Goal: Task Accomplishment & Management: Manage account settings

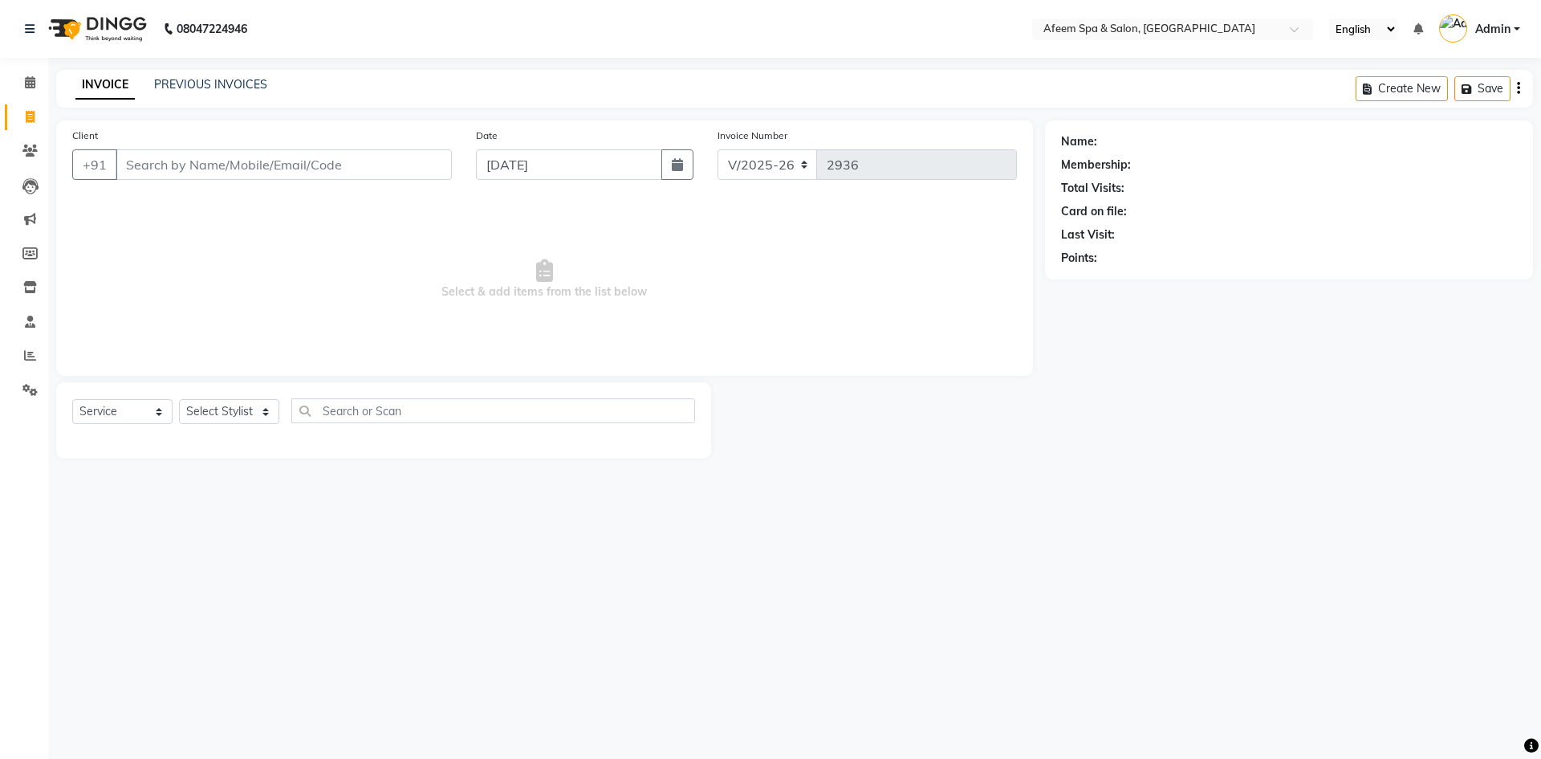
select select "750"
select select "service"
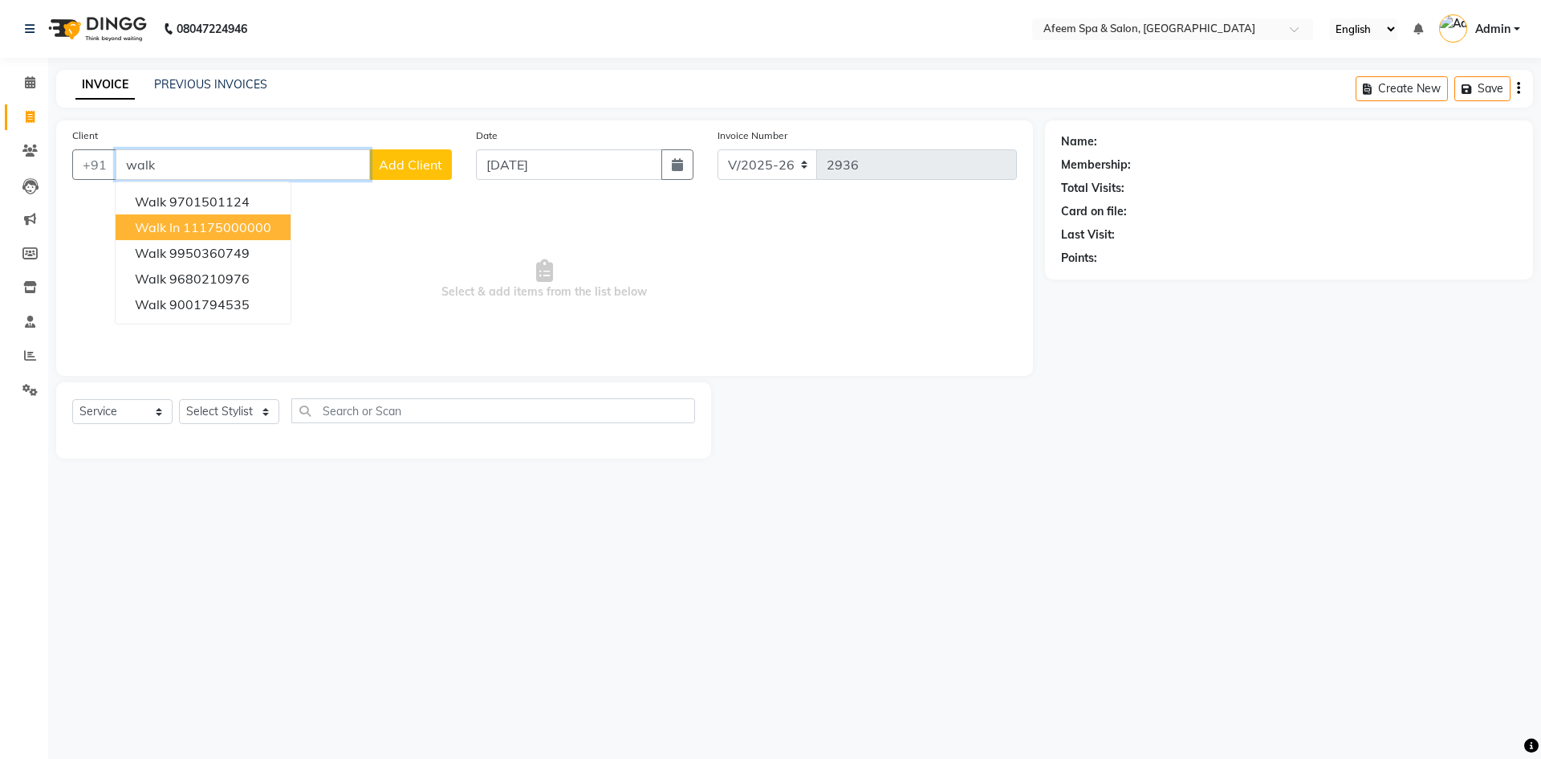
click at [254, 222] on ngb-highlight "11175000000" at bounding box center [227, 227] width 88 height 16
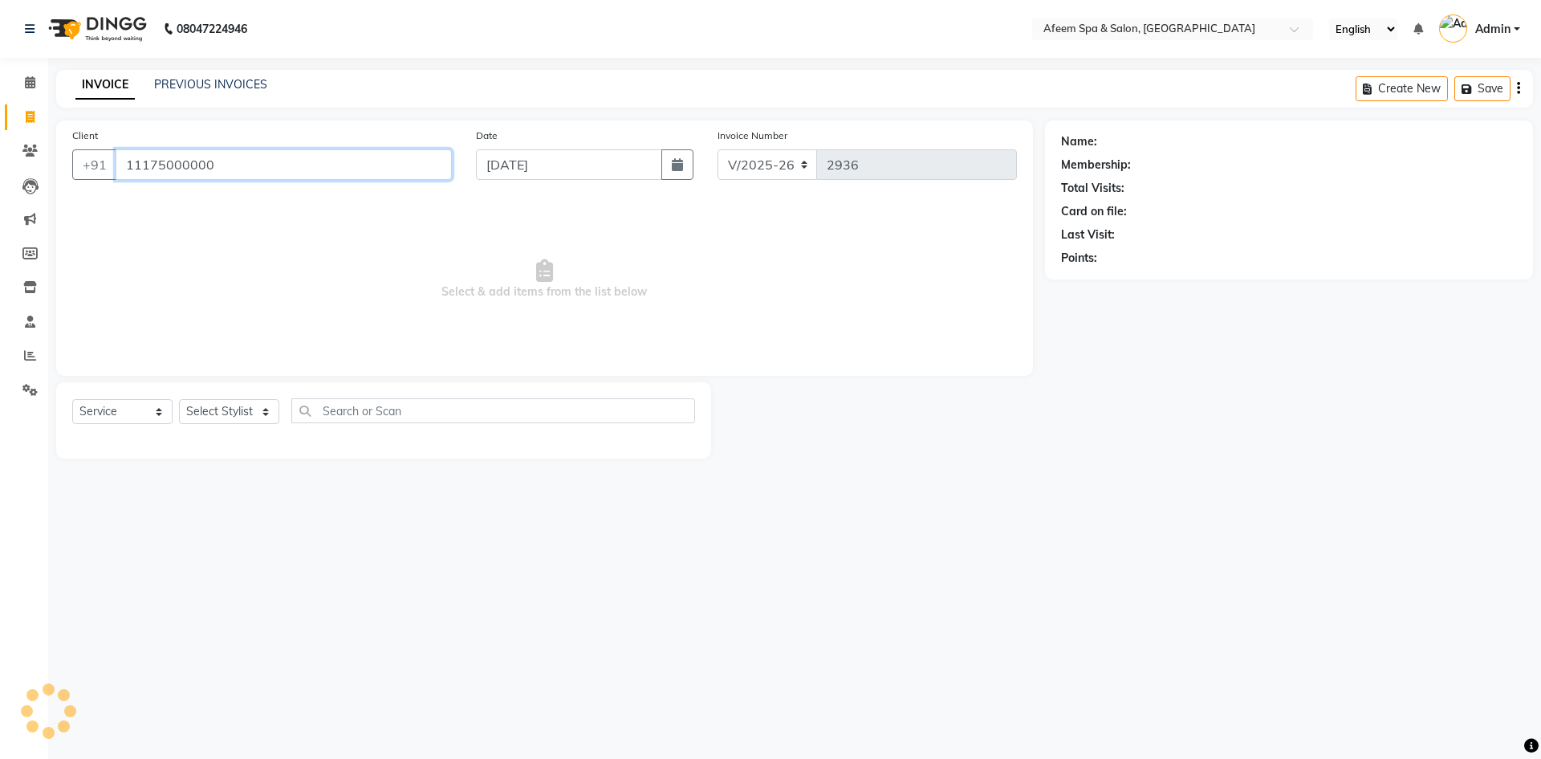
type input "11175000000"
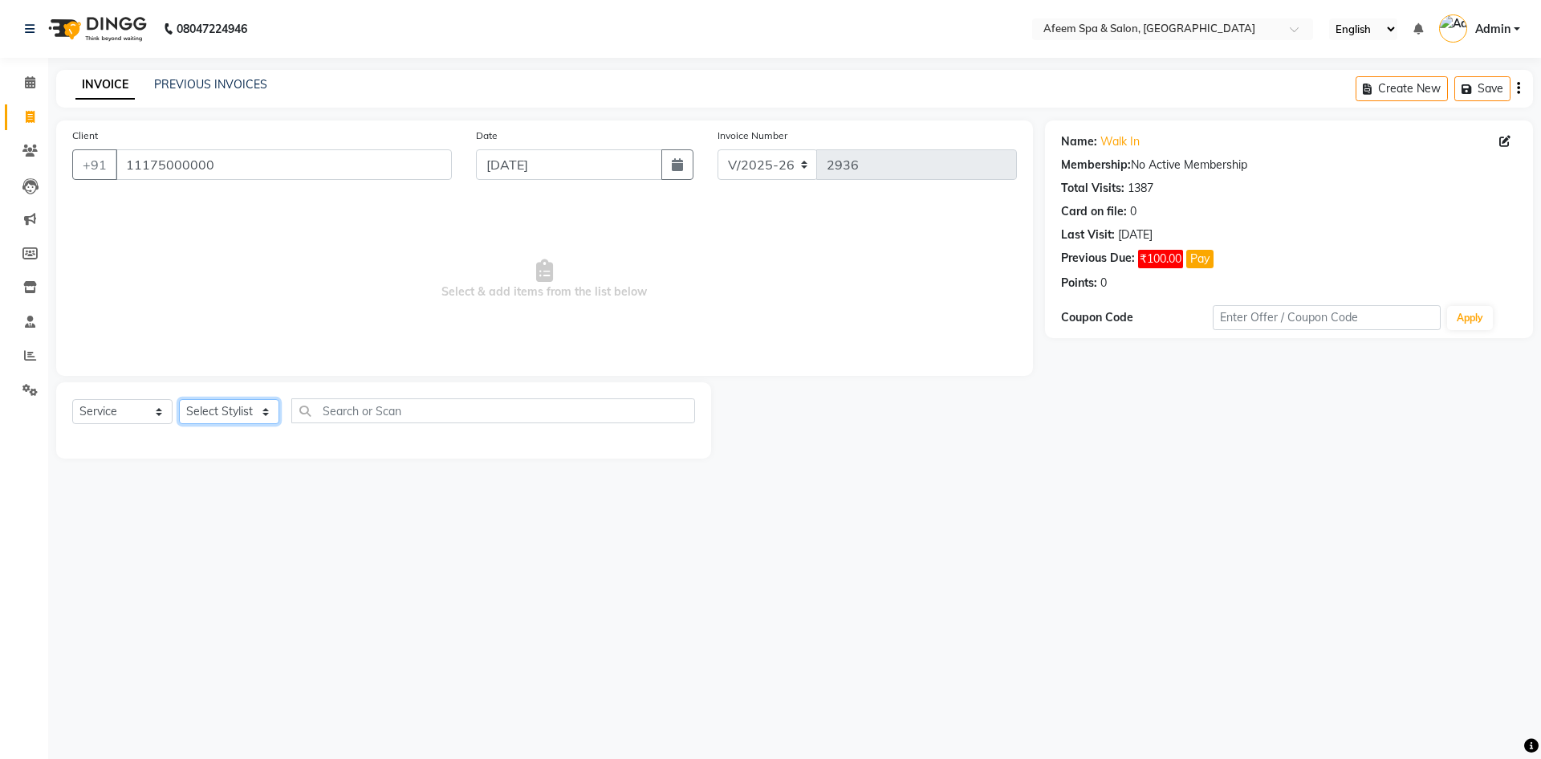
click at [254, 413] on select "Select Stylist aarti bhavna deep Deepika [PERSON_NAME] [PERSON_NAME] [PERSON_NA…" at bounding box center [229, 411] width 100 height 25
select select "48034"
click at [179, 399] on select "Select Stylist aarti bhavna deep Deepika [PERSON_NAME] [PERSON_NAME] [PERSON_NA…" at bounding box center [229, 411] width 100 height 25
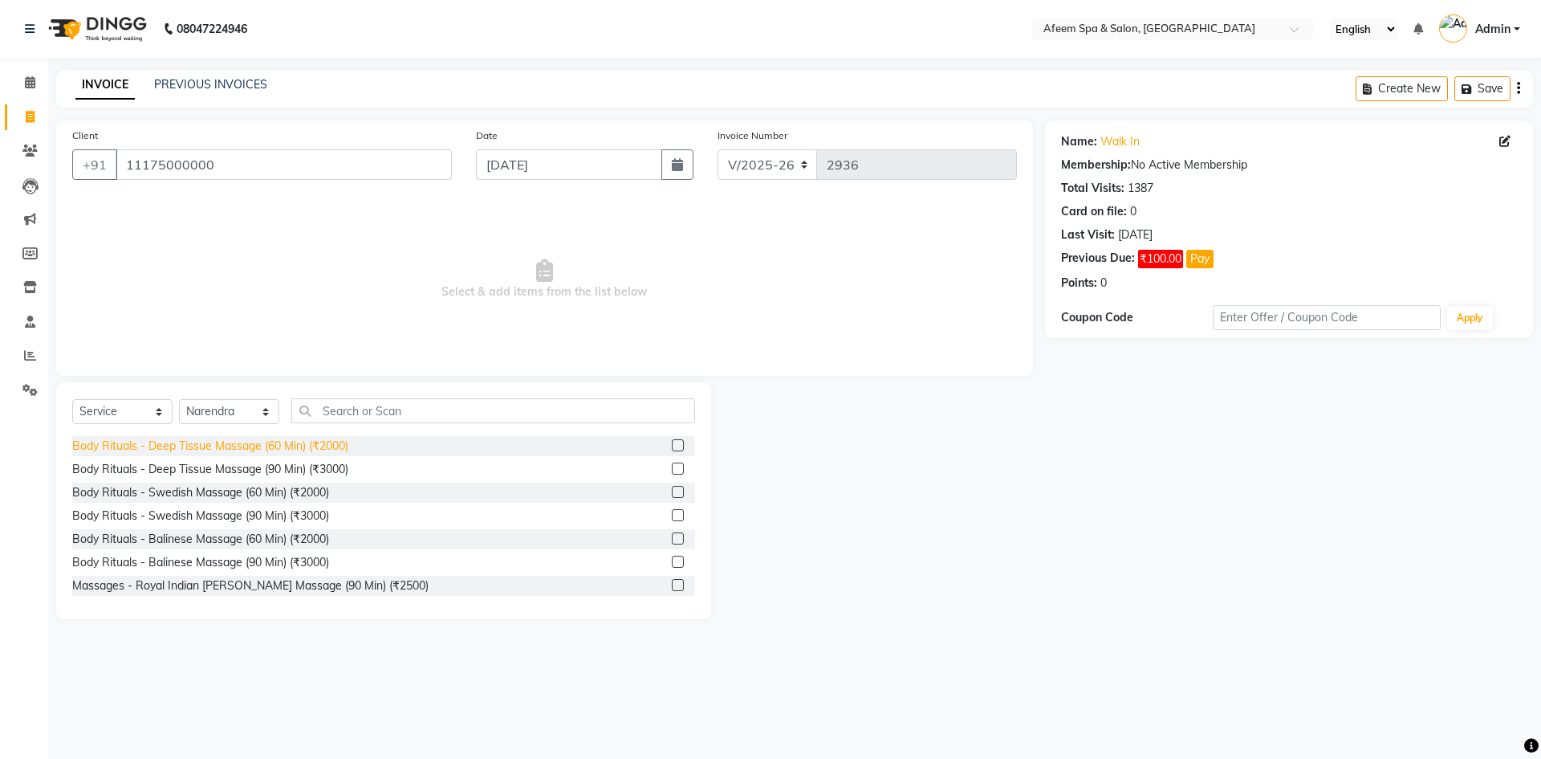
click at [323, 452] on div "Body Rituals - Deep Tissue Massage (60 Min) (₹2000)" at bounding box center [210, 445] width 276 height 17
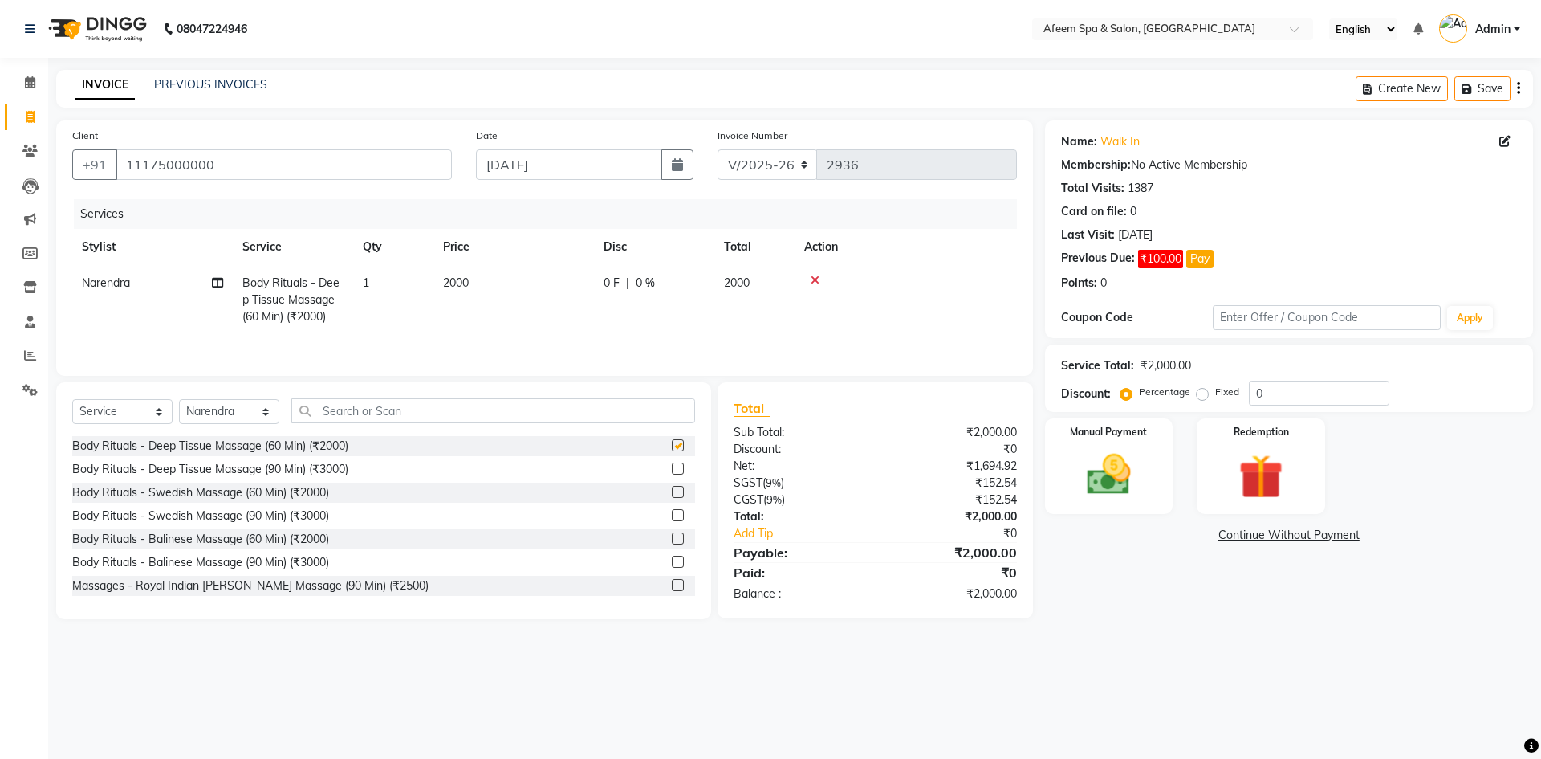
checkbox input "false"
click at [468, 263] on th "Price" at bounding box center [513, 247] width 161 height 36
click at [464, 279] on span "2000" at bounding box center [456, 282] width 26 height 14
select select "48034"
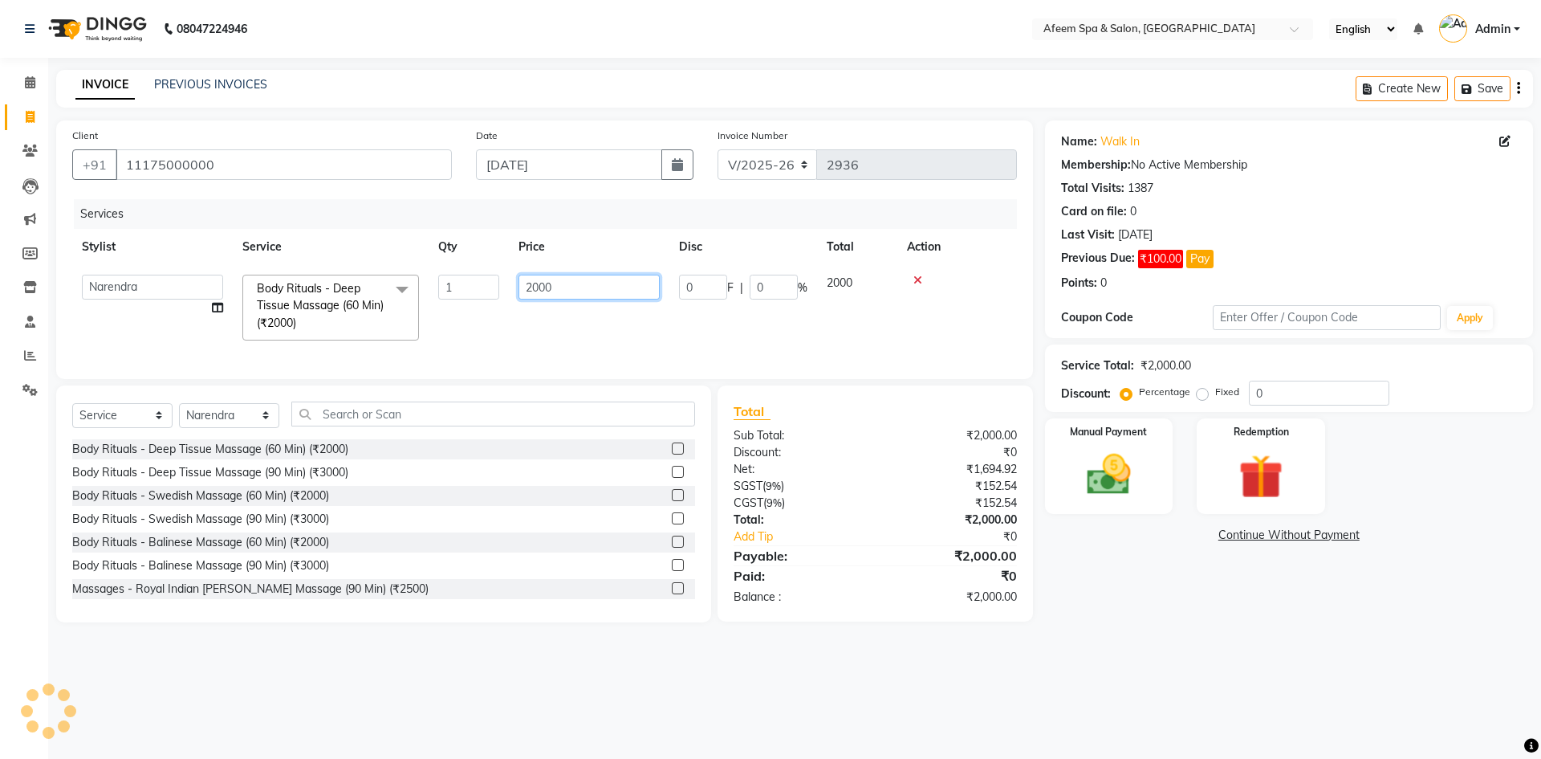
drag, startPoint x: 572, startPoint y: 279, endPoint x: 371, endPoint y: 288, distance: 201.7
click at [371, 288] on tr "aarti bhavna deep [PERSON_NAME] [PERSON_NAME] [PERSON_NAME] Product [PERSON_NAM…" at bounding box center [544, 307] width 945 height 85
type input "350"
click at [1117, 467] on img at bounding box center [1109, 474] width 75 height 53
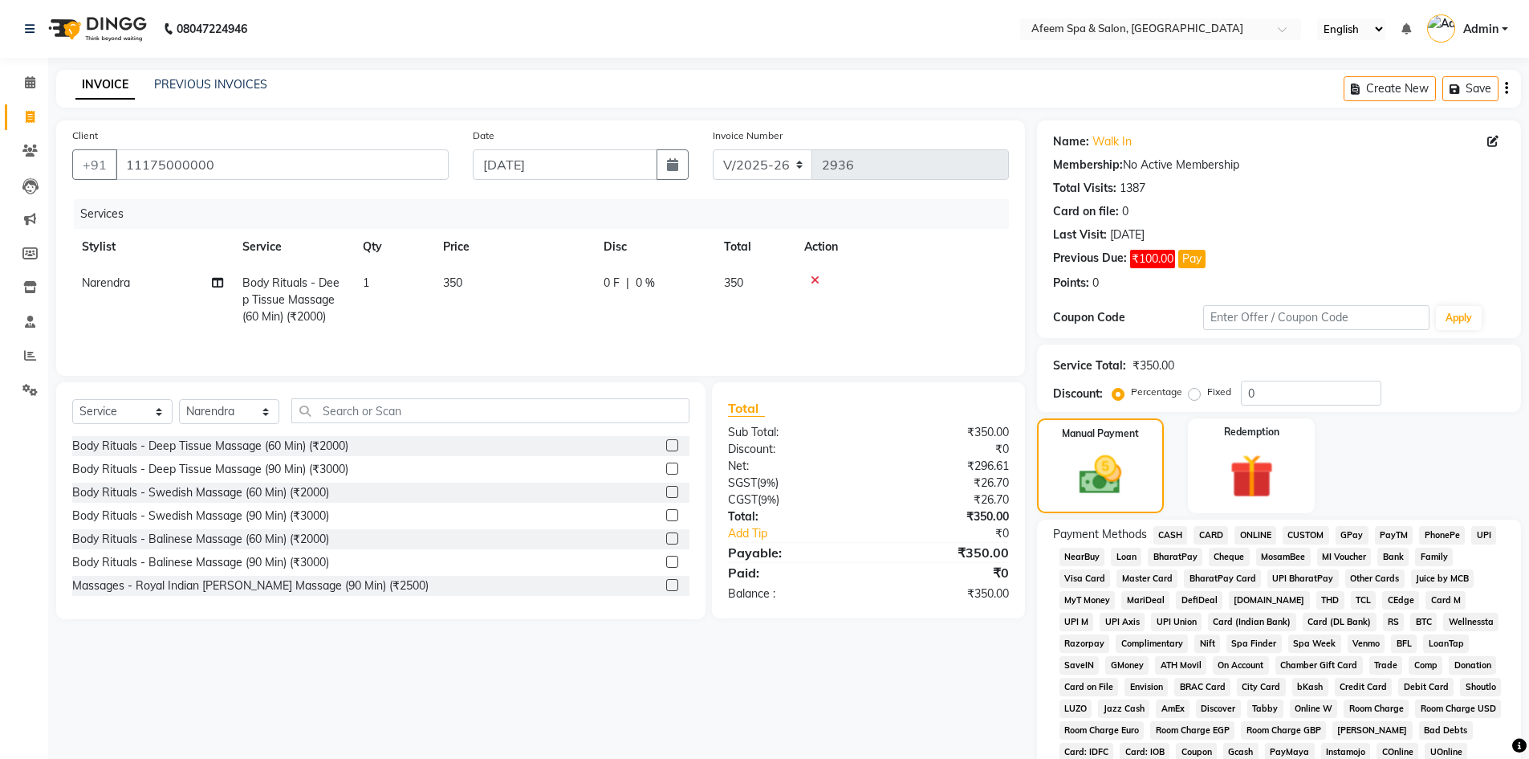
click at [1251, 527] on span "ONLINE" at bounding box center [1255, 535] width 42 height 18
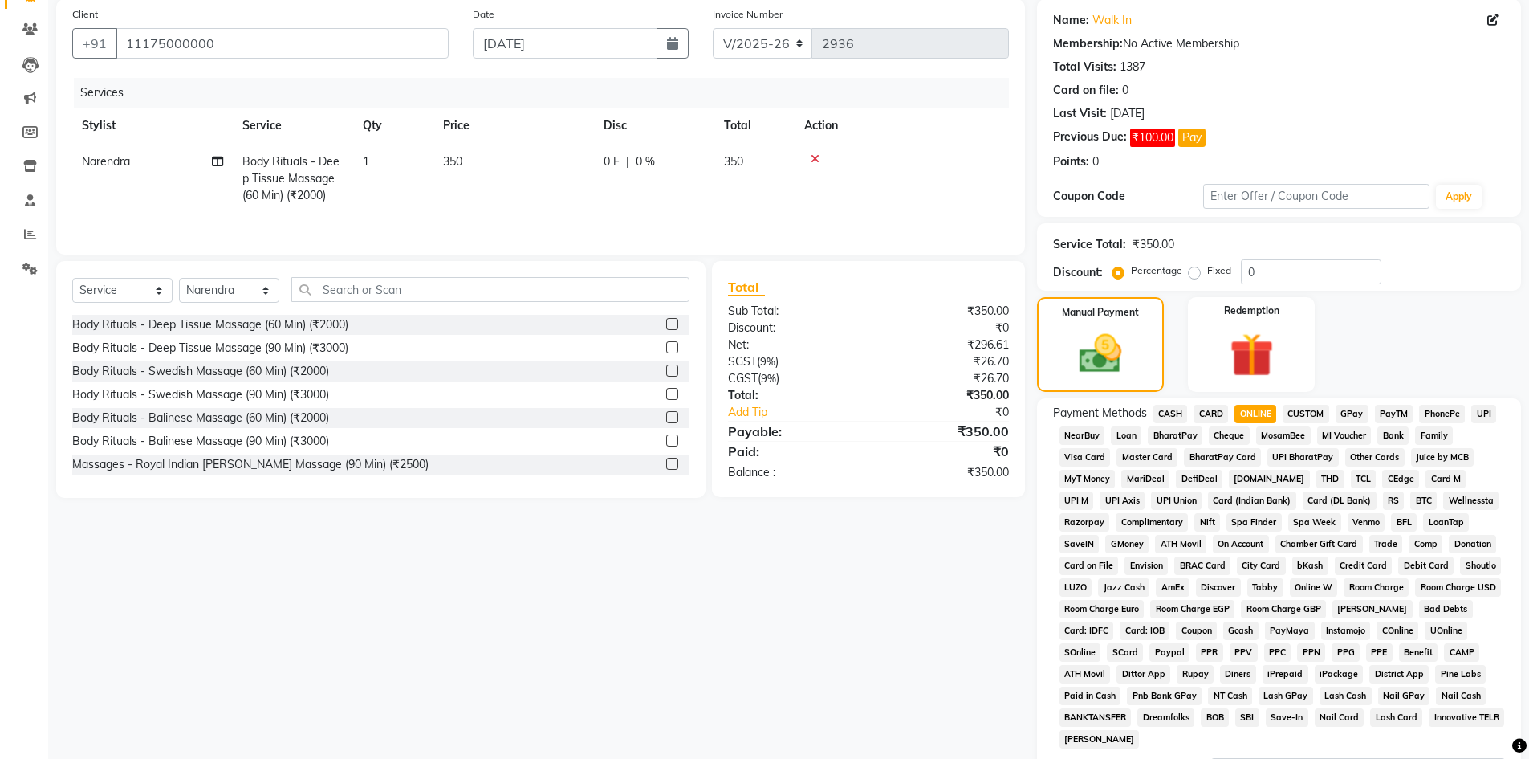
scroll to position [241, 0]
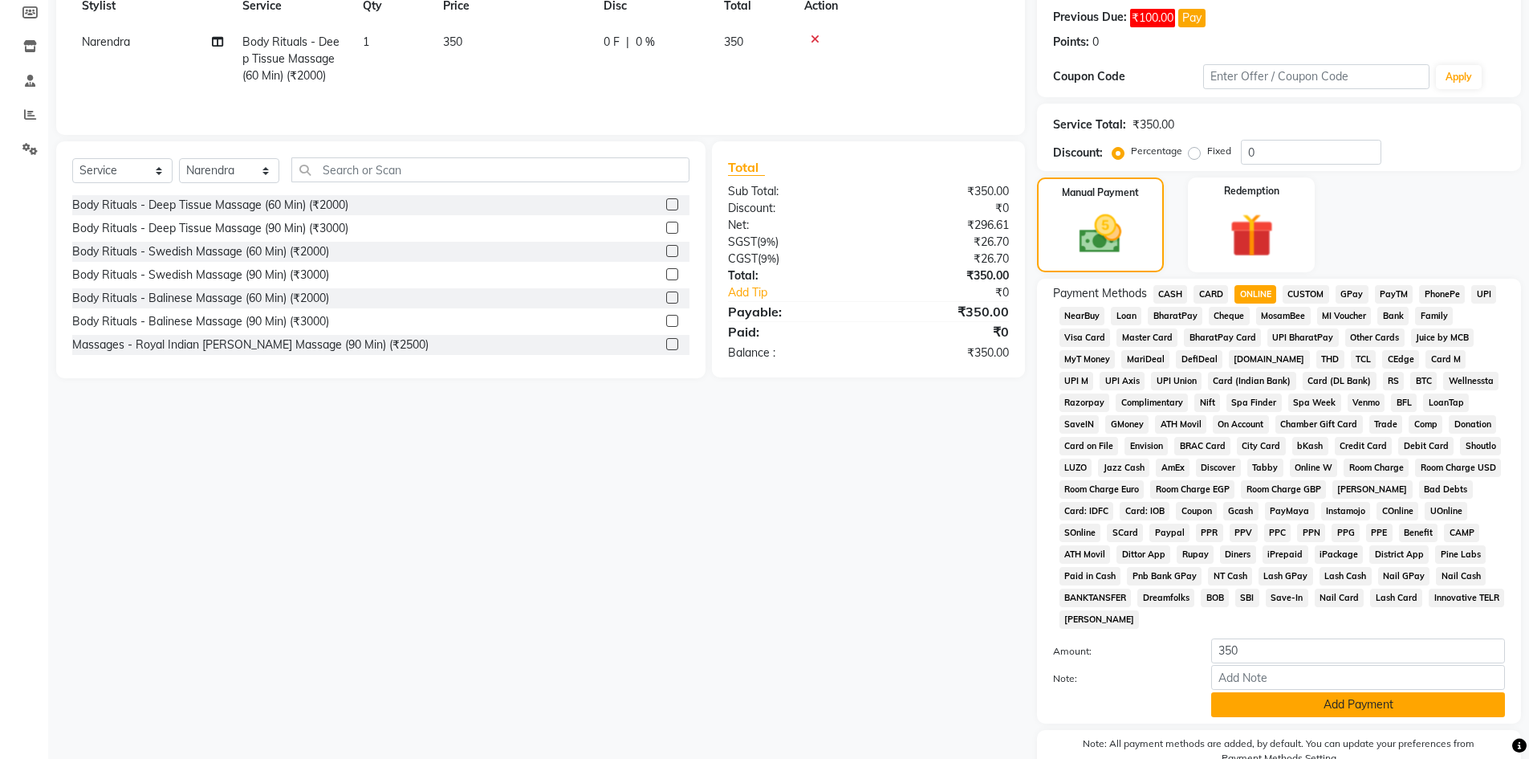
click at [1280, 709] on button "Add Payment" at bounding box center [1358, 704] width 294 height 25
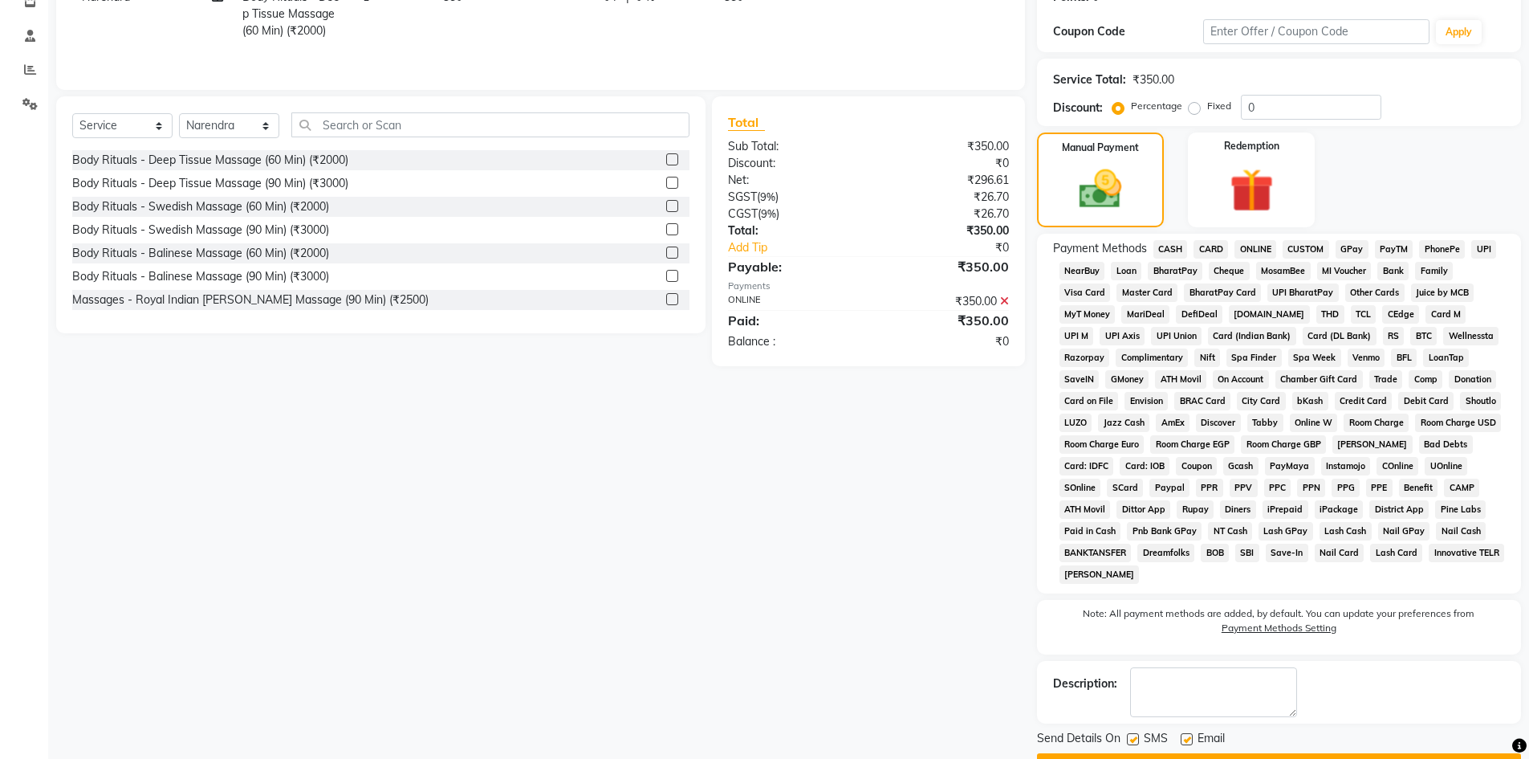
scroll to position [329, 0]
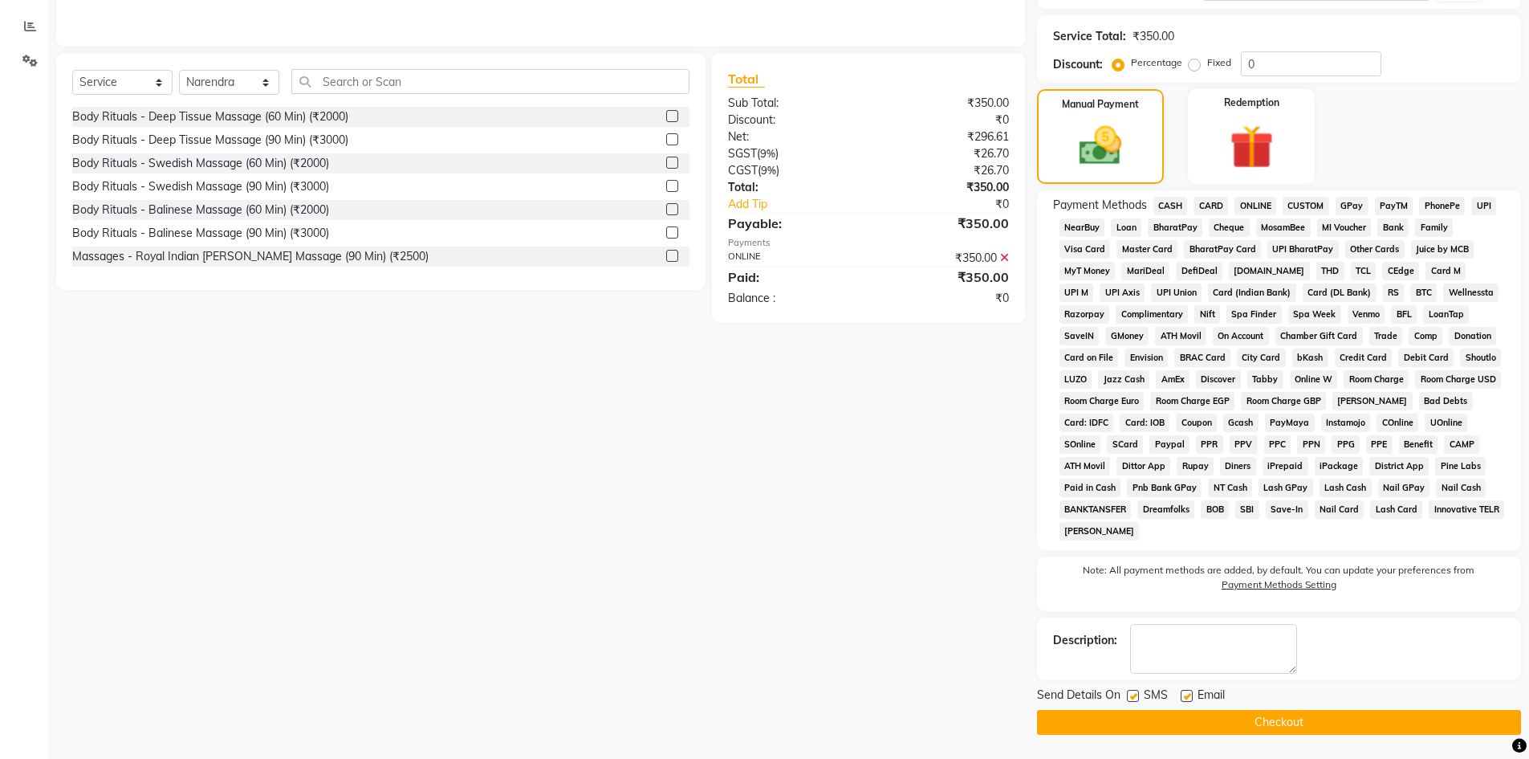
click at [1247, 719] on button "Checkout" at bounding box center [1279, 722] width 484 height 25
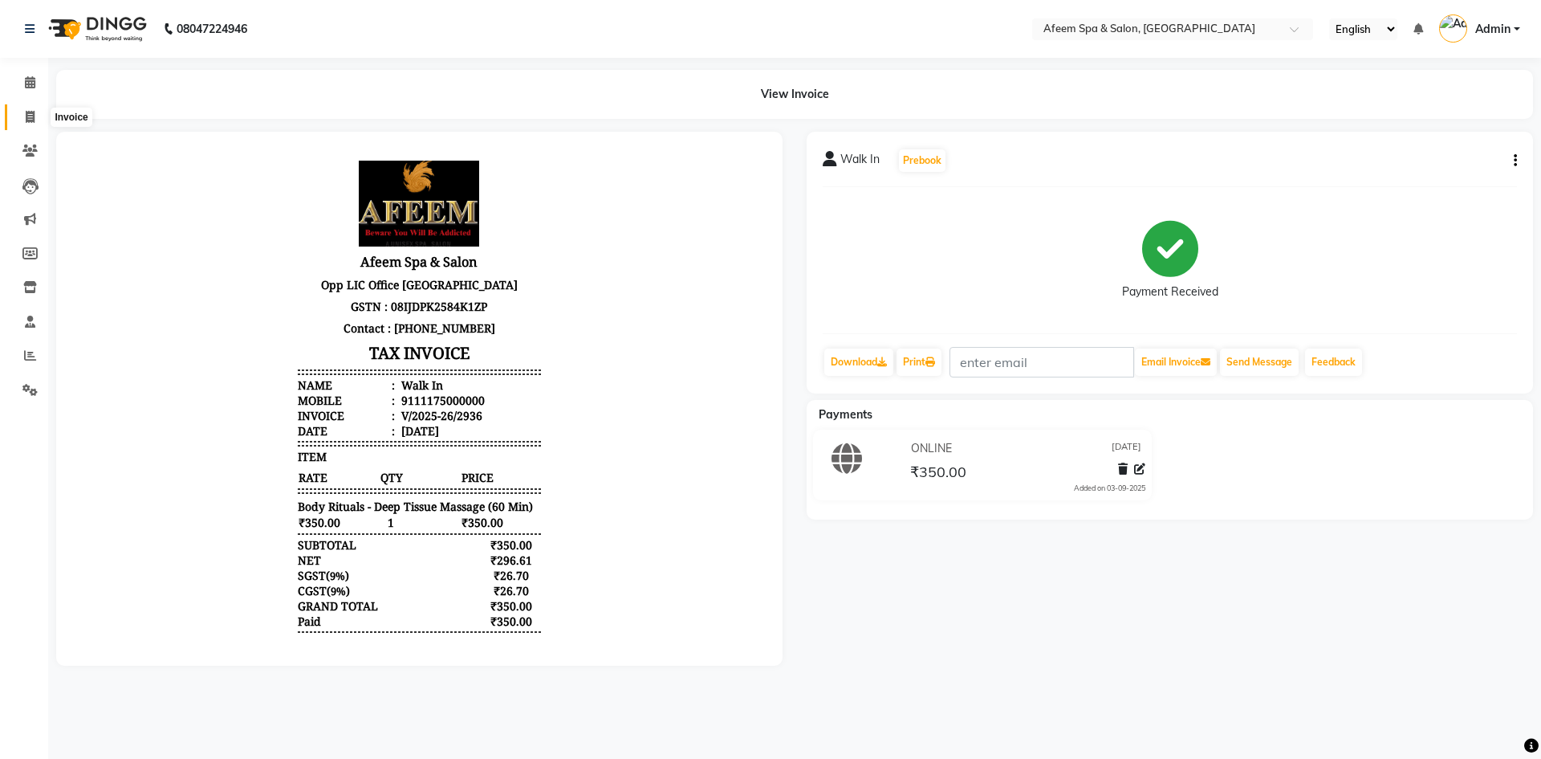
drag, startPoint x: 29, startPoint y: 114, endPoint x: 88, endPoint y: 107, distance: 59.8
click at [29, 114] on icon at bounding box center [30, 117] width 9 height 12
select select "service"
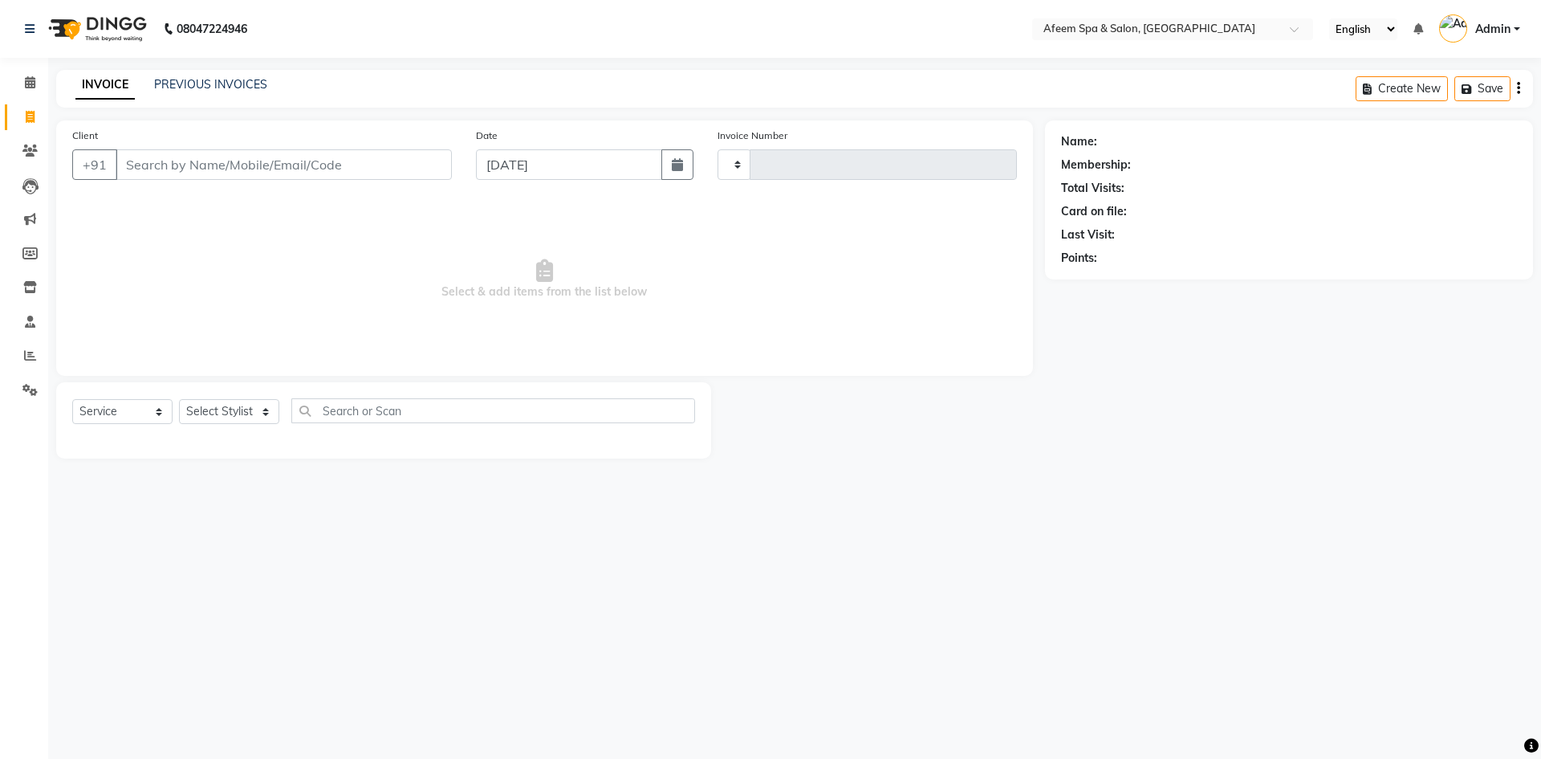
type input "2937"
select select "750"
click at [224, 85] on link "PREVIOUS INVOICES" at bounding box center [210, 84] width 113 height 14
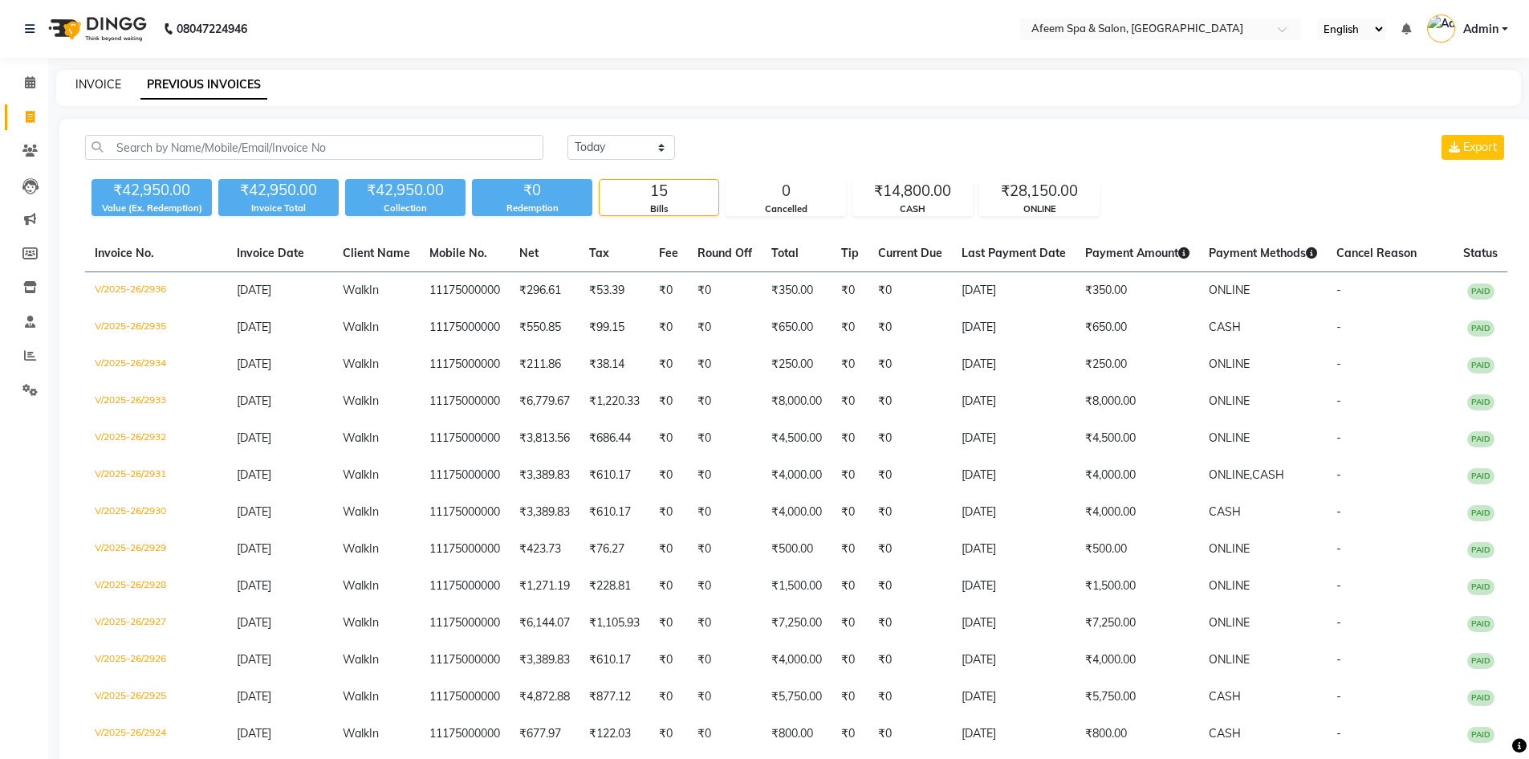
click at [88, 80] on link "INVOICE" at bounding box center [98, 84] width 46 height 14
select select "service"
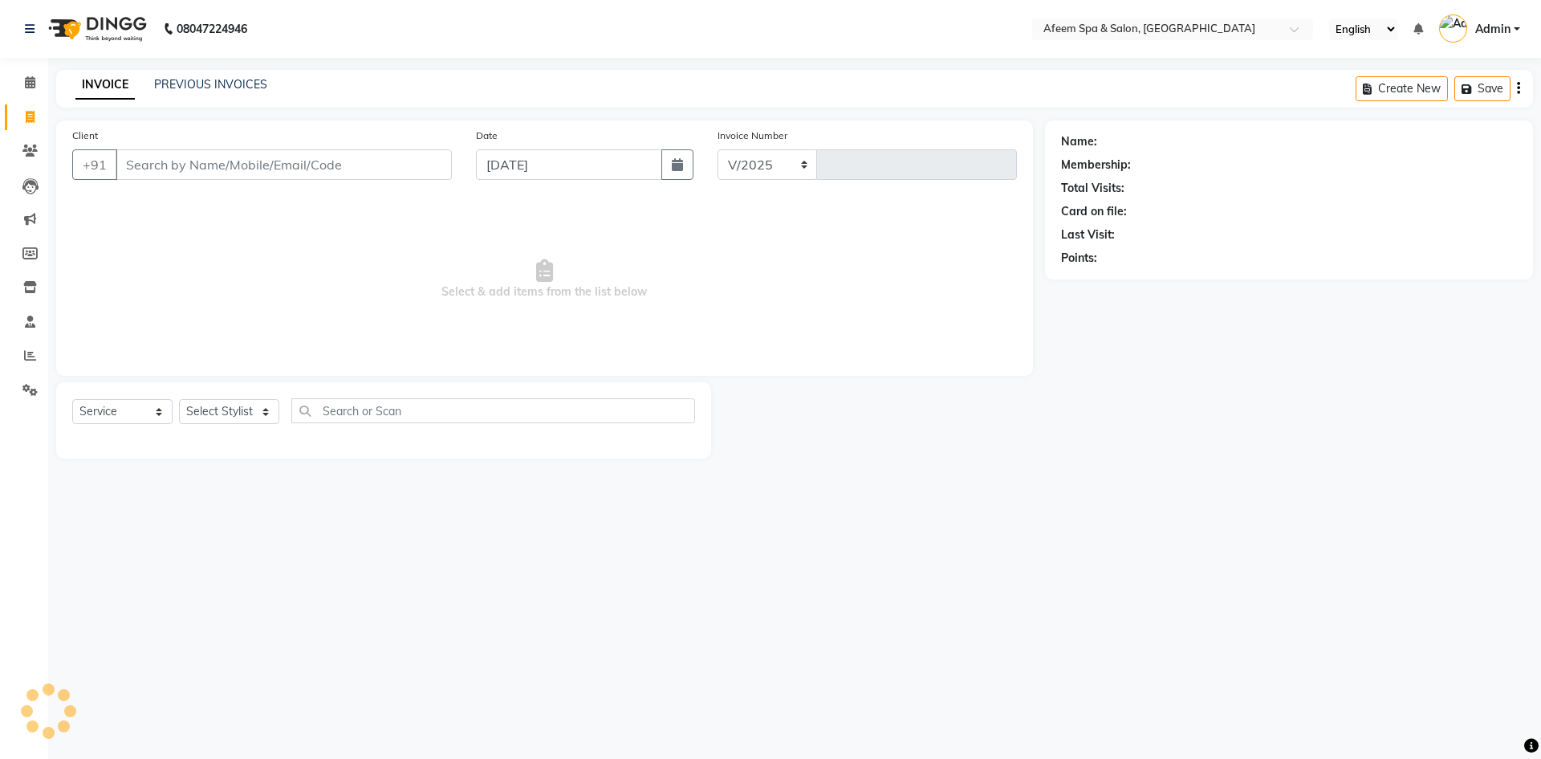
select select "750"
type input "2937"
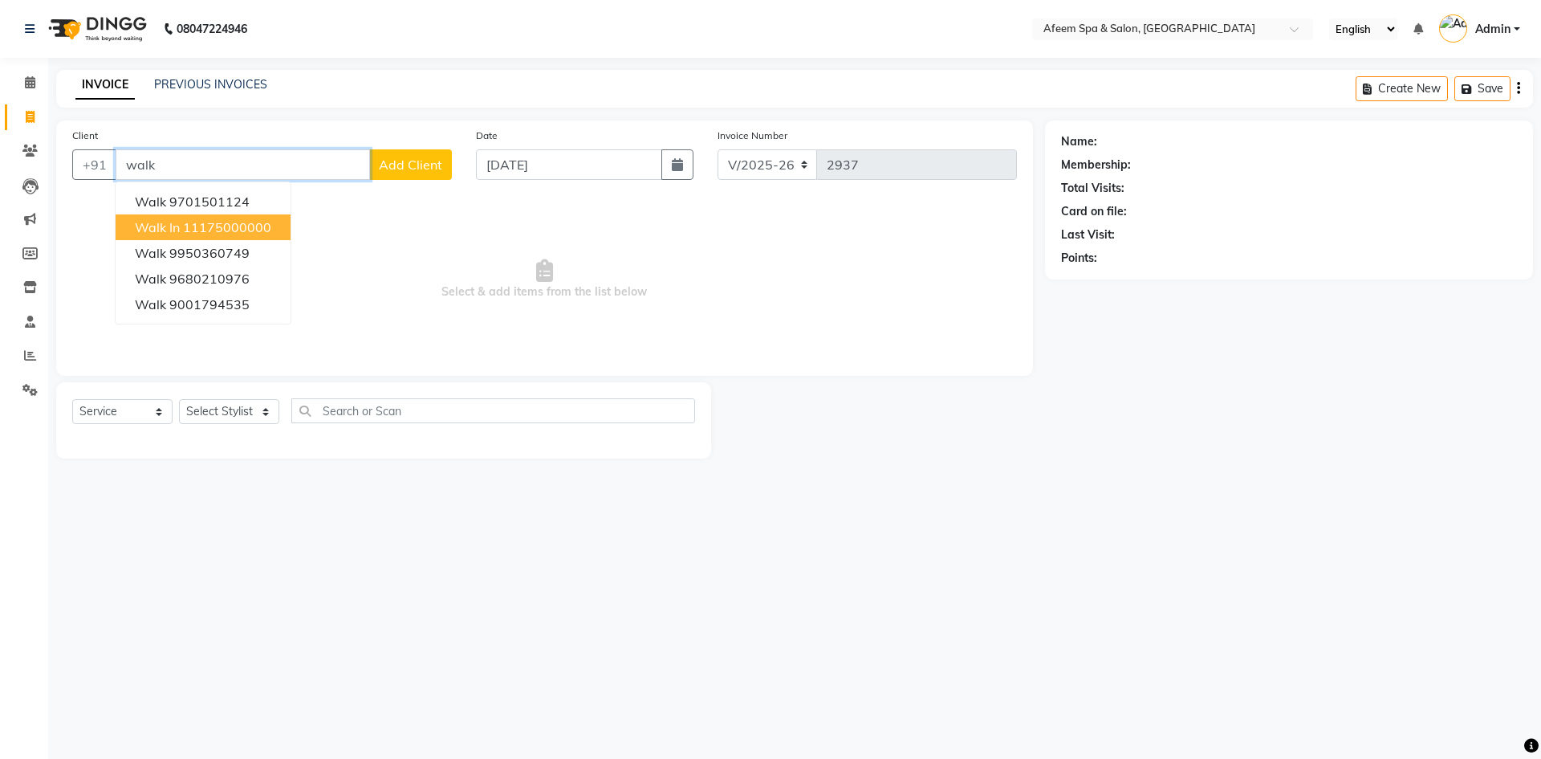
click at [226, 217] on button "Walk In 11175000000" at bounding box center [203, 227] width 175 height 26
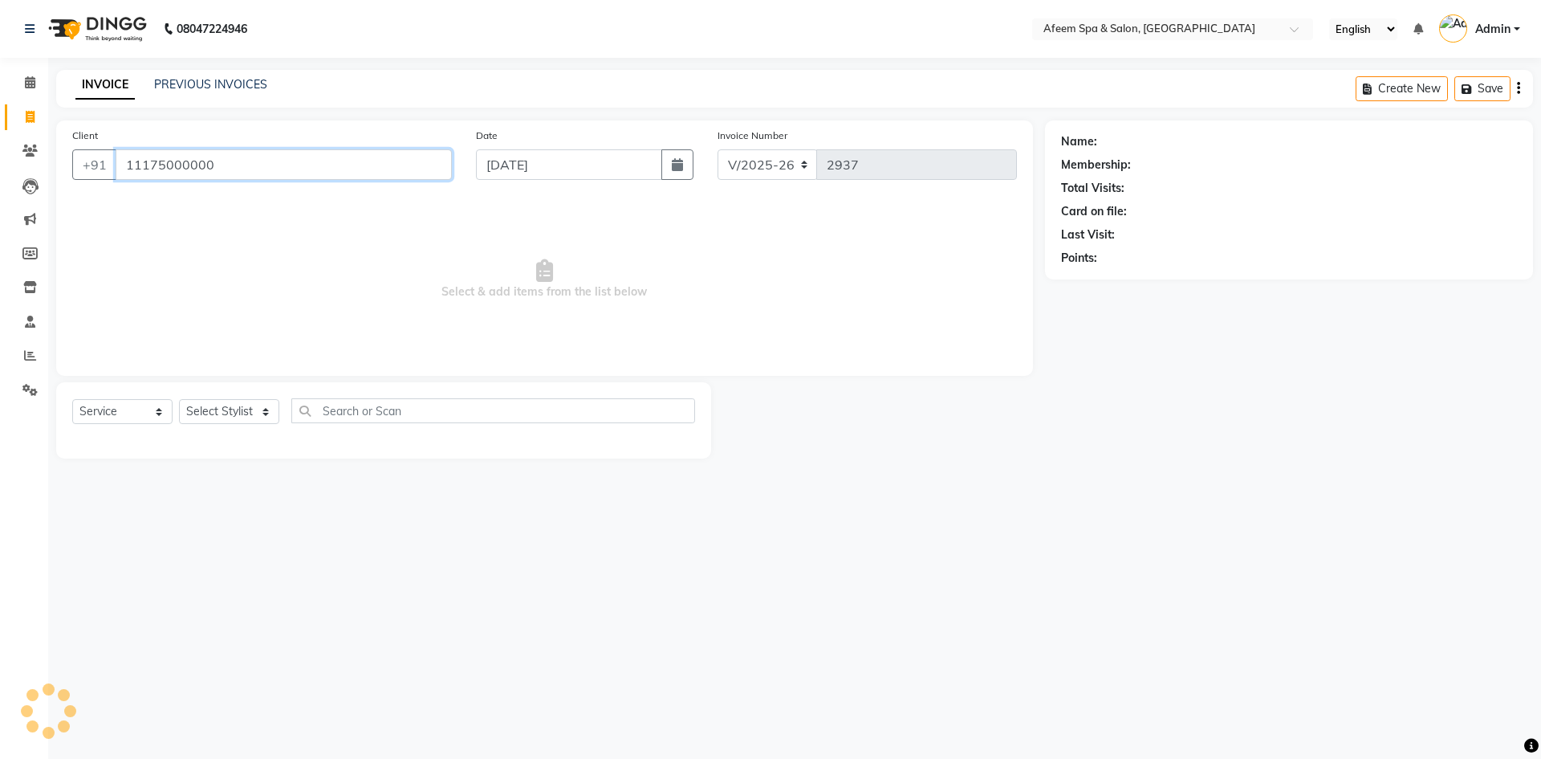
type input "11175000000"
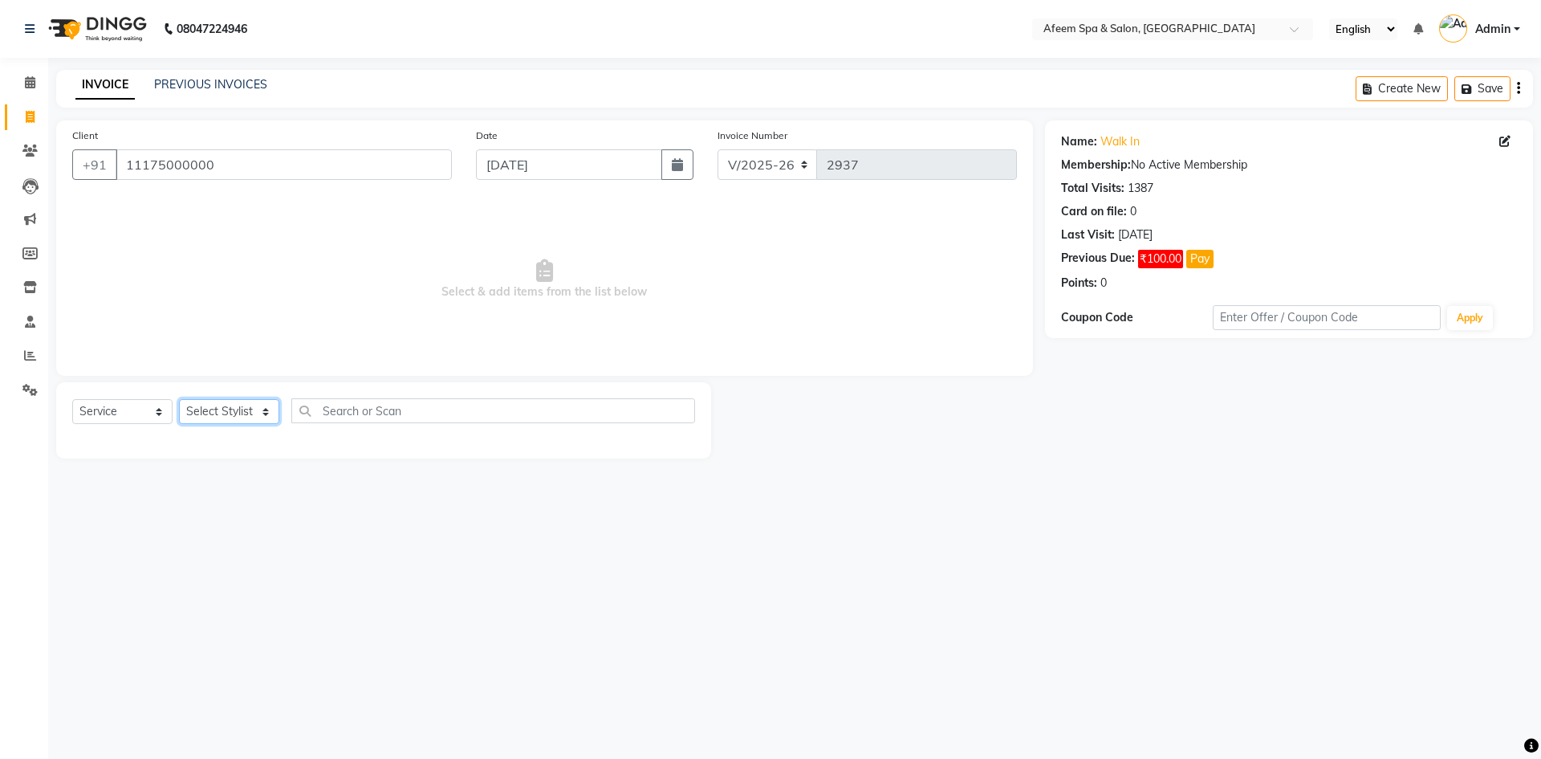
click at [232, 417] on select "Select Stylist aarti bhavna deep Deepika [PERSON_NAME] [PERSON_NAME] [PERSON_NA…" at bounding box center [229, 411] width 100 height 25
select select "37804"
click at [179, 399] on select "Select Stylist aarti bhavna deep Deepika [PERSON_NAME] [PERSON_NAME] [PERSON_NA…" at bounding box center [229, 411] width 100 height 25
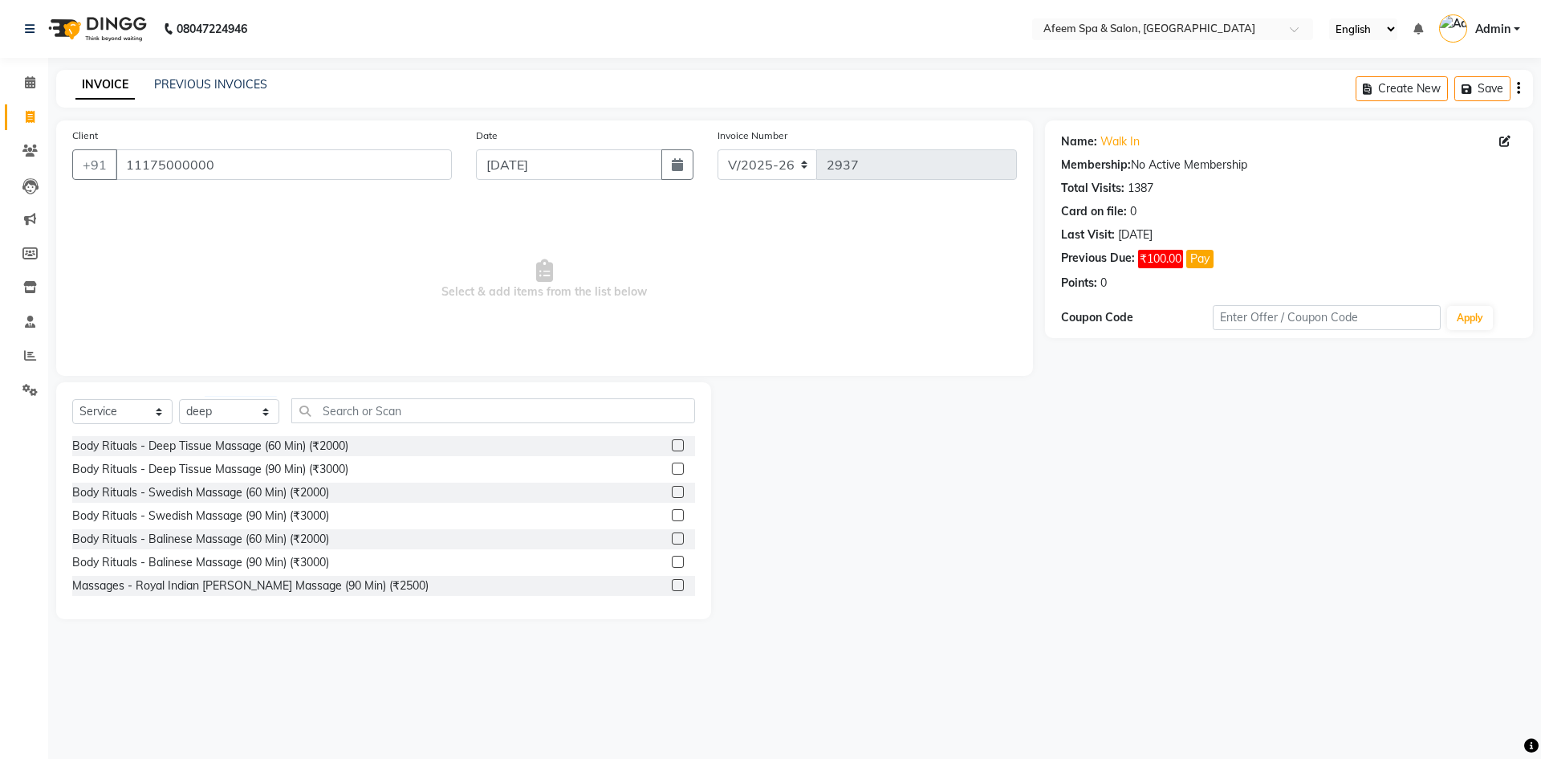
click at [339, 454] on div "Body Rituals - Deep Tissue Massage (60 Min) (₹2000)" at bounding box center [383, 446] width 623 height 20
click at [339, 442] on div "Body Rituals - Deep Tissue Massage (60 Min) (₹2000)" at bounding box center [210, 445] width 276 height 17
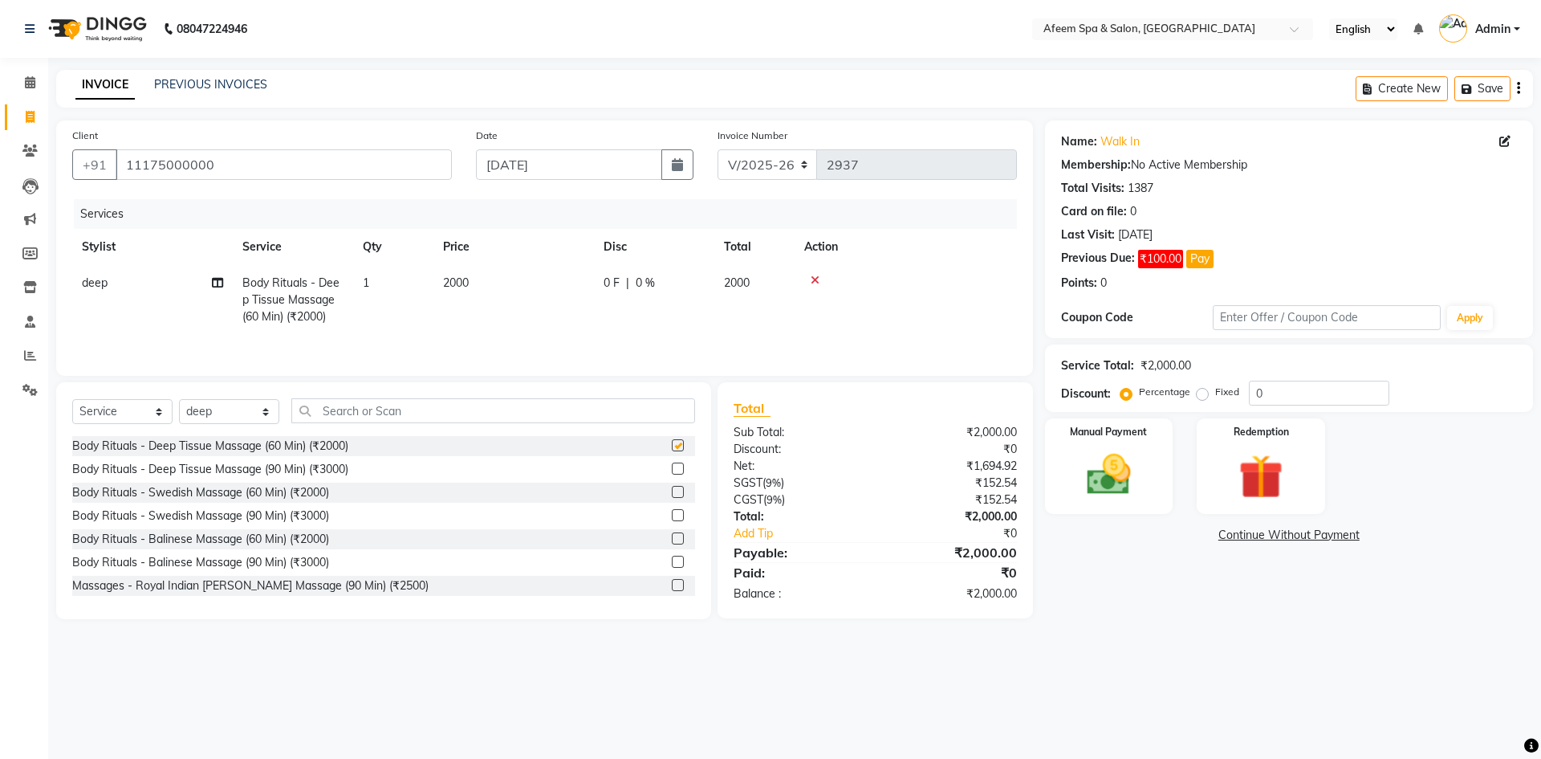
checkbox input "false"
click at [459, 288] on span "2000" at bounding box center [456, 282] width 26 height 14
select select "37804"
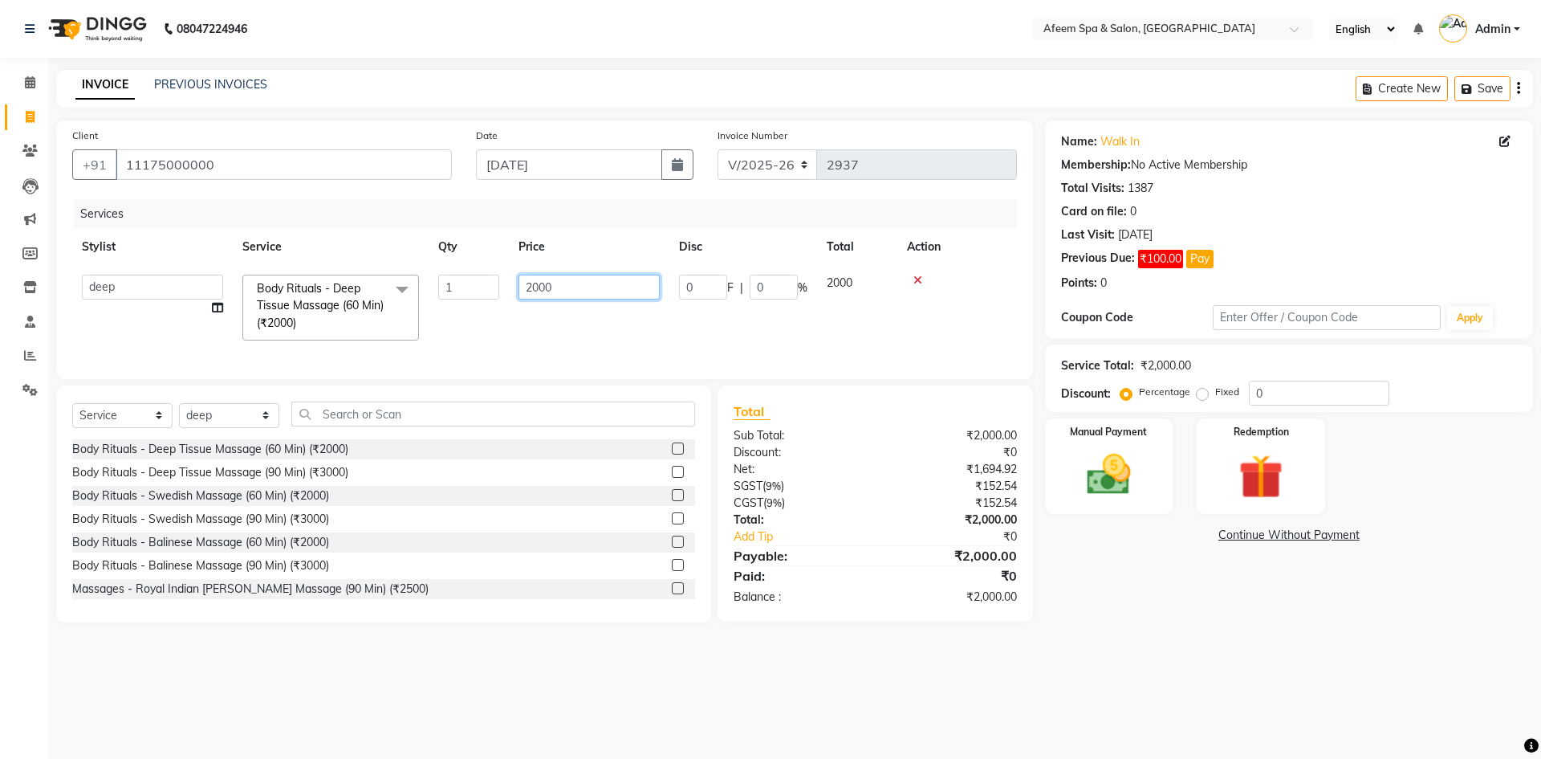
drag, startPoint x: 604, startPoint y: 287, endPoint x: 504, endPoint y: 283, distance: 100.4
click at [504, 283] on tr "aarti bhavna deep [PERSON_NAME] [PERSON_NAME] [PERSON_NAME] Product [PERSON_NAM…" at bounding box center [544, 307] width 945 height 85
type input "1300"
click at [1135, 545] on div "Name: Walk In Membership: No Active Membership Total Visits: 1387 Card on file:…" at bounding box center [1295, 371] width 500 height 502
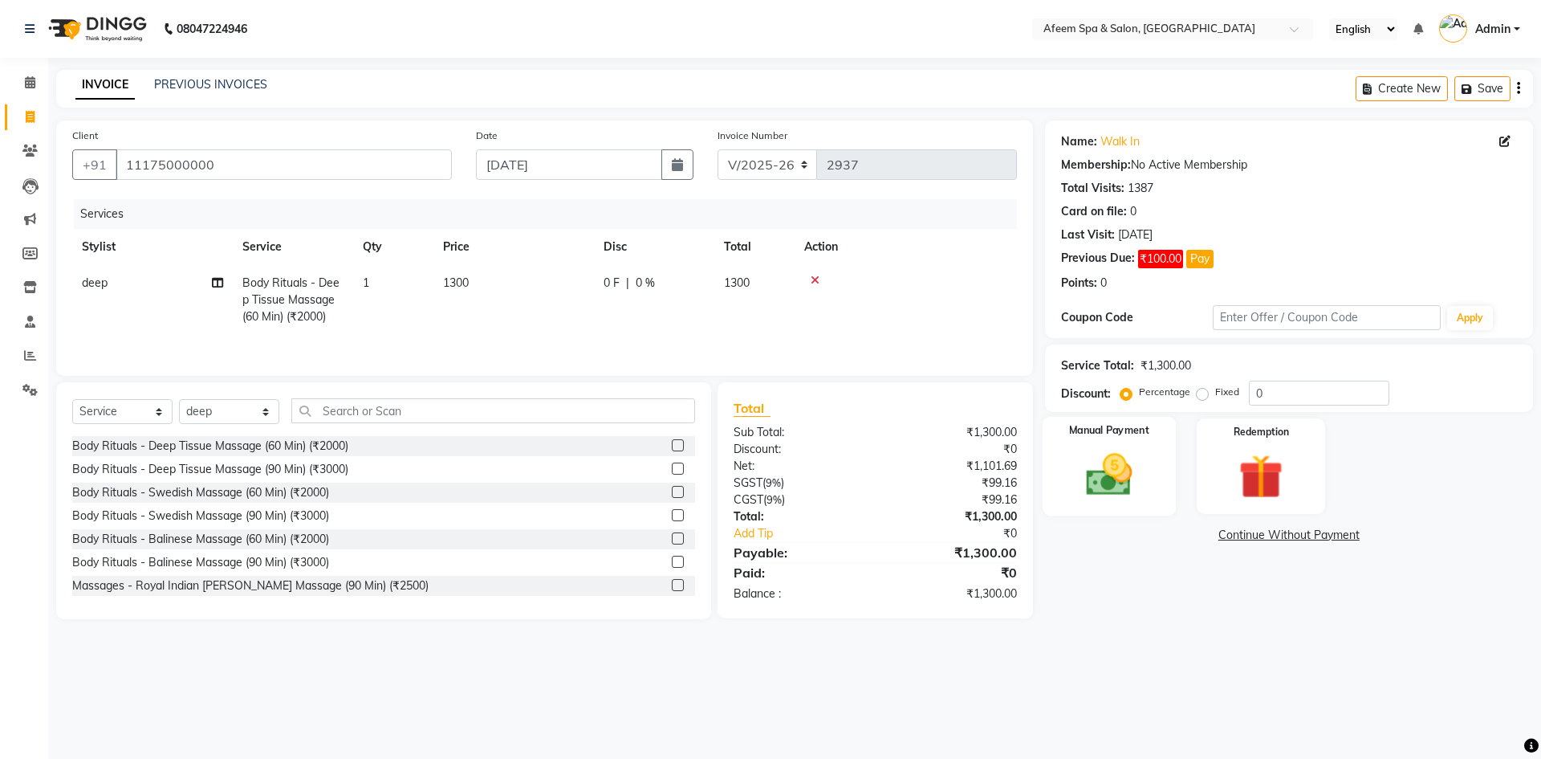
click at [1104, 489] on img at bounding box center [1109, 474] width 75 height 53
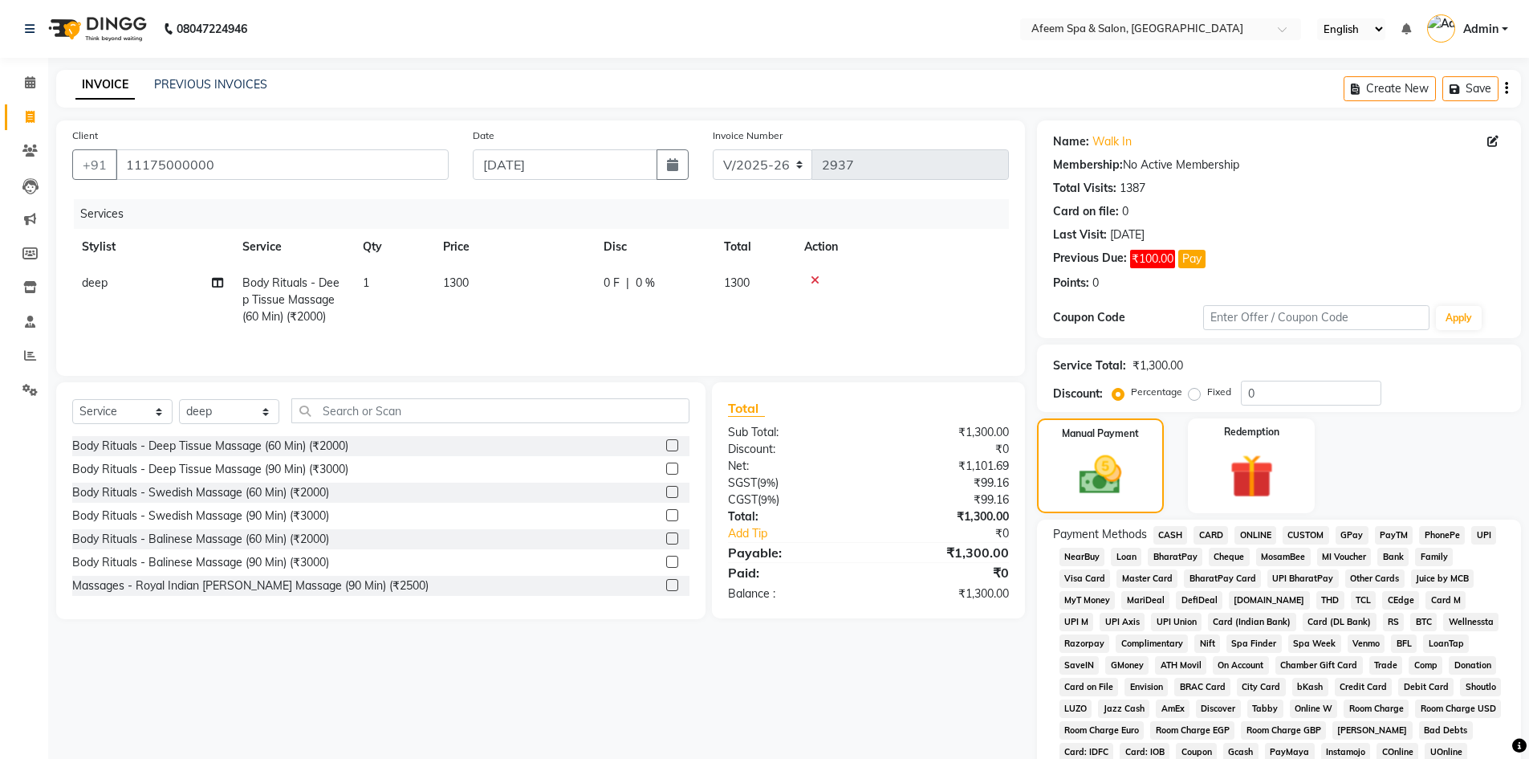
click at [1168, 538] on span "CASH" at bounding box center [1170, 535] width 35 height 18
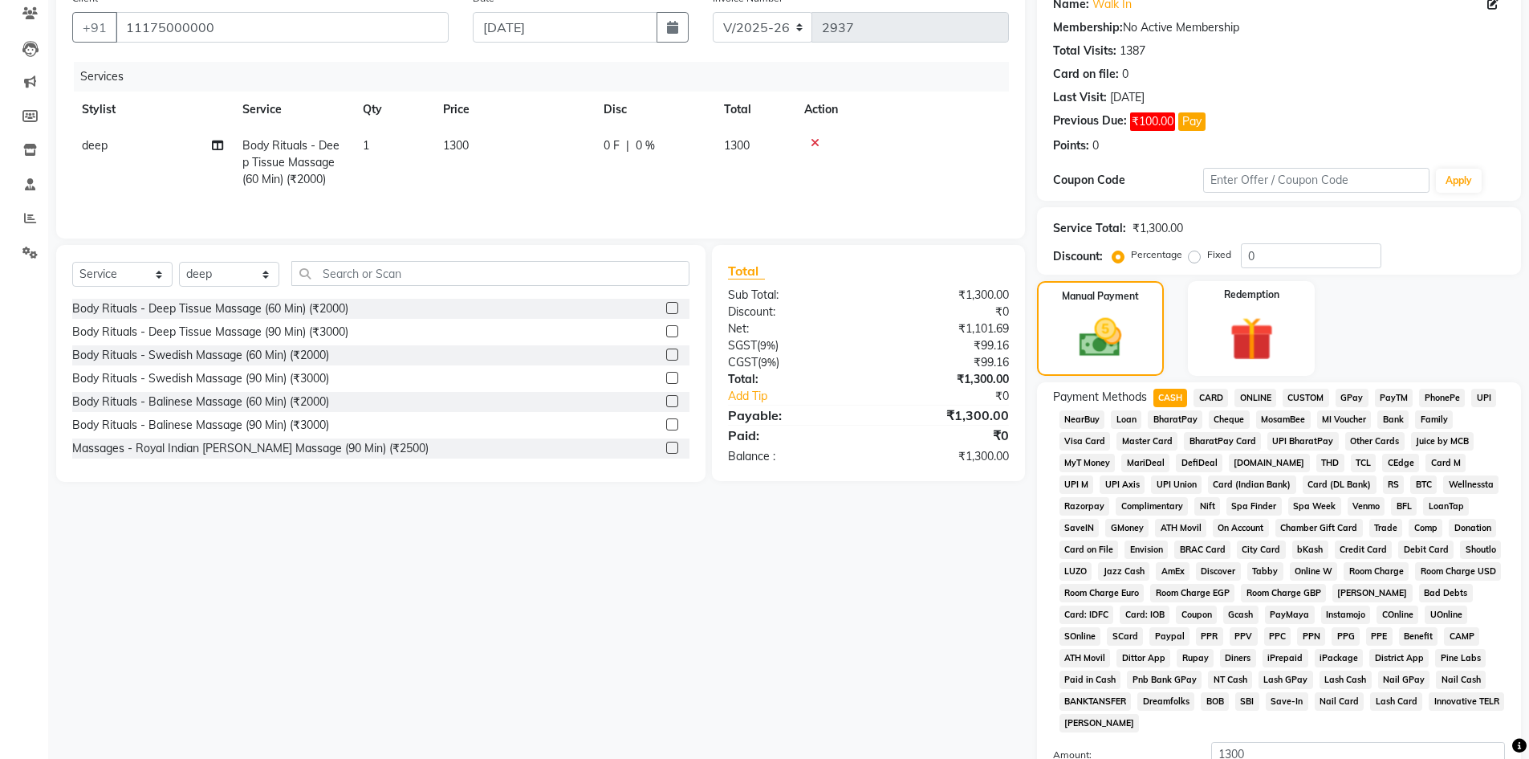
scroll to position [241, 0]
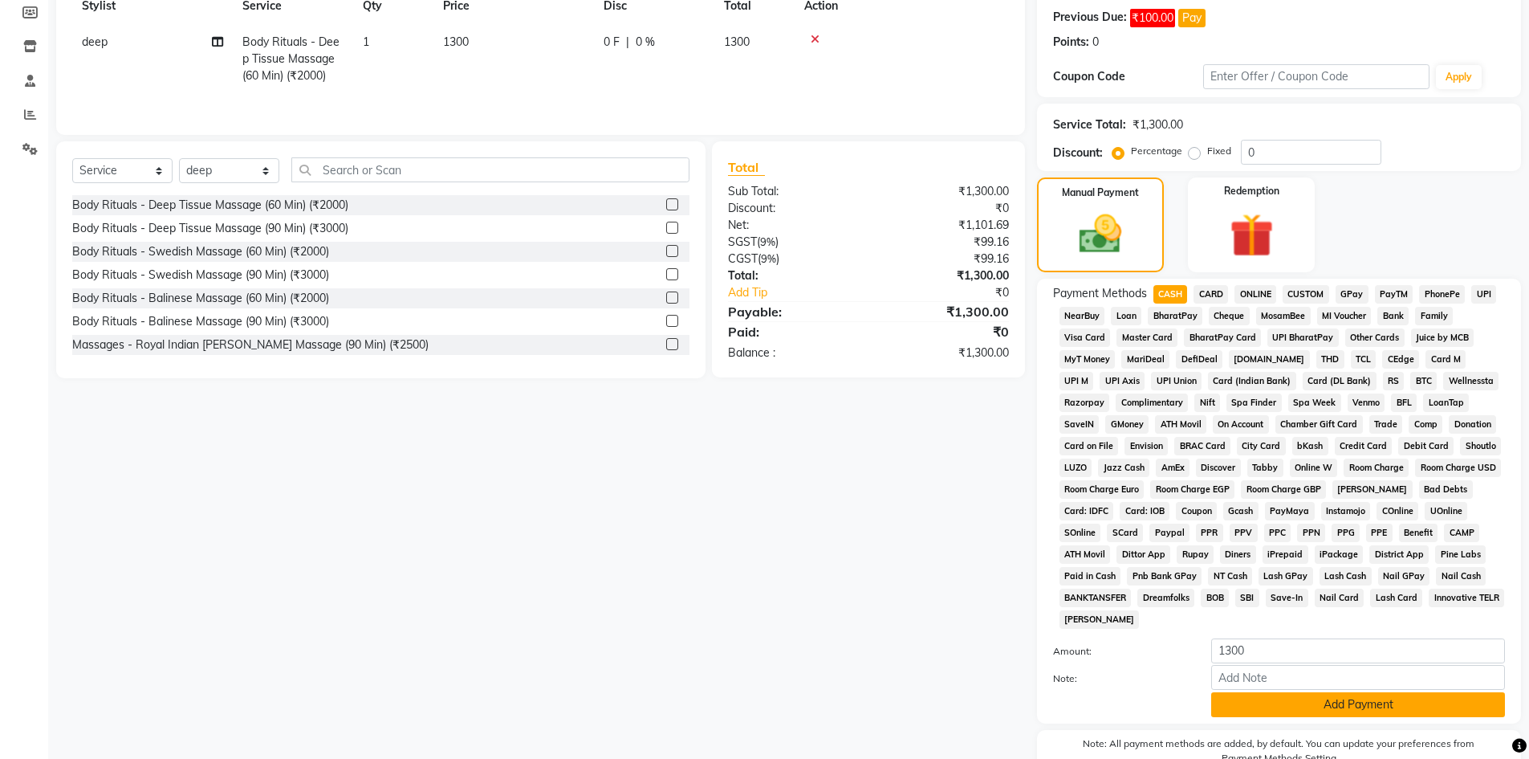
click at [1319, 697] on button "Add Payment" at bounding box center [1358, 704] width 294 height 25
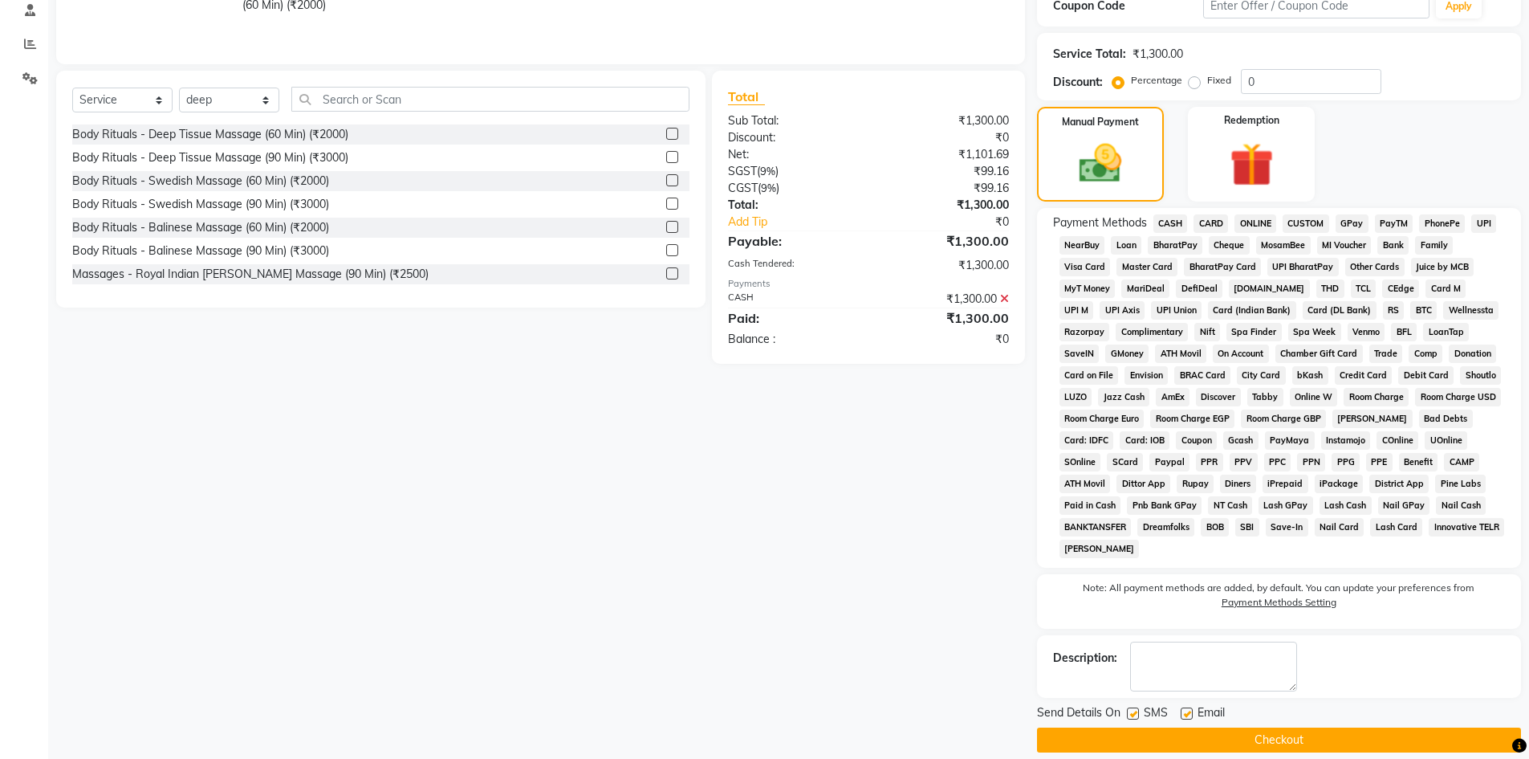
scroll to position [329, 0]
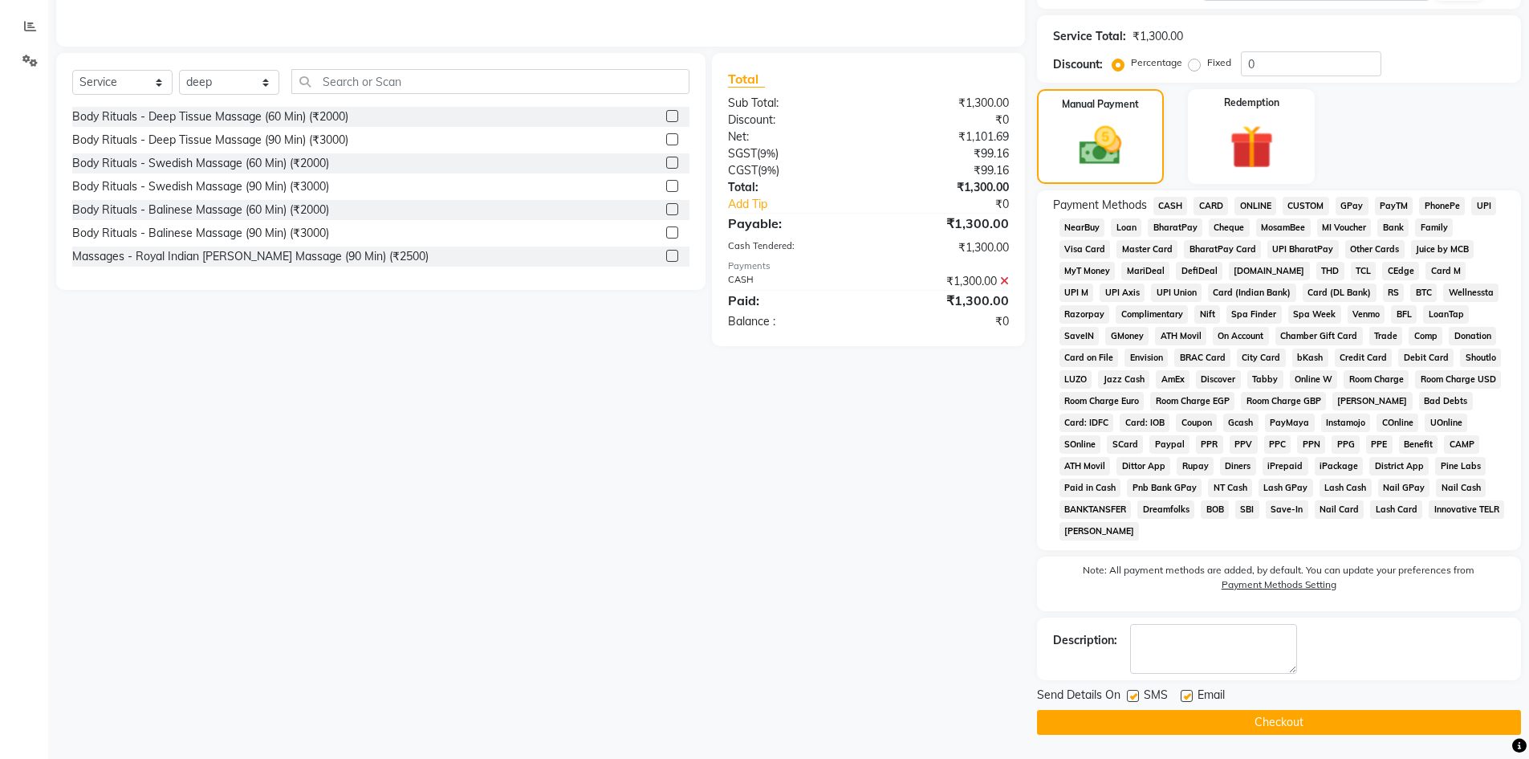
click at [1237, 714] on button "Checkout" at bounding box center [1279, 722] width 484 height 25
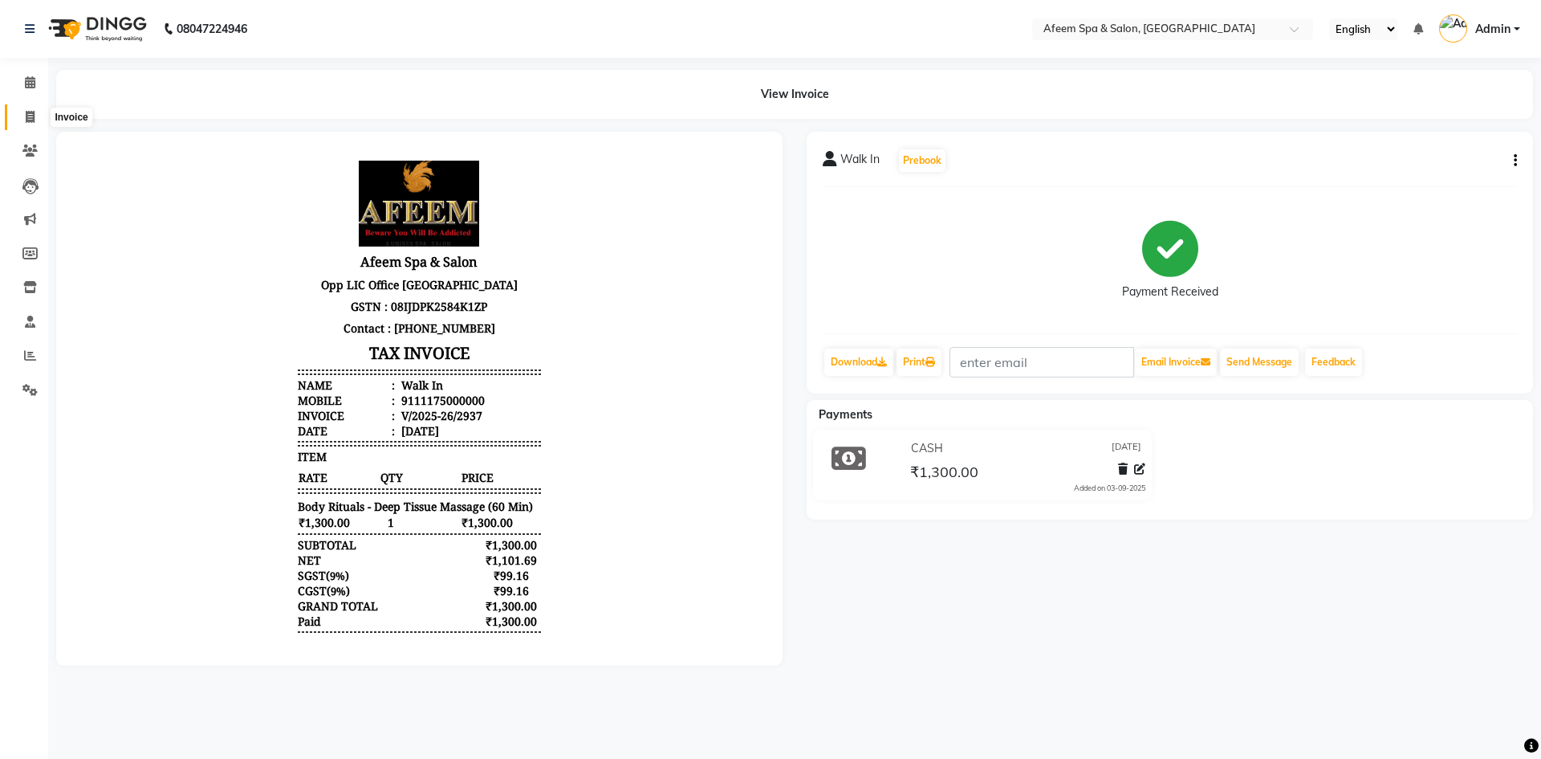
drag, startPoint x: 34, startPoint y: 120, endPoint x: 66, endPoint y: 112, distance: 33.1
click at [34, 120] on icon at bounding box center [30, 117] width 9 height 12
select select "service"
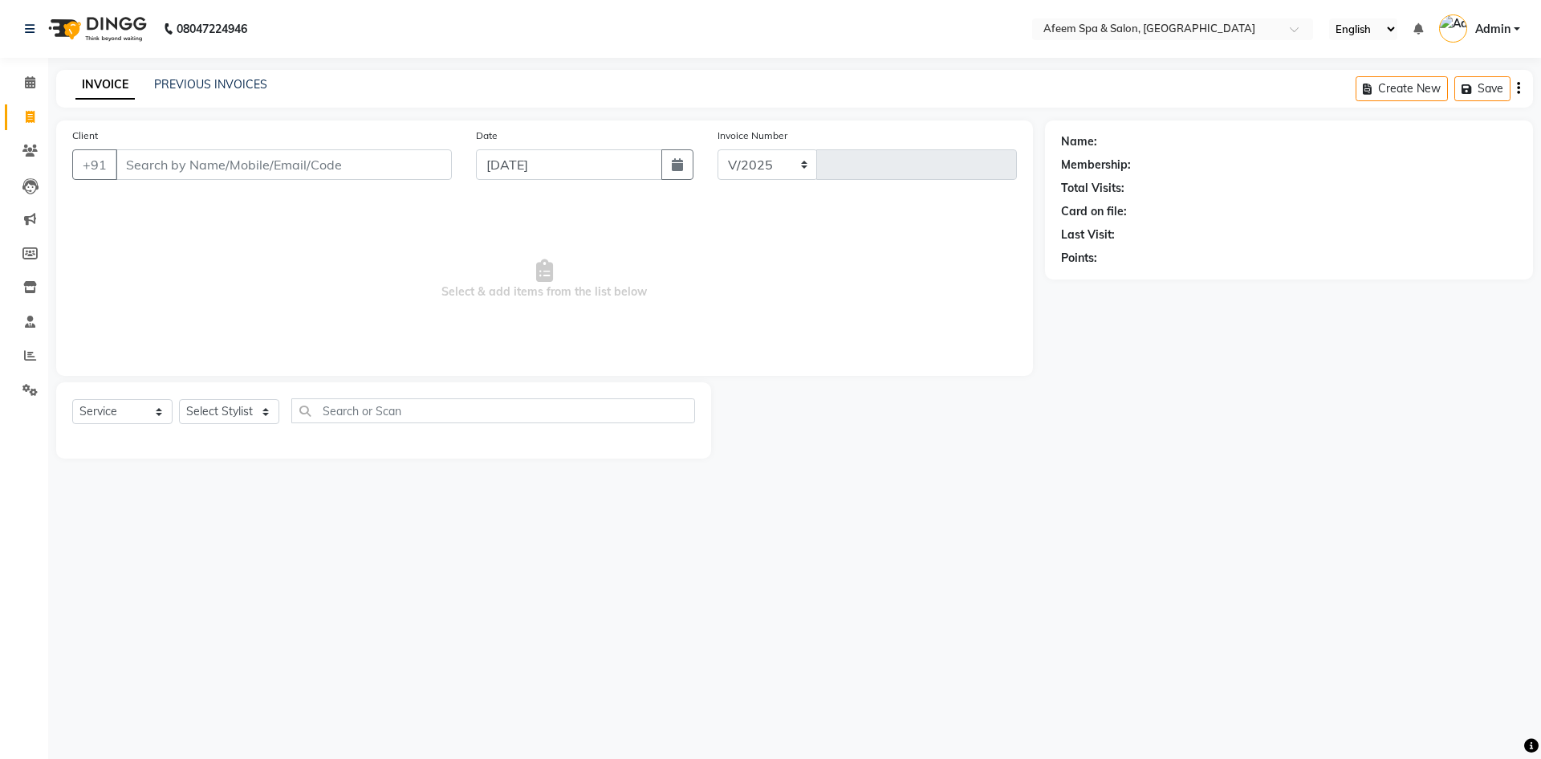
select select "750"
type input "2938"
click at [182, 87] on link "PREVIOUS INVOICES" at bounding box center [210, 84] width 113 height 14
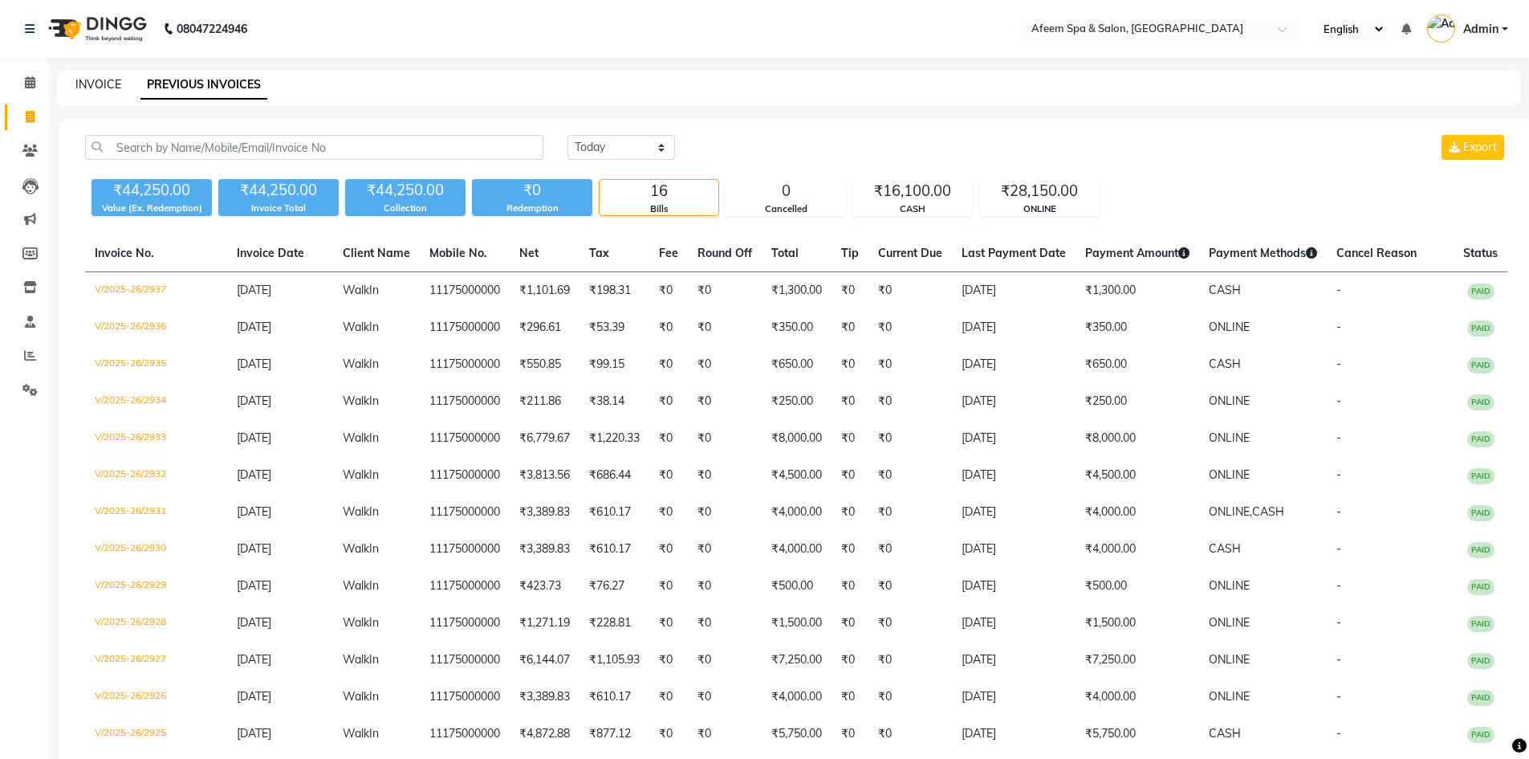
click at [101, 84] on link "INVOICE" at bounding box center [98, 84] width 46 height 14
select select "service"
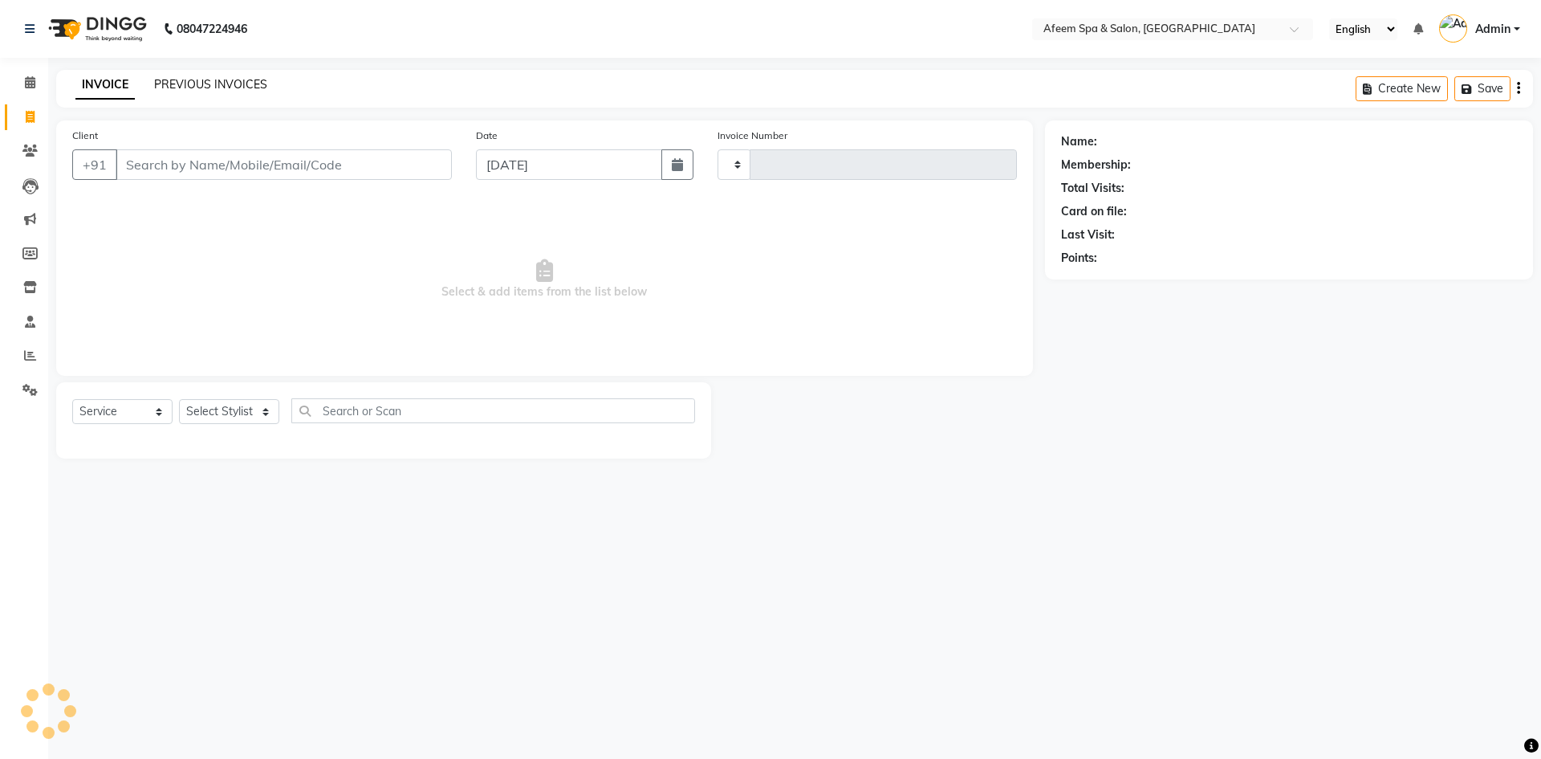
click at [186, 89] on link "PREVIOUS INVOICES" at bounding box center [210, 84] width 113 height 14
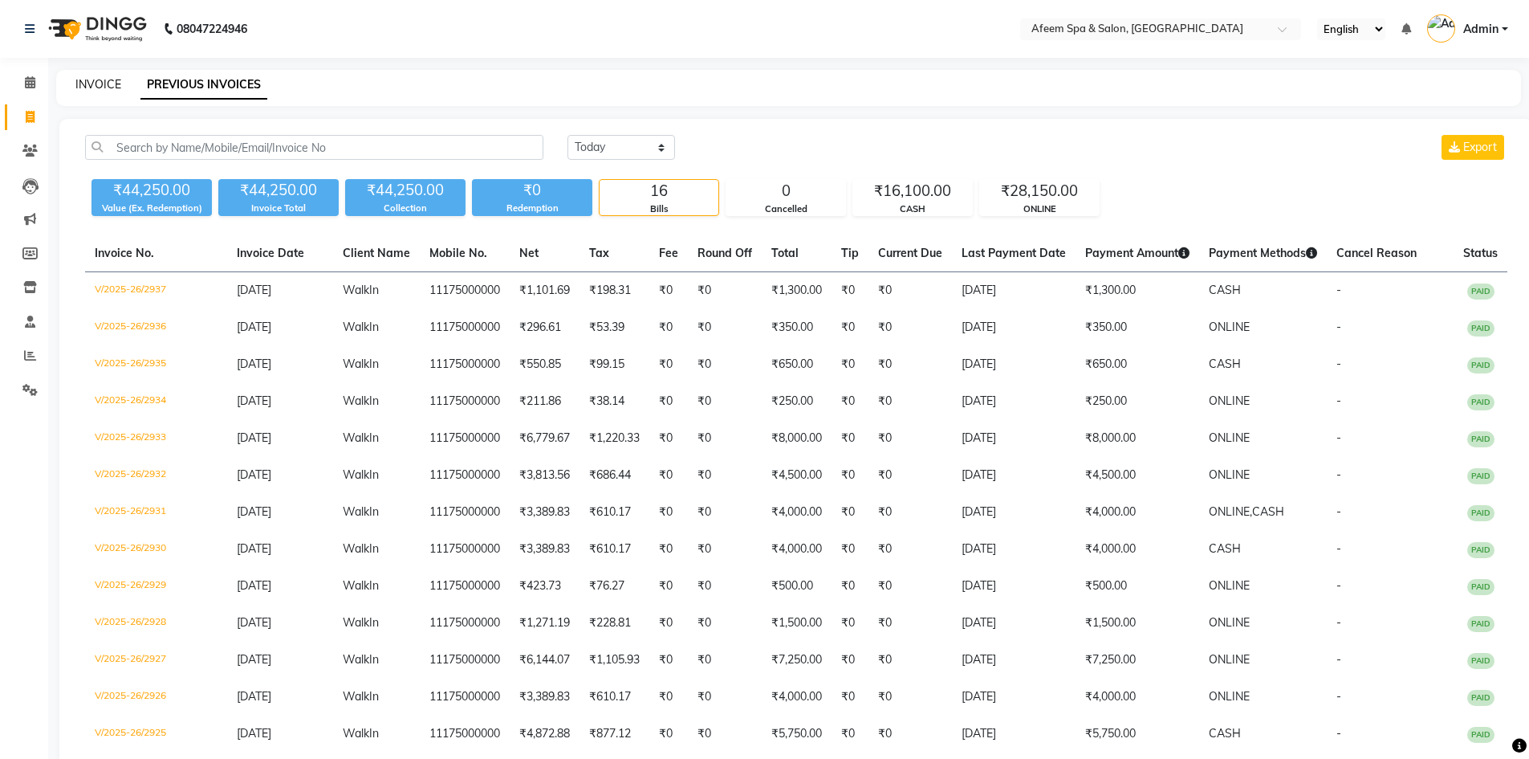
click at [99, 84] on link "INVOICE" at bounding box center [98, 84] width 46 height 14
select select "service"
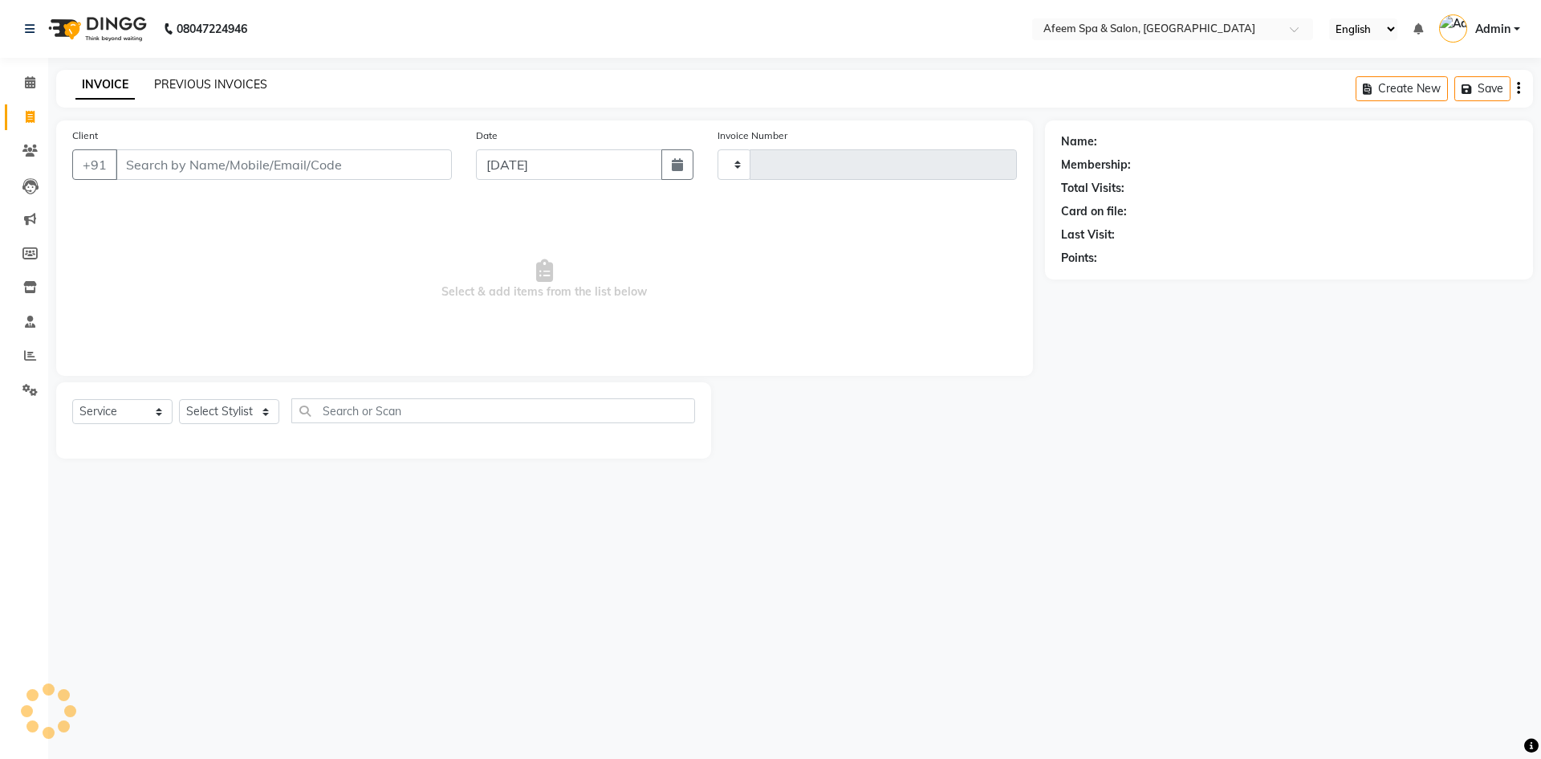
click at [170, 84] on link "PREVIOUS INVOICES" at bounding box center [210, 84] width 113 height 14
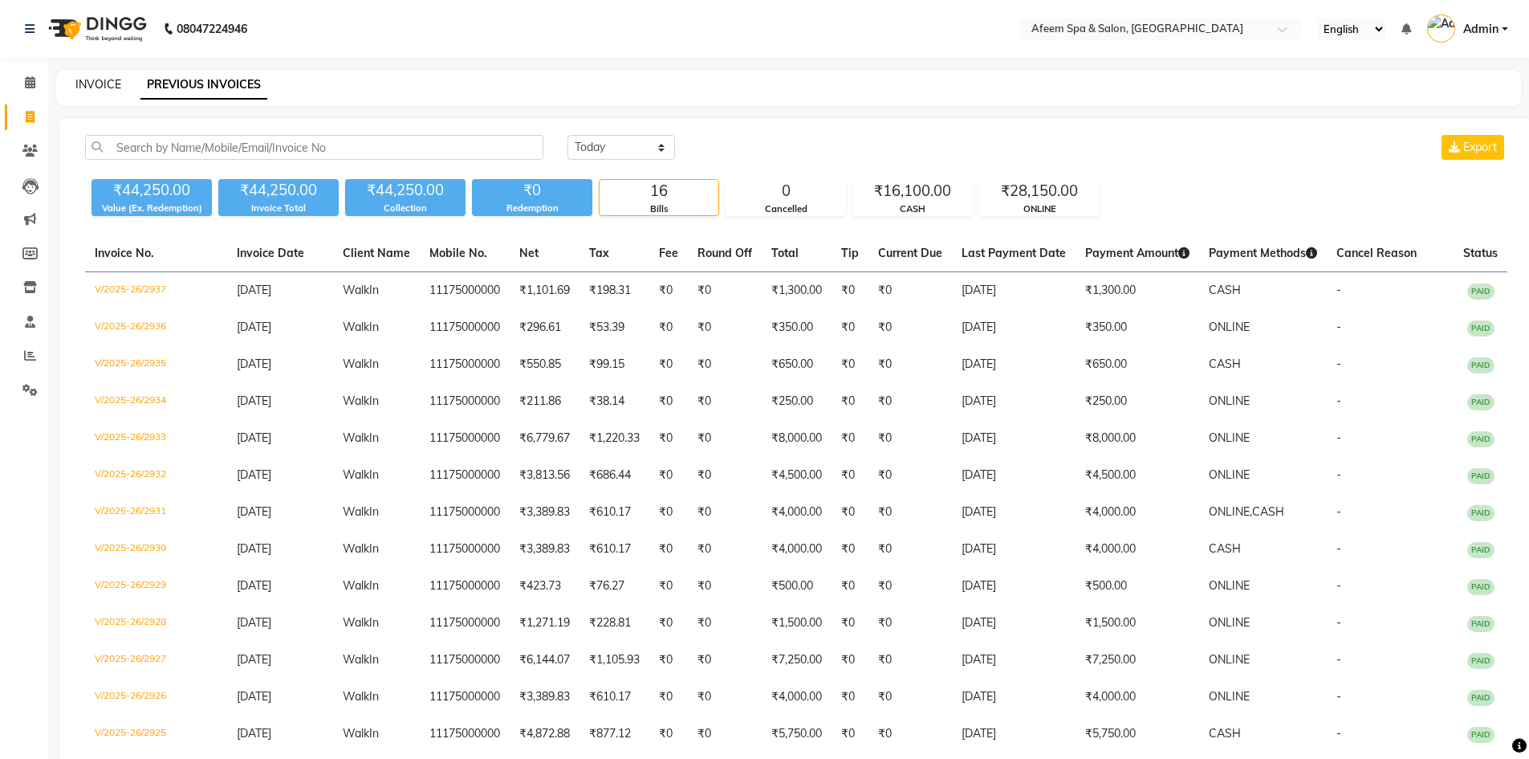
click at [91, 84] on link "INVOICE" at bounding box center [98, 84] width 46 height 14
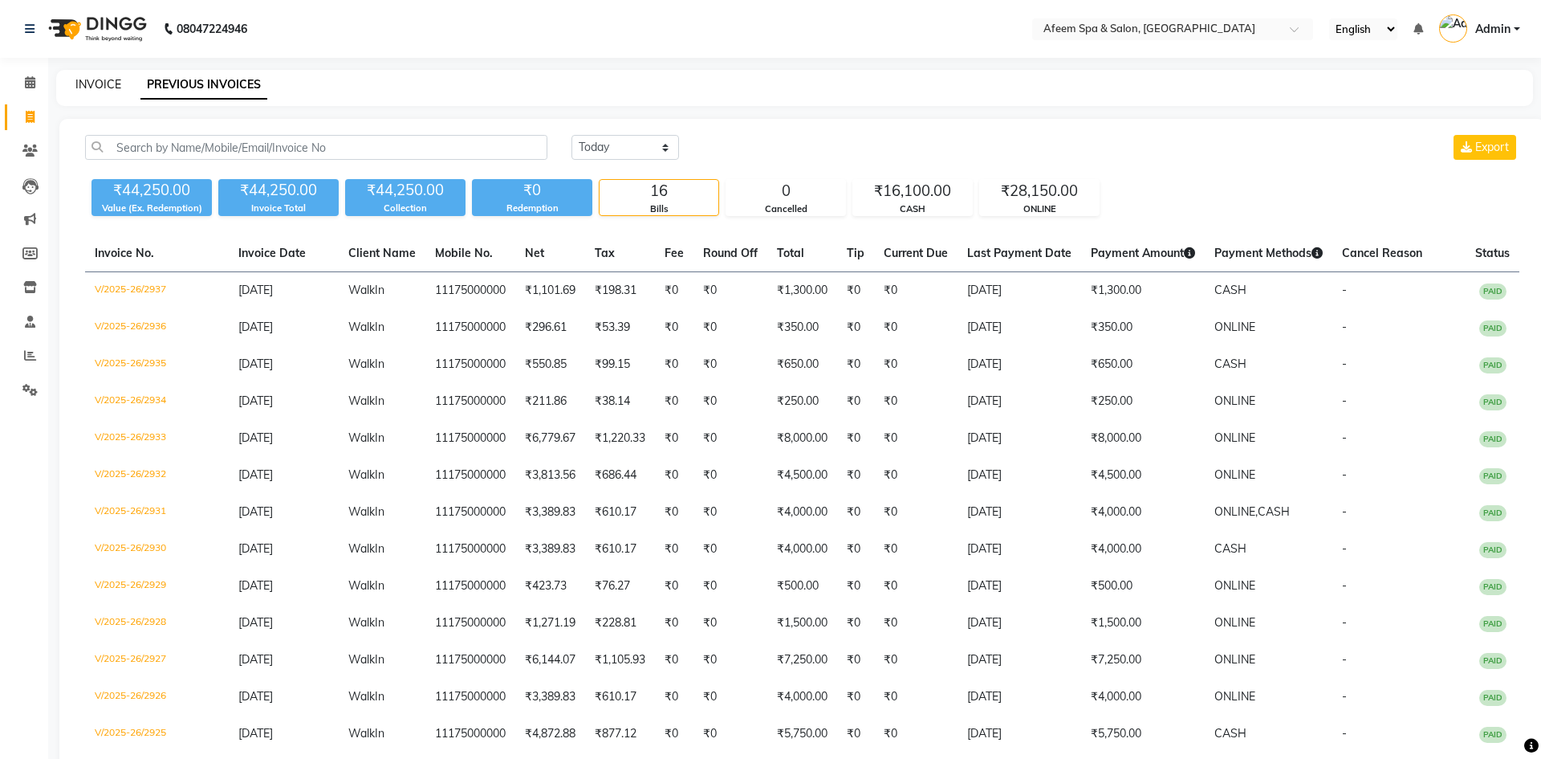
select select "service"
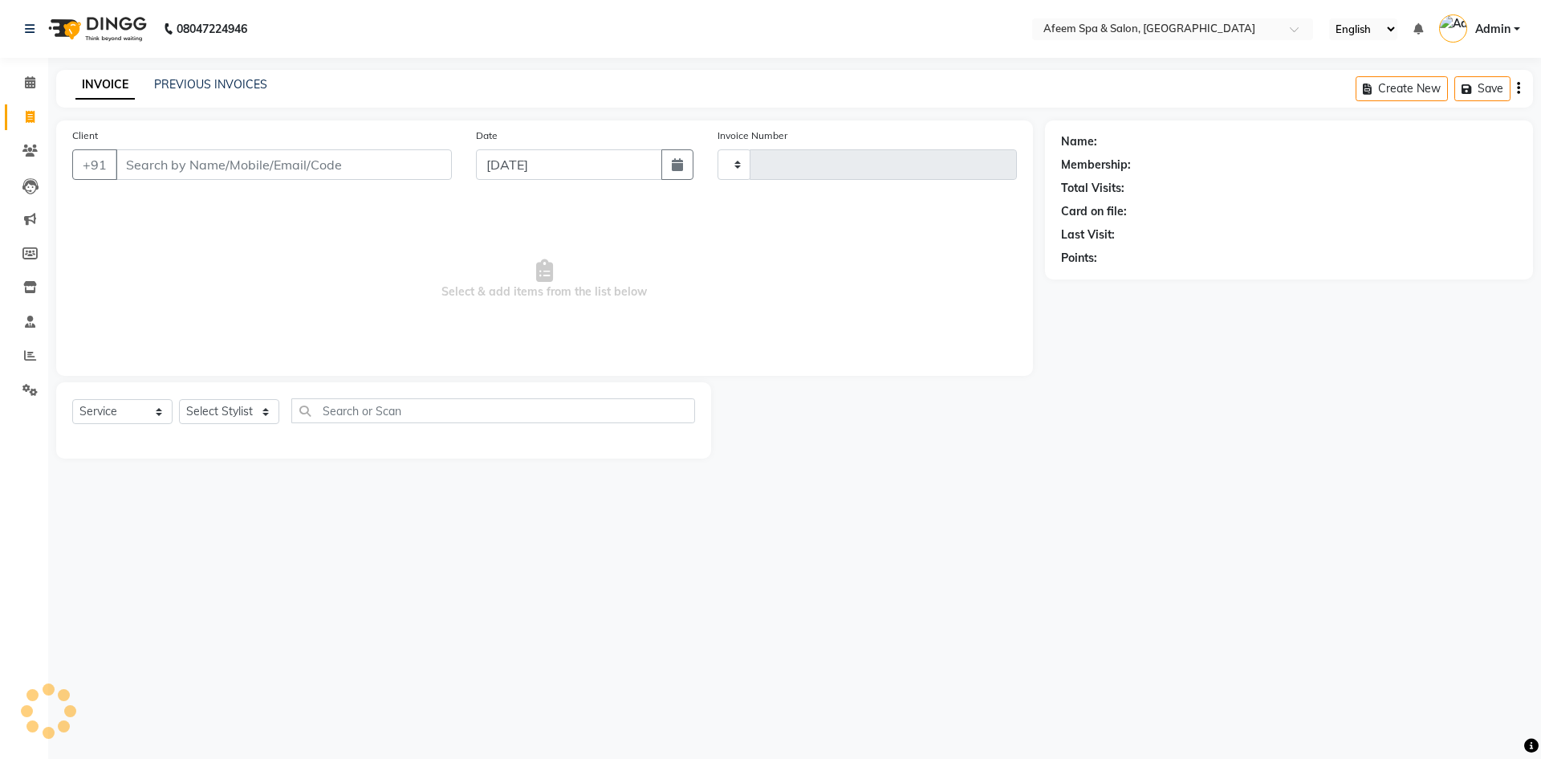
type input "2938"
select select "750"
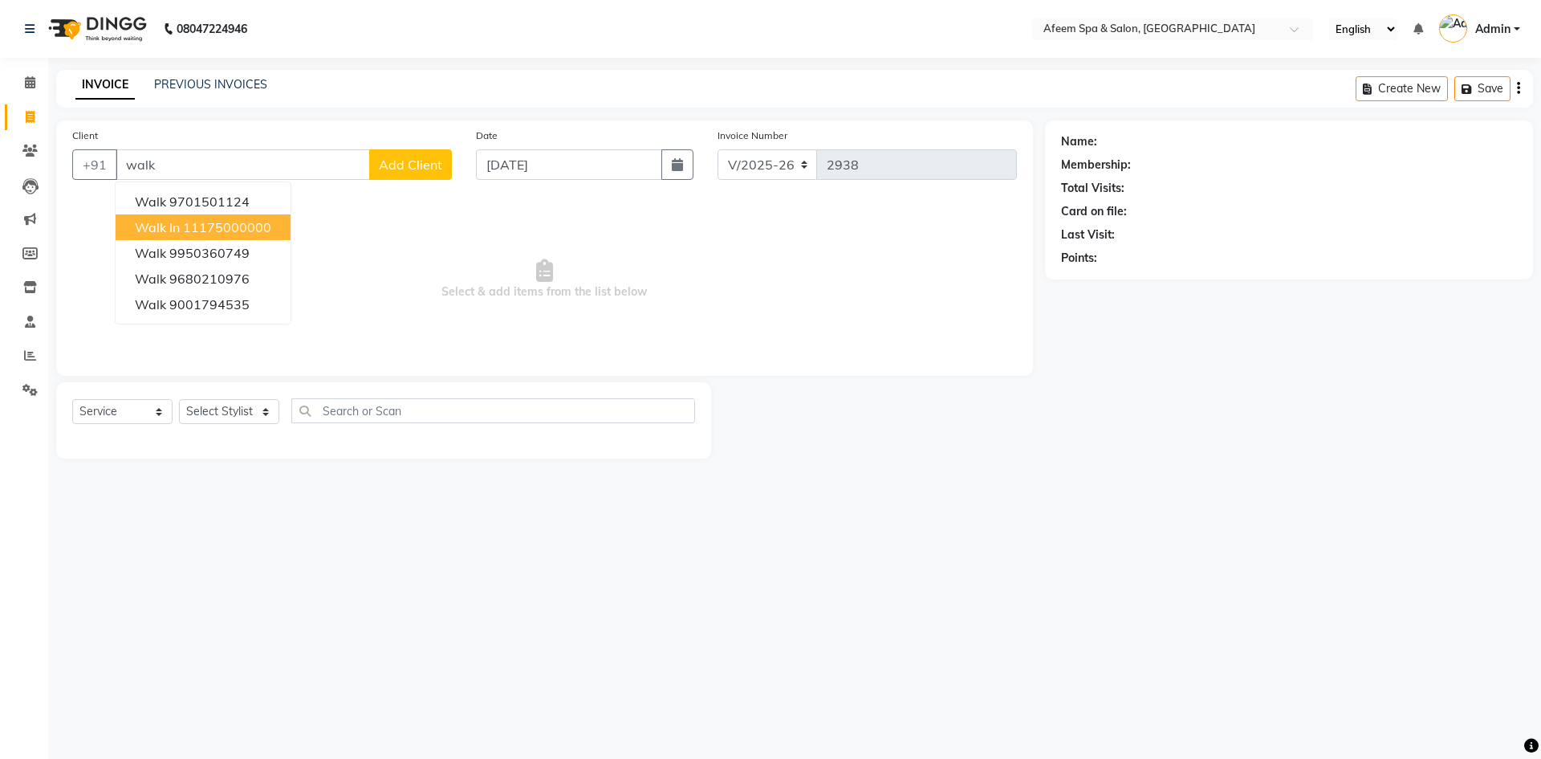
click at [222, 217] on button "Walk In 11175000000" at bounding box center [203, 227] width 175 height 26
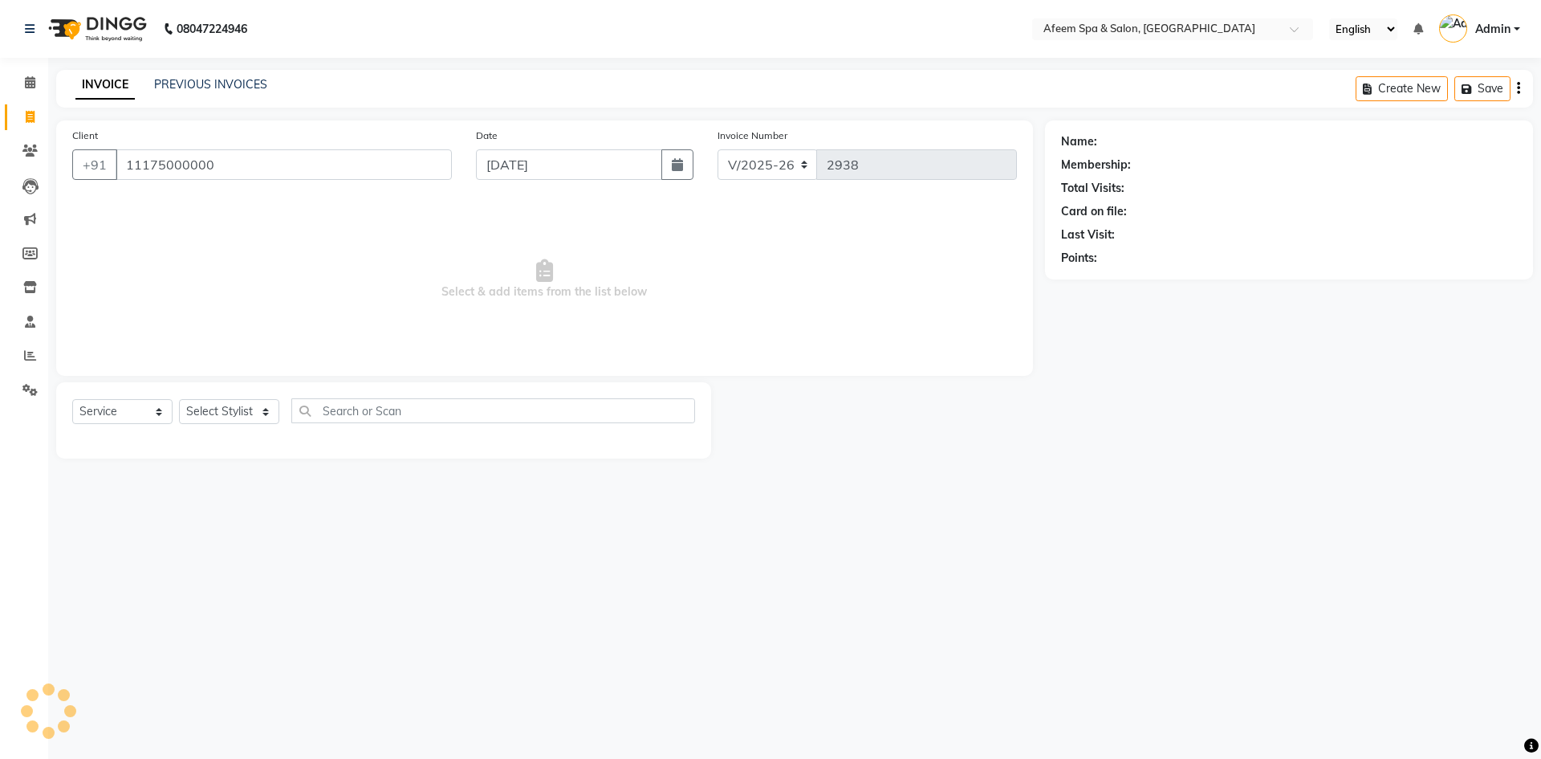
type input "11175000000"
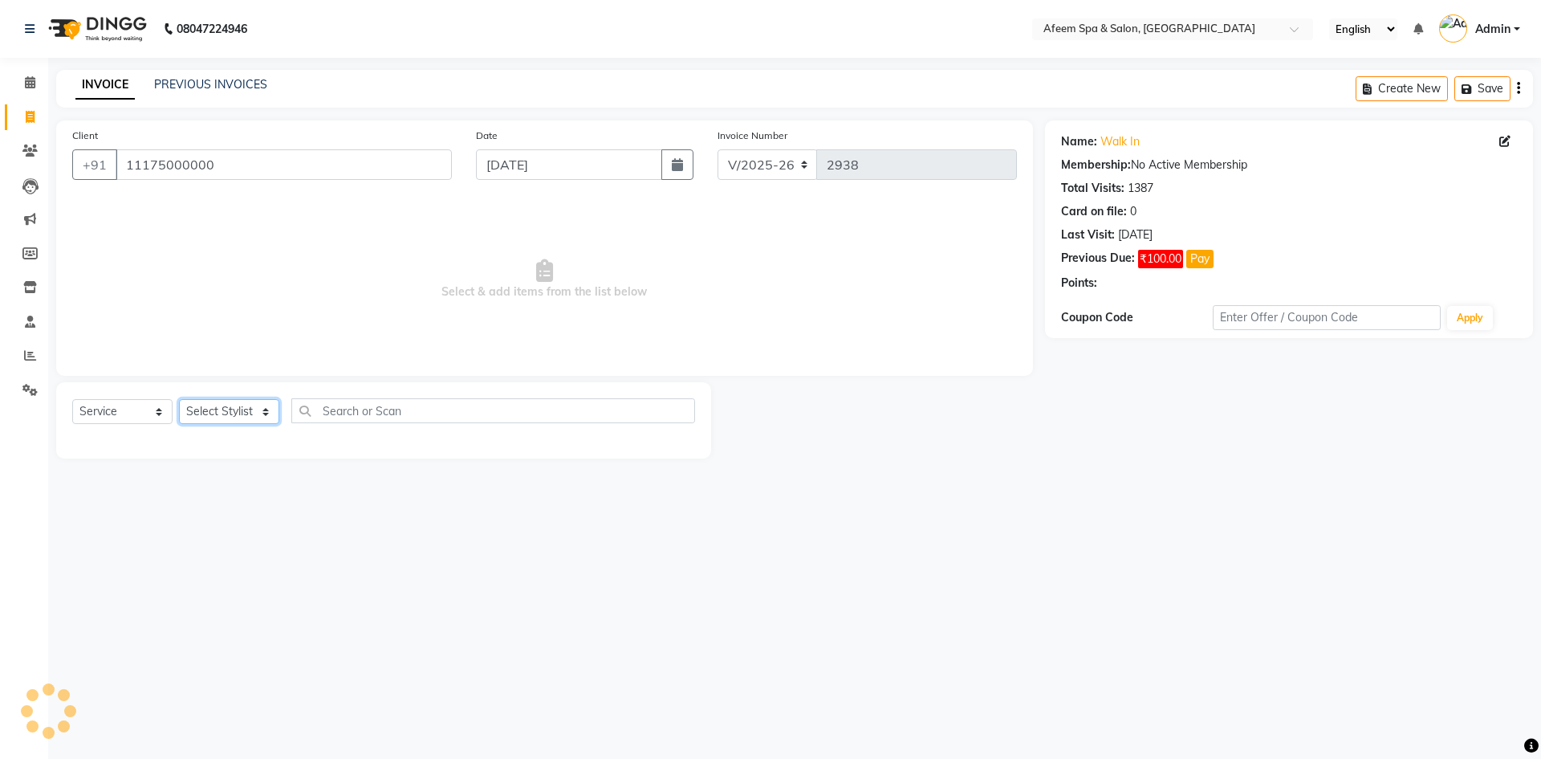
click at [271, 407] on select "Select Stylist aarti bhavna deep Deepika [PERSON_NAME] [PERSON_NAME] [PERSON_NA…" at bounding box center [229, 411] width 100 height 25
select select "37804"
click at [179, 399] on select "Select Stylist aarti bhavna deep Deepika [PERSON_NAME] [PERSON_NAME] [PERSON_NA…" at bounding box center [229, 411] width 100 height 25
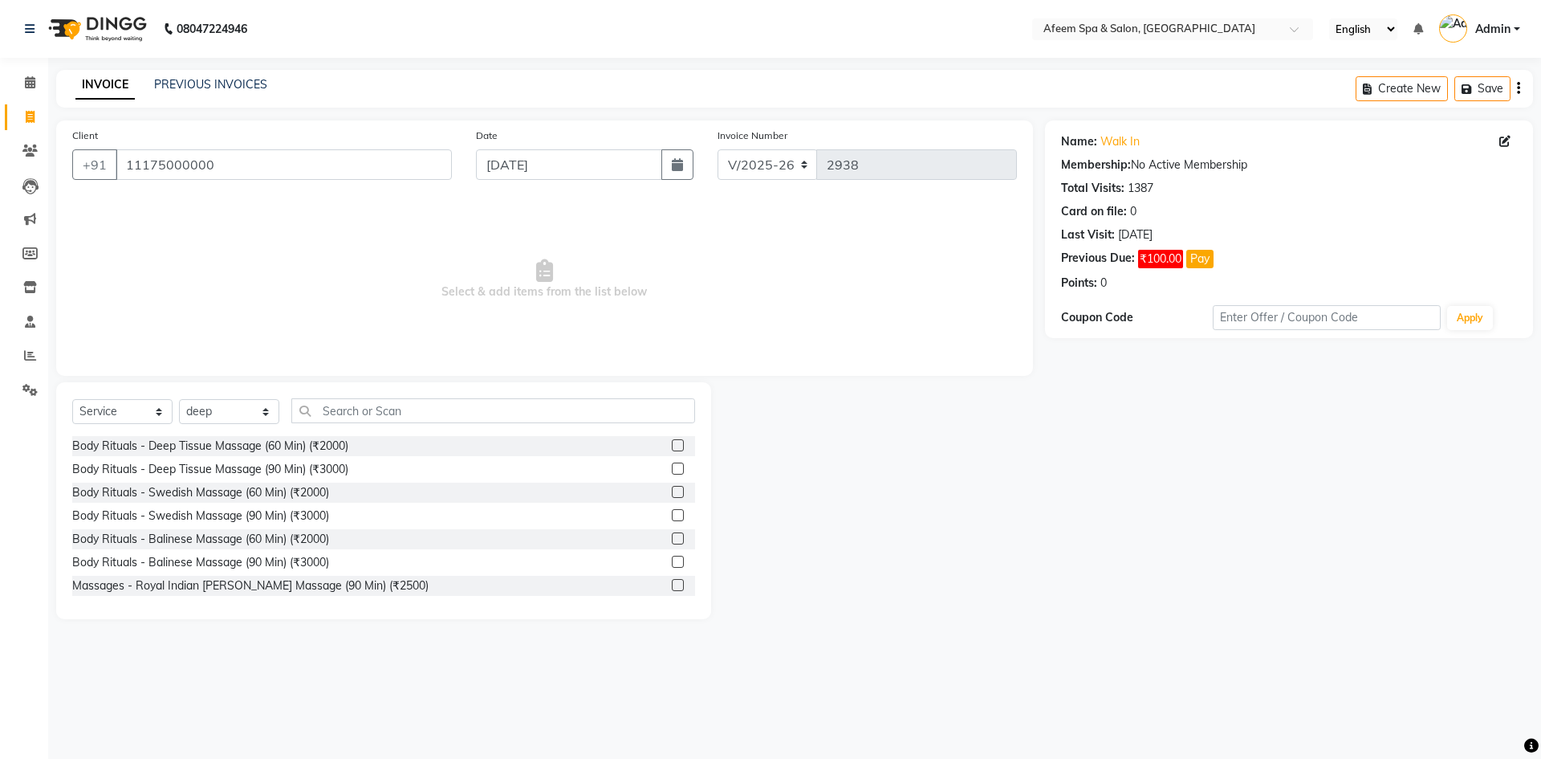
click at [313, 436] on div "Body Rituals - Deep Tissue Massage (60 Min) (₹2000)" at bounding box center [383, 446] width 623 height 20
click at [315, 443] on div "Body Rituals - Deep Tissue Massage (60 Min) (₹2000)" at bounding box center [210, 445] width 276 height 17
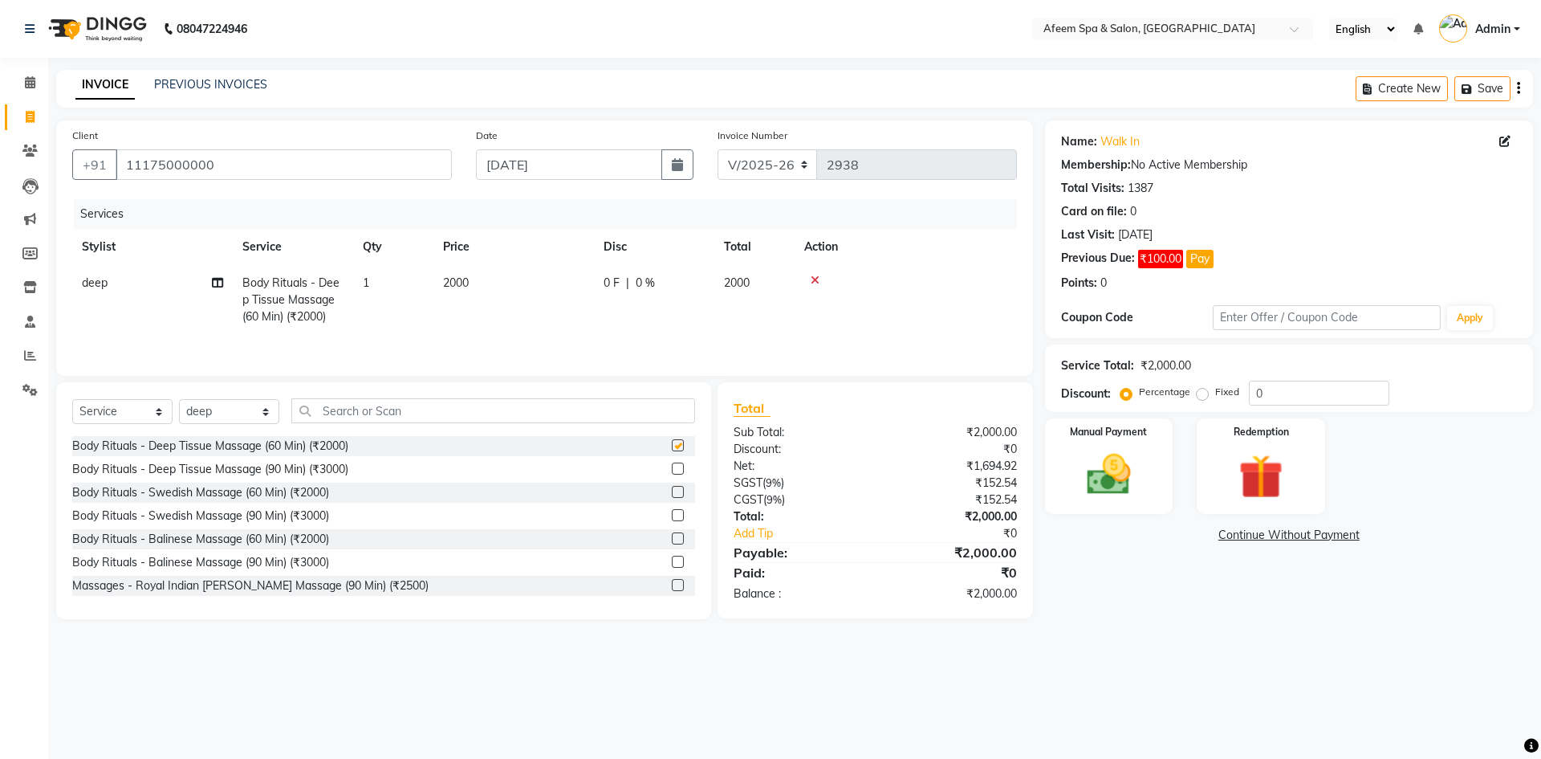
checkbox input "false"
click at [453, 295] on td "2000" at bounding box center [513, 300] width 161 height 70
select select "37804"
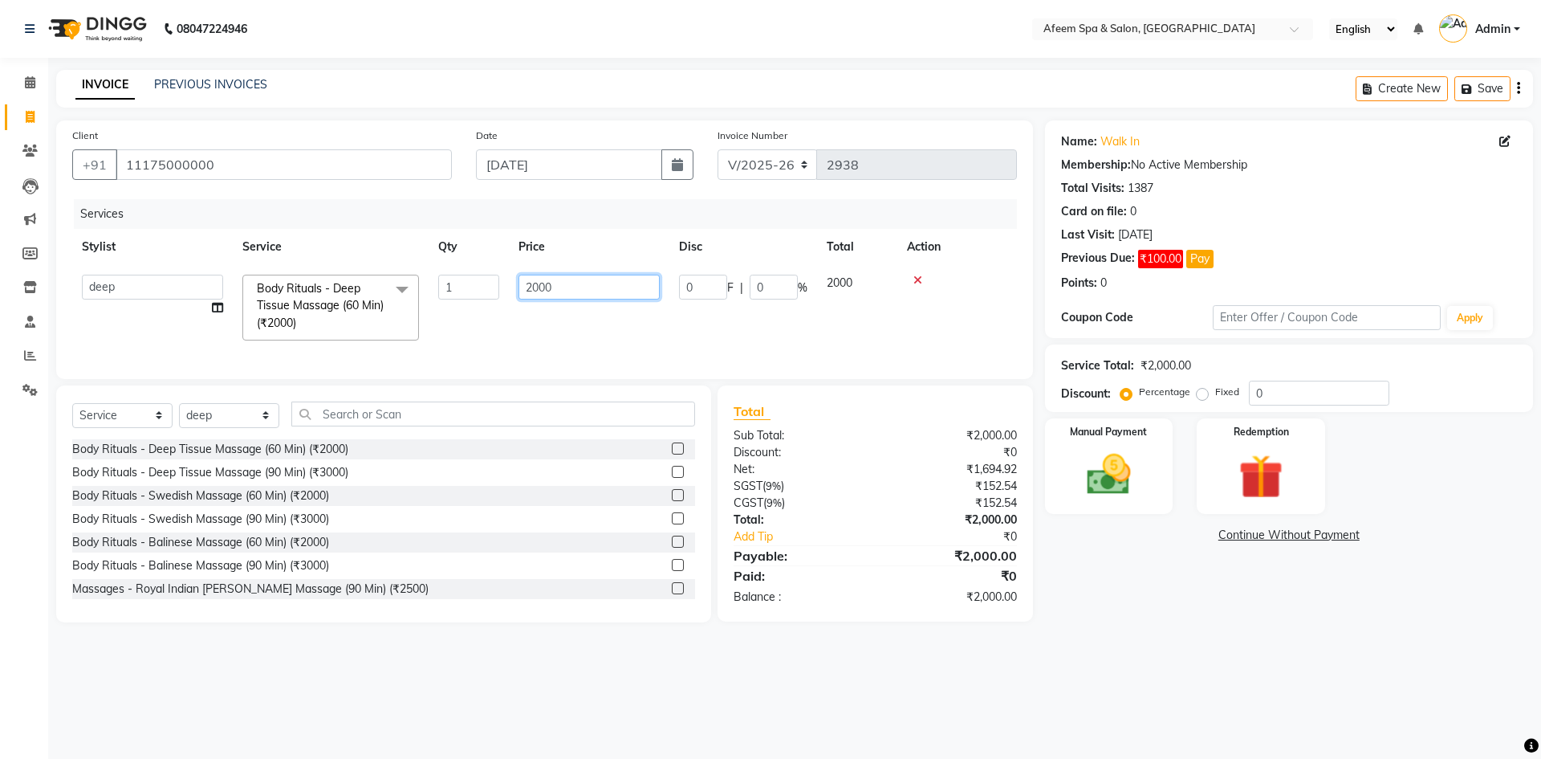
drag, startPoint x: 588, startPoint y: 293, endPoint x: 459, endPoint y: 300, distance: 129.4
click at [459, 300] on tr "aarti bhavna deep [PERSON_NAME] [PERSON_NAME] [PERSON_NAME] Product [PERSON_NAM…" at bounding box center [544, 307] width 945 height 85
type input "750"
click at [1114, 484] on img at bounding box center [1109, 474] width 75 height 53
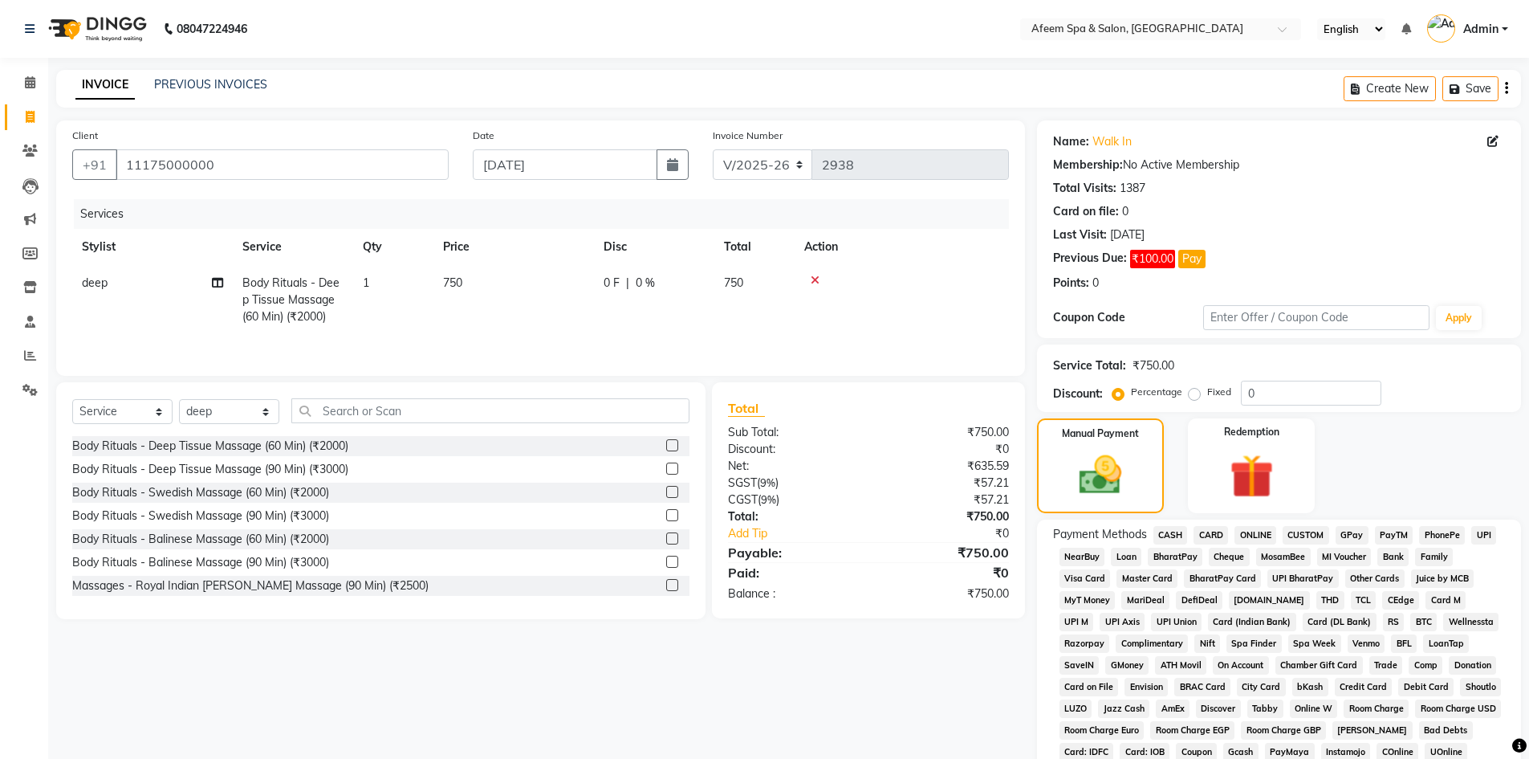
click at [1173, 533] on span "CASH" at bounding box center [1170, 535] width 35 height 18
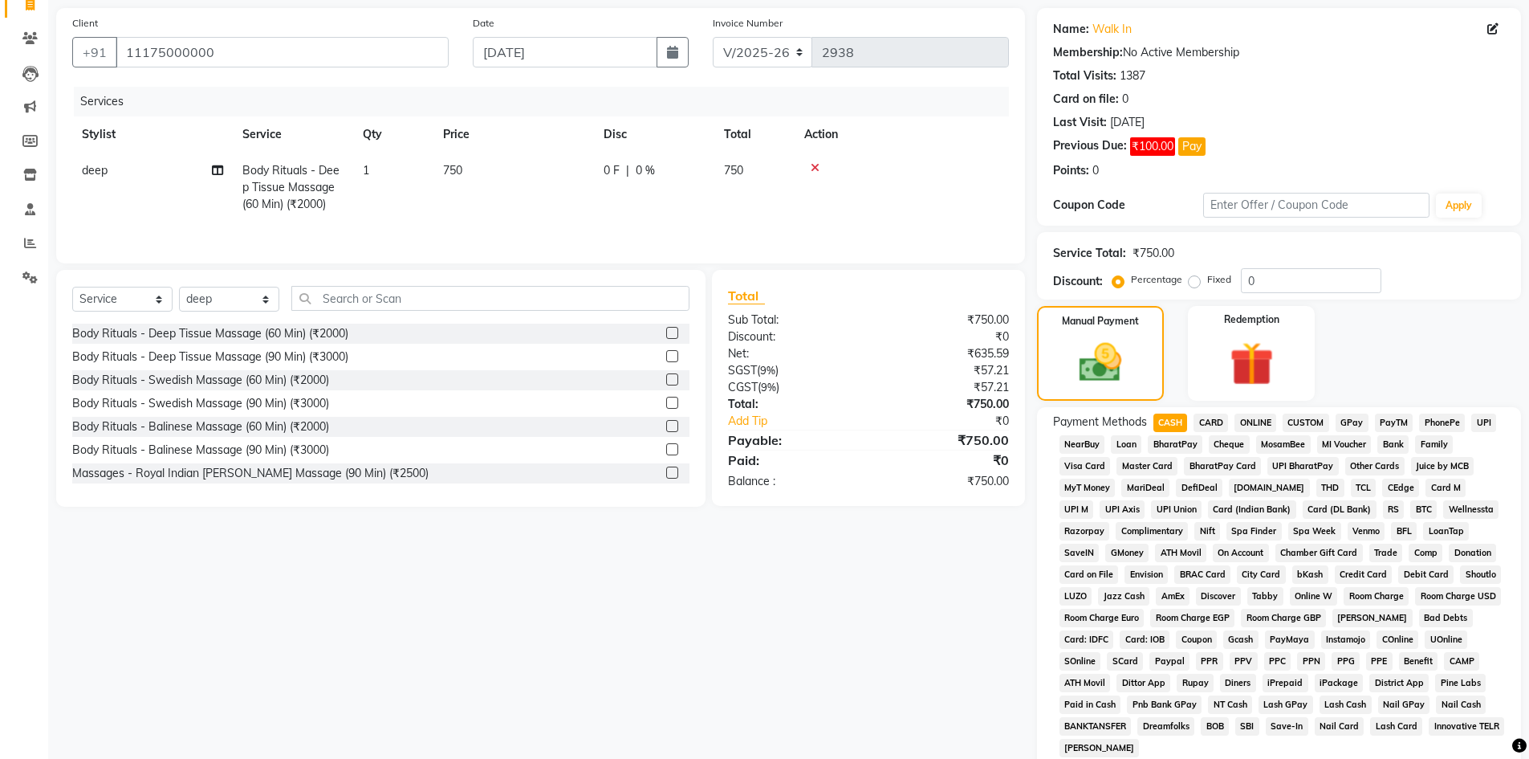
scroll to position [241, 0]
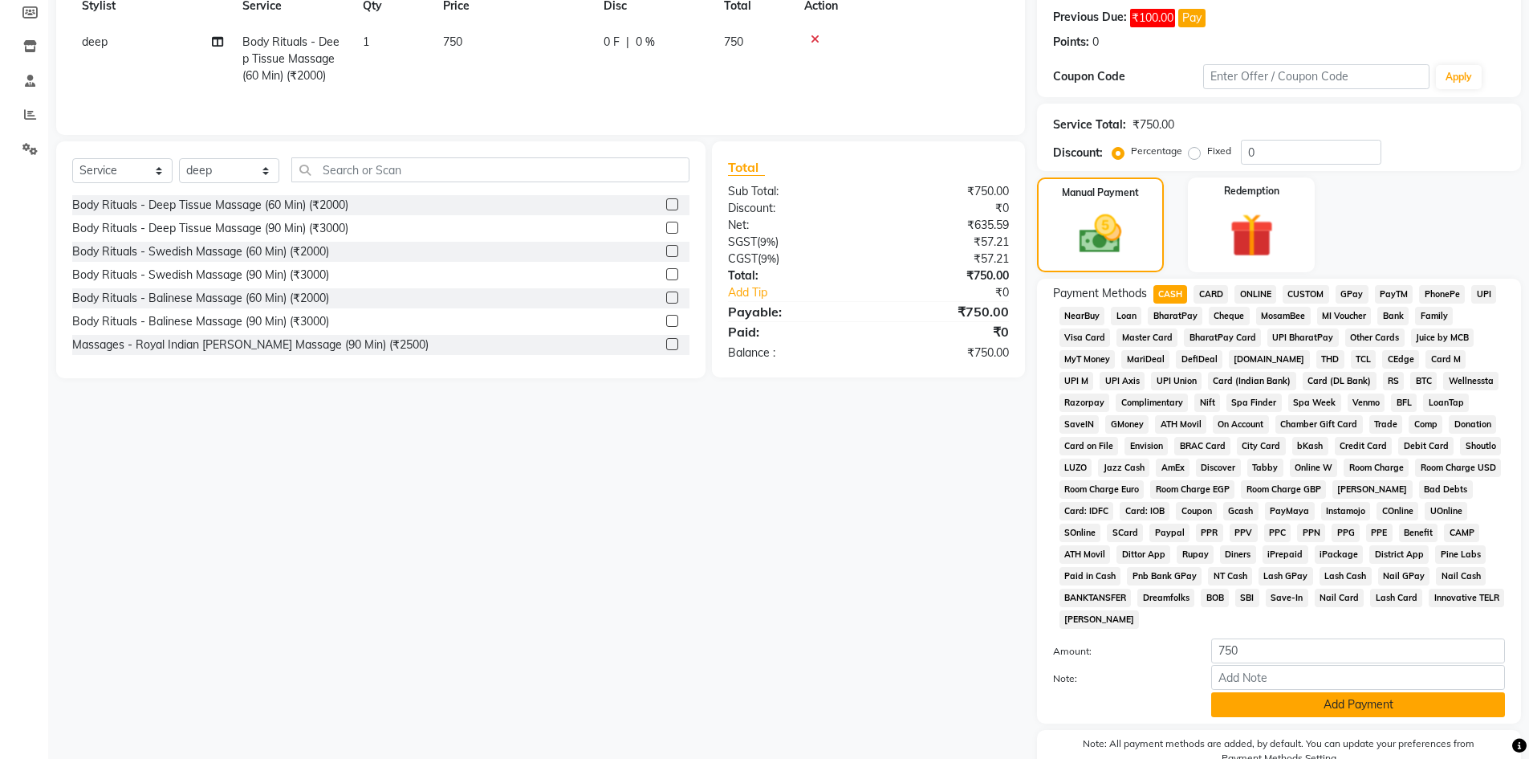
click at [1338, 697] on button "Add Payment" at bounding box center [1358, 704] width 294 height 25
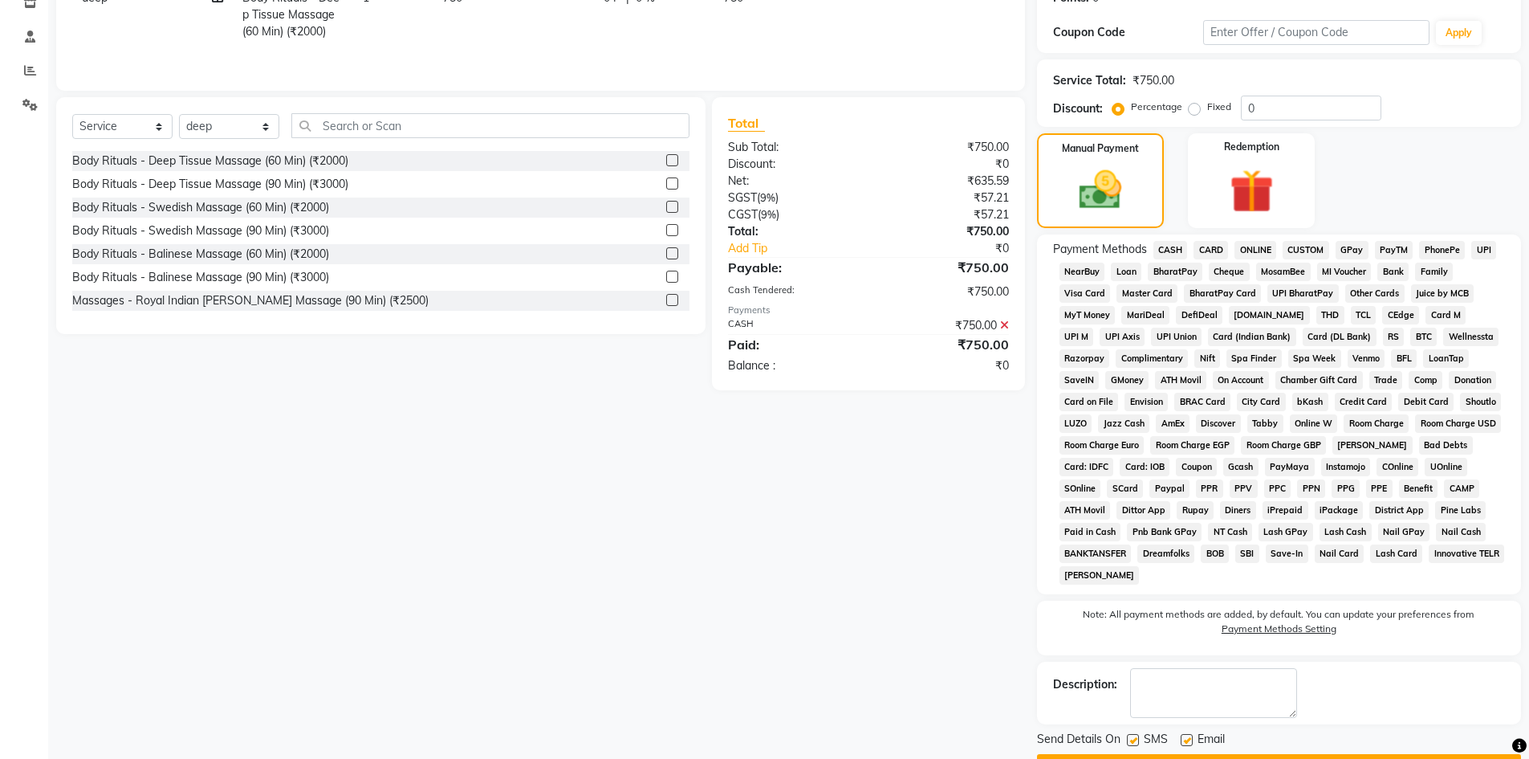
scroll to position [321, 0]
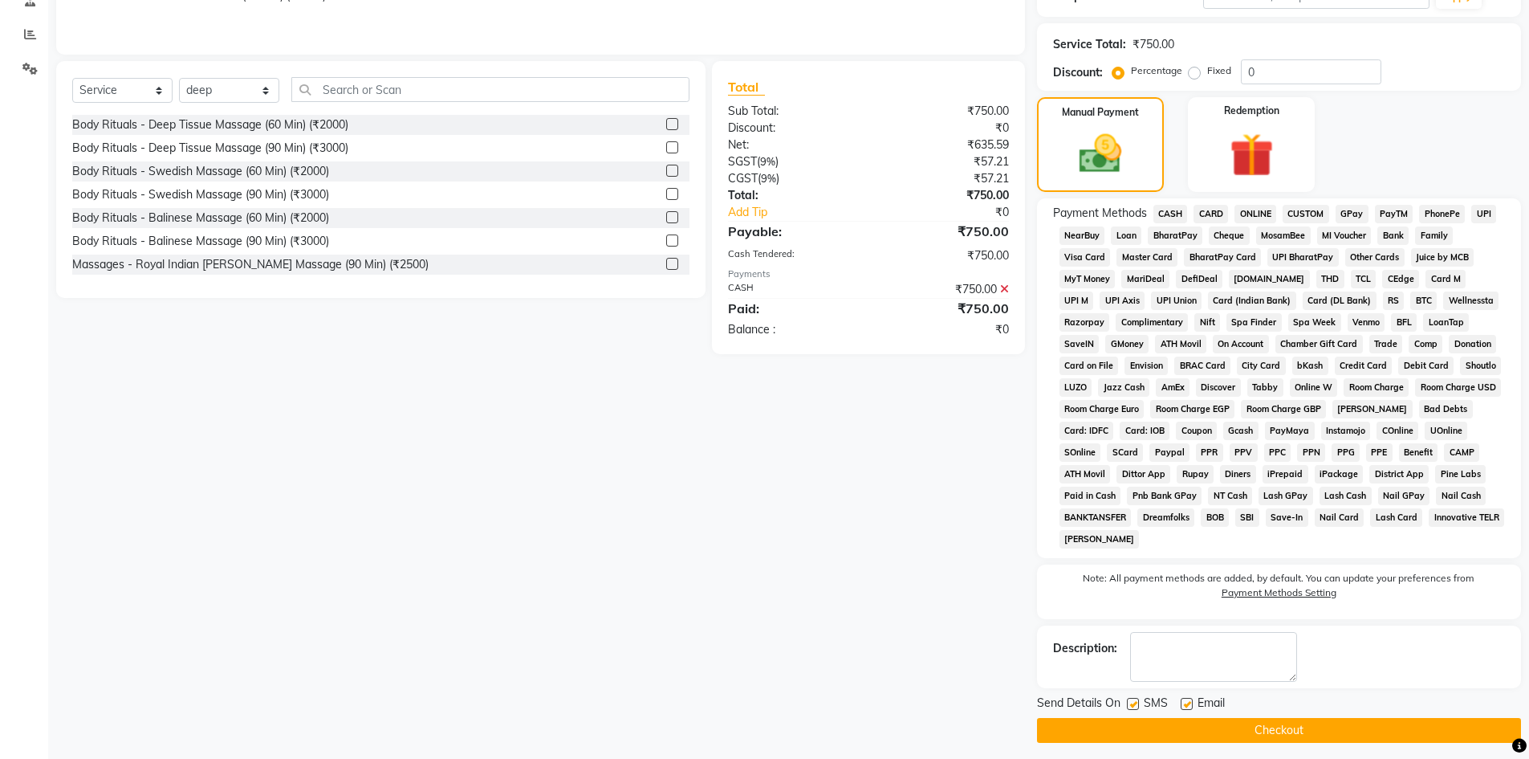
click at [1332, 720] on button "Checkout" at bounding box center [1279, 730] width 484 height 25
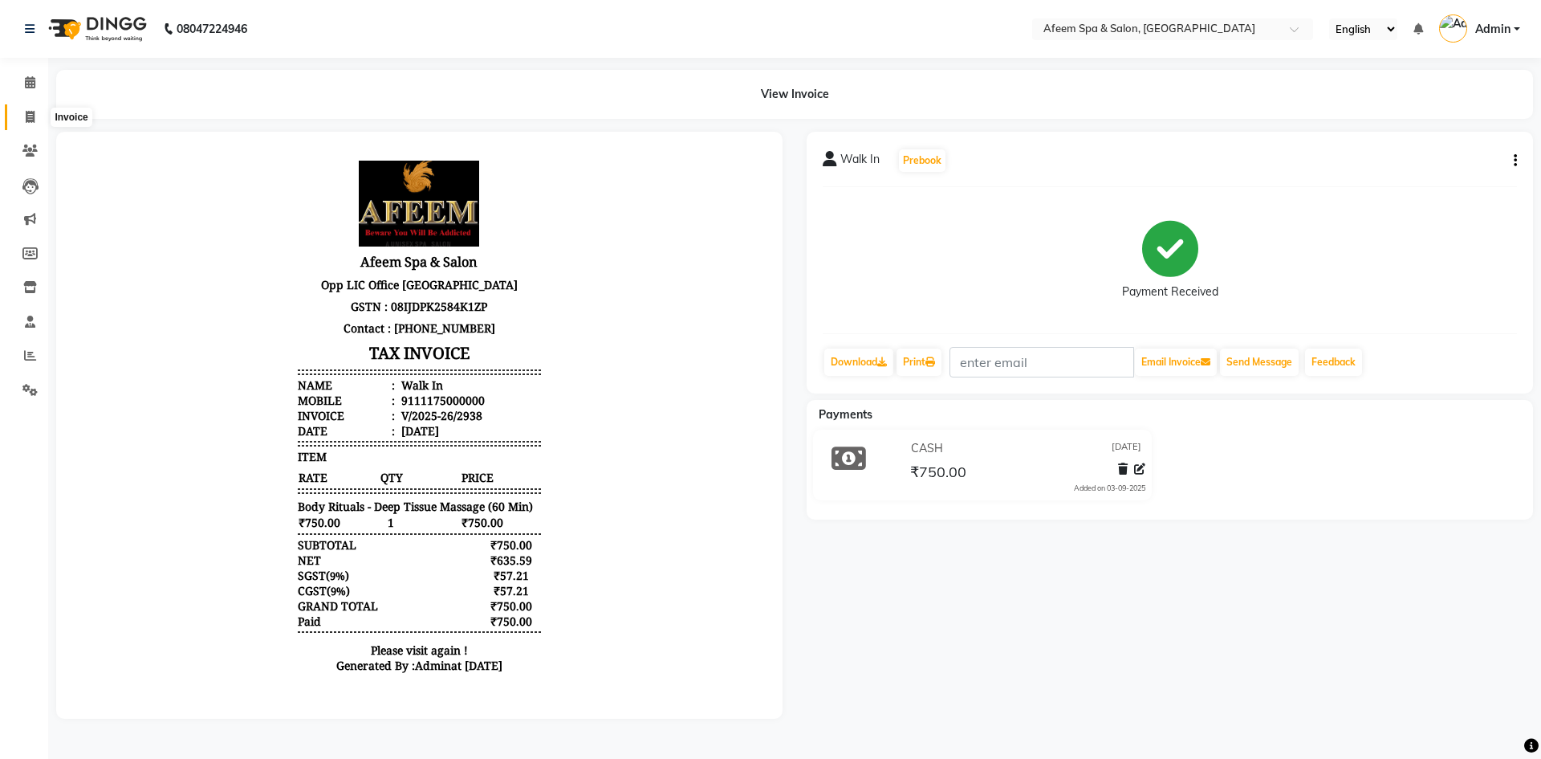
click at [26, 115] on icon at bounding box center [30, 117] width 9 height 12
select select "service"
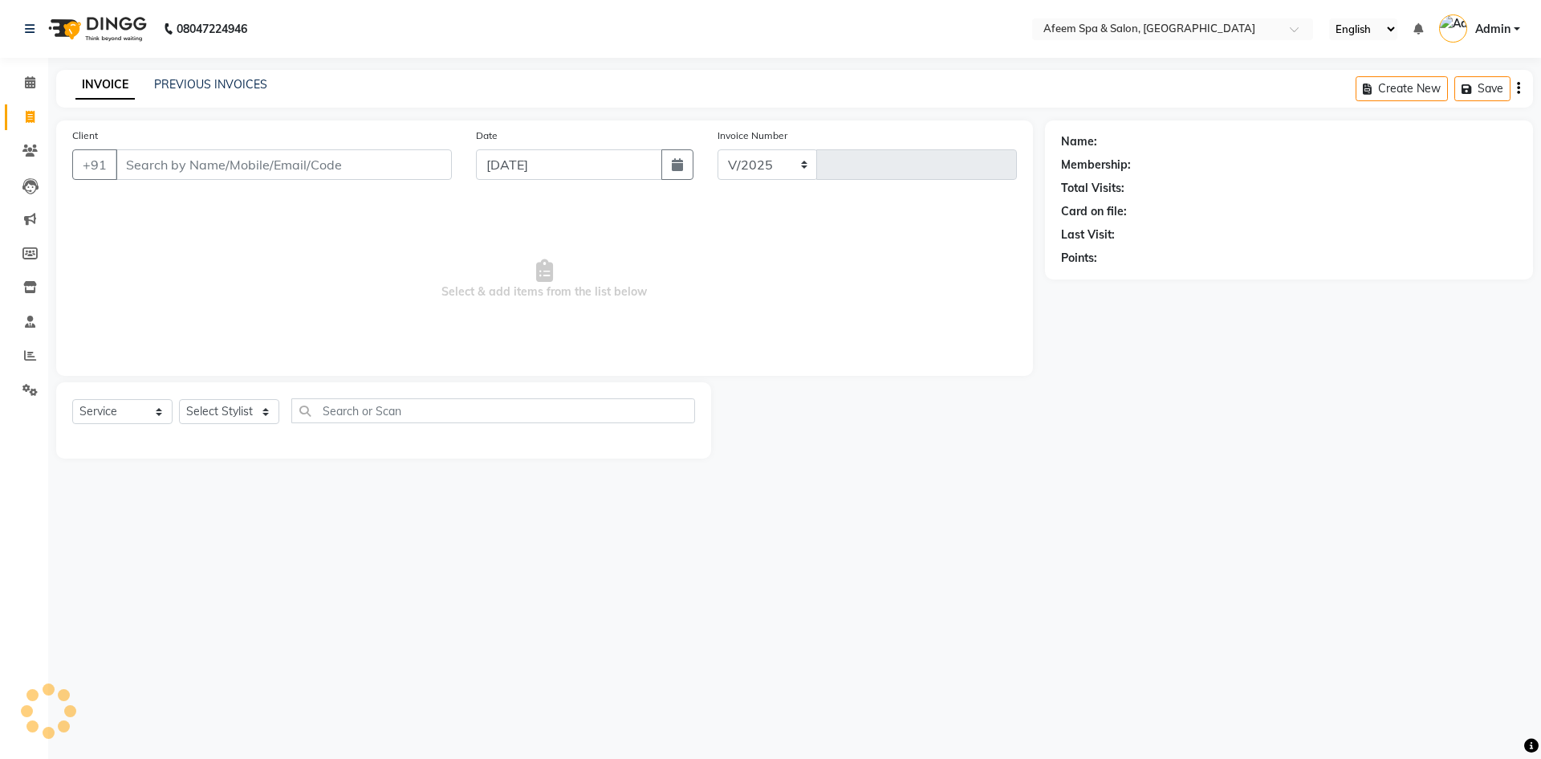
select select "750"
type input "2939"
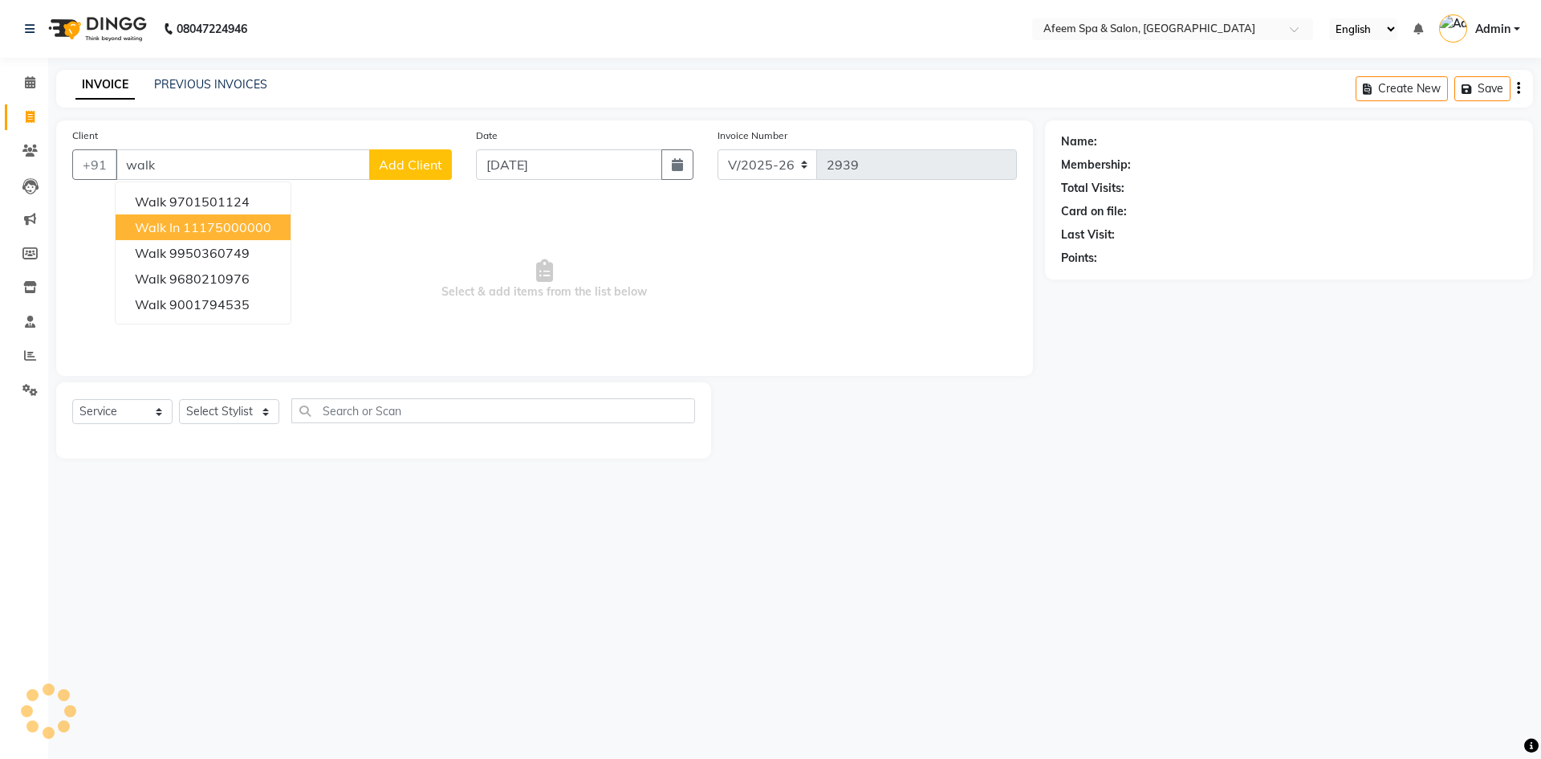
click at [245, 238] on button "Walk In 11175000000" at bounding box center [203, 227] width 175 height 26
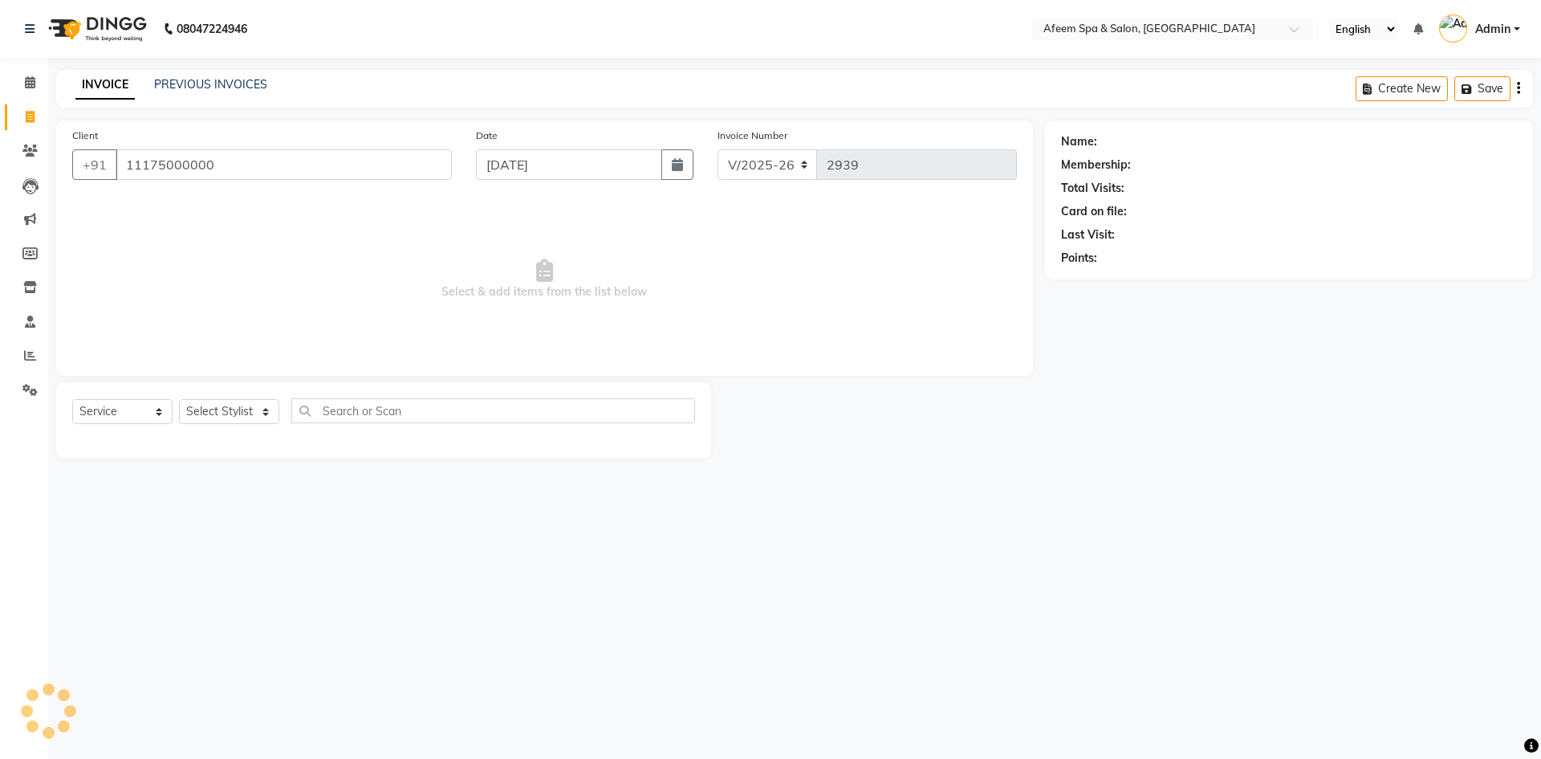
type input "11175000000"
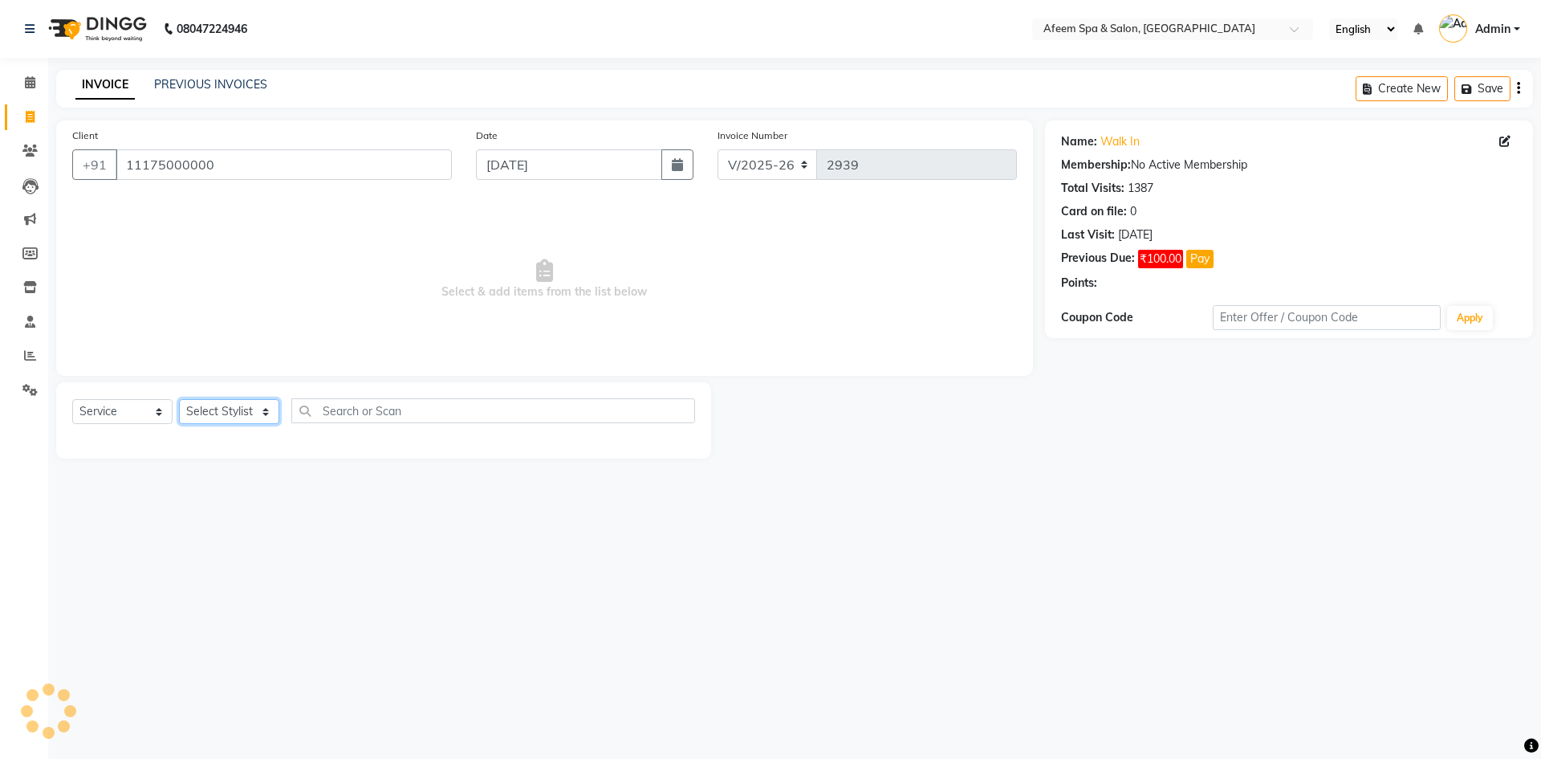
drag, startPoint x: 252, startPoint y: 411, endPoint x: 257, endPoint y: 404, distance: 8.7
click at [252, 411] on select "Select Stylist aarti bhavna deep Deepika [PERSON_NAME] [PERSON_NAME] [PERSON_NA…" at bounding box center [229, 411] width 100 height 25
select select "12004"
click at [179, 399] on select "Select Stylist aarti bhavna deep Deepika [PERSON_NAME] [PERSON_NAME] [PERSON_NA…" at bounding box center [229, 411] width 100 height 25
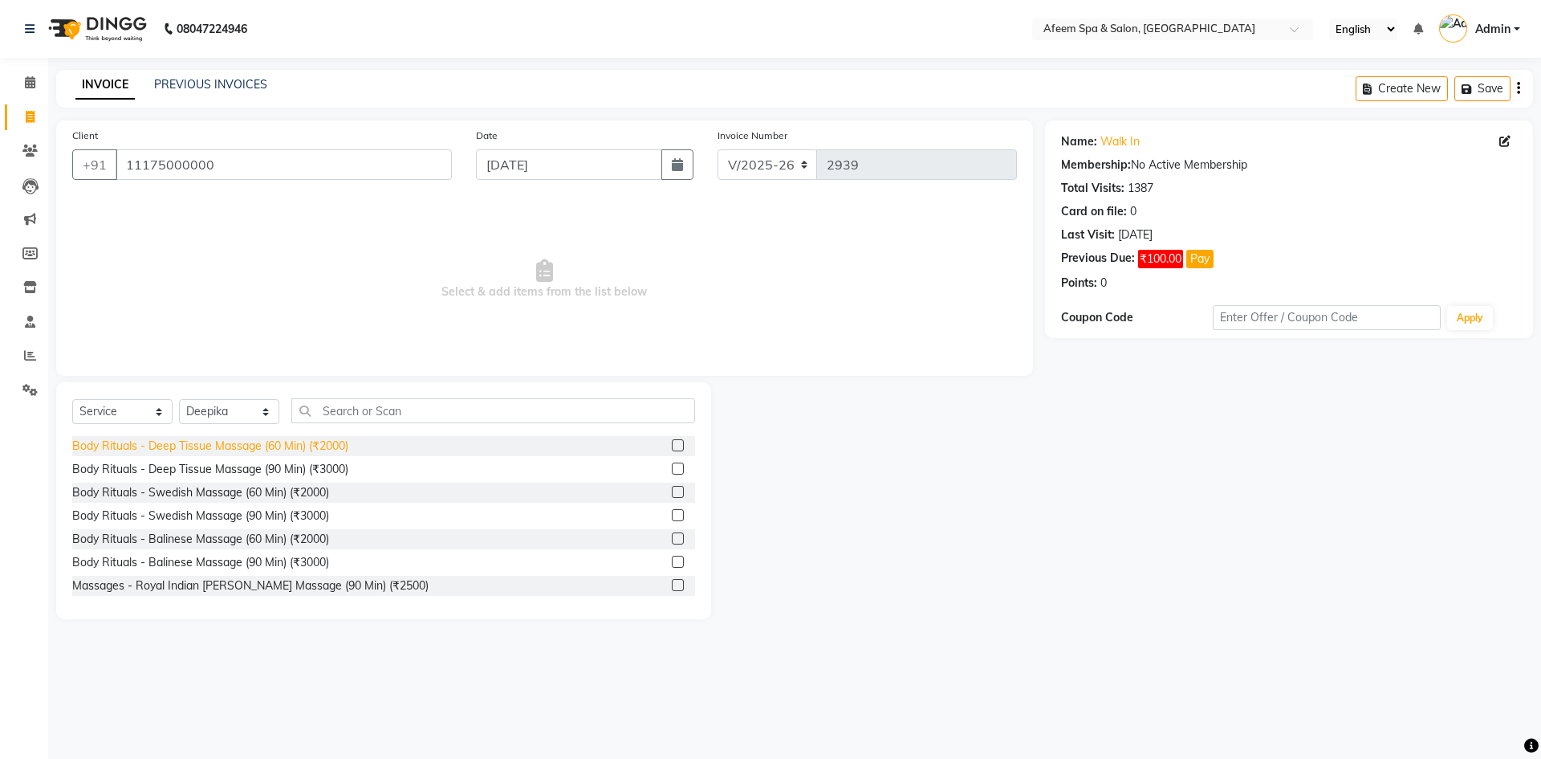
click at [308, 452] on div "Body Rituals - Deep Tissue Massage (60 Min) (₹2000)" at bounding box center [210, 445] width 276 height 17
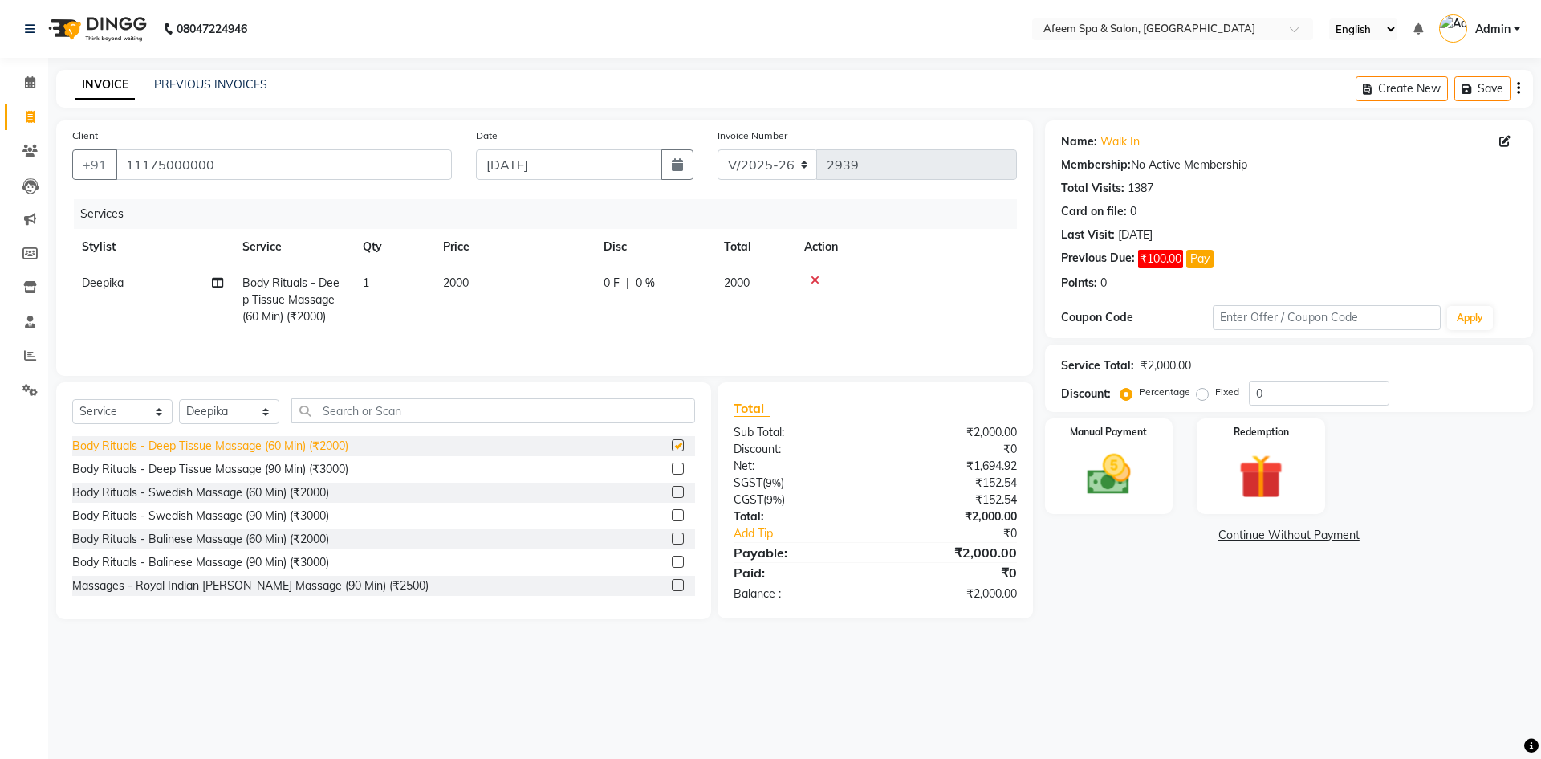
checkbox input "false"
click at [433, 312] on td "2000" at bounding box center [513, 300] width 161 height 70
select select "12004"
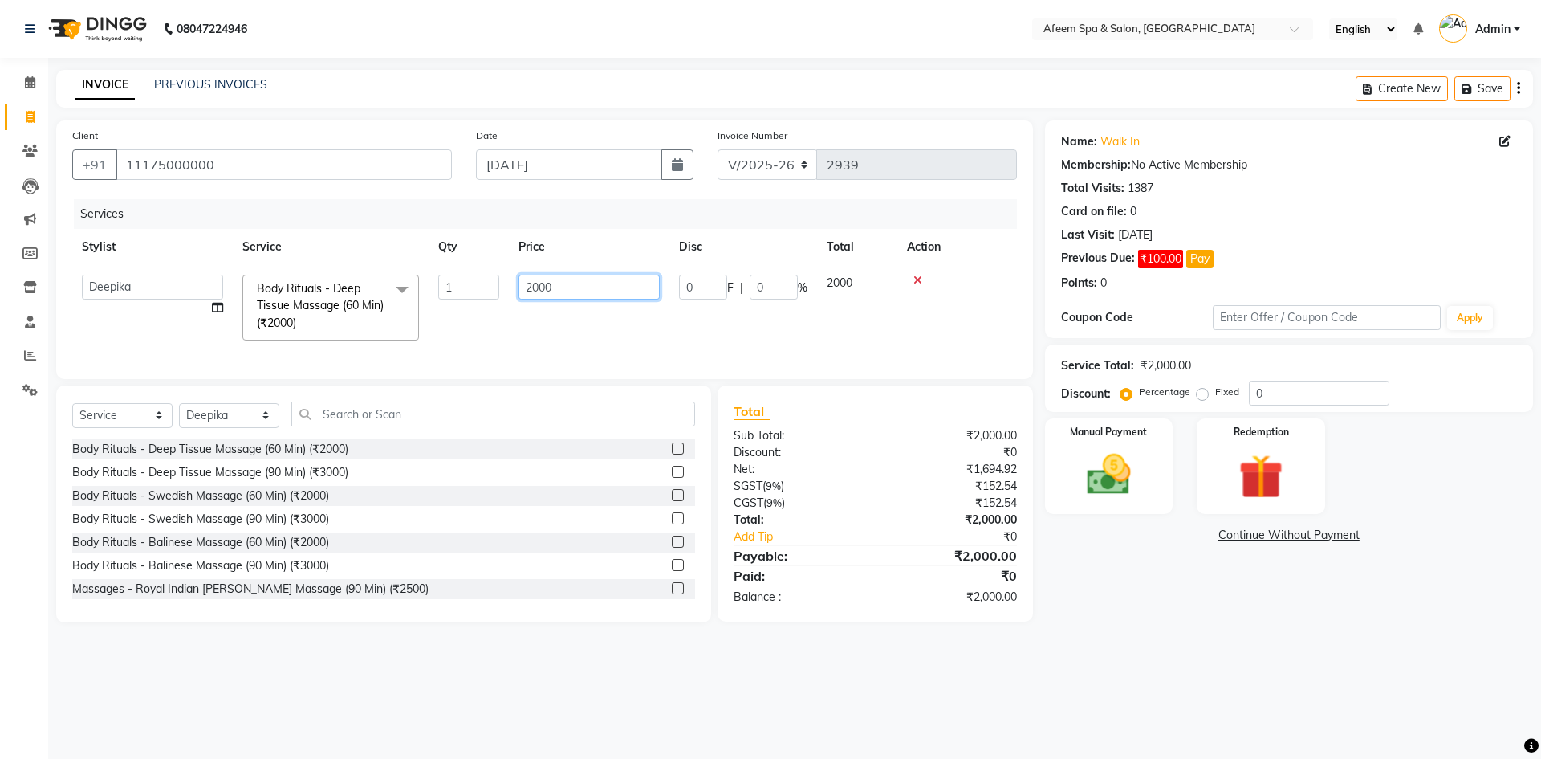
drag, startPoint x: 513, startPoint y: 284, endPoint x: 486, endPoint y: 286, distance: 26.5
click at [486, 286] on tr "aarti bhavna deep [PERSON_NAME] [PERSON_NAME] [PERSON_NAME] Product [PERSON_NAM…" at bounding box center [544, 307] width 945 height 85
type input "3500"
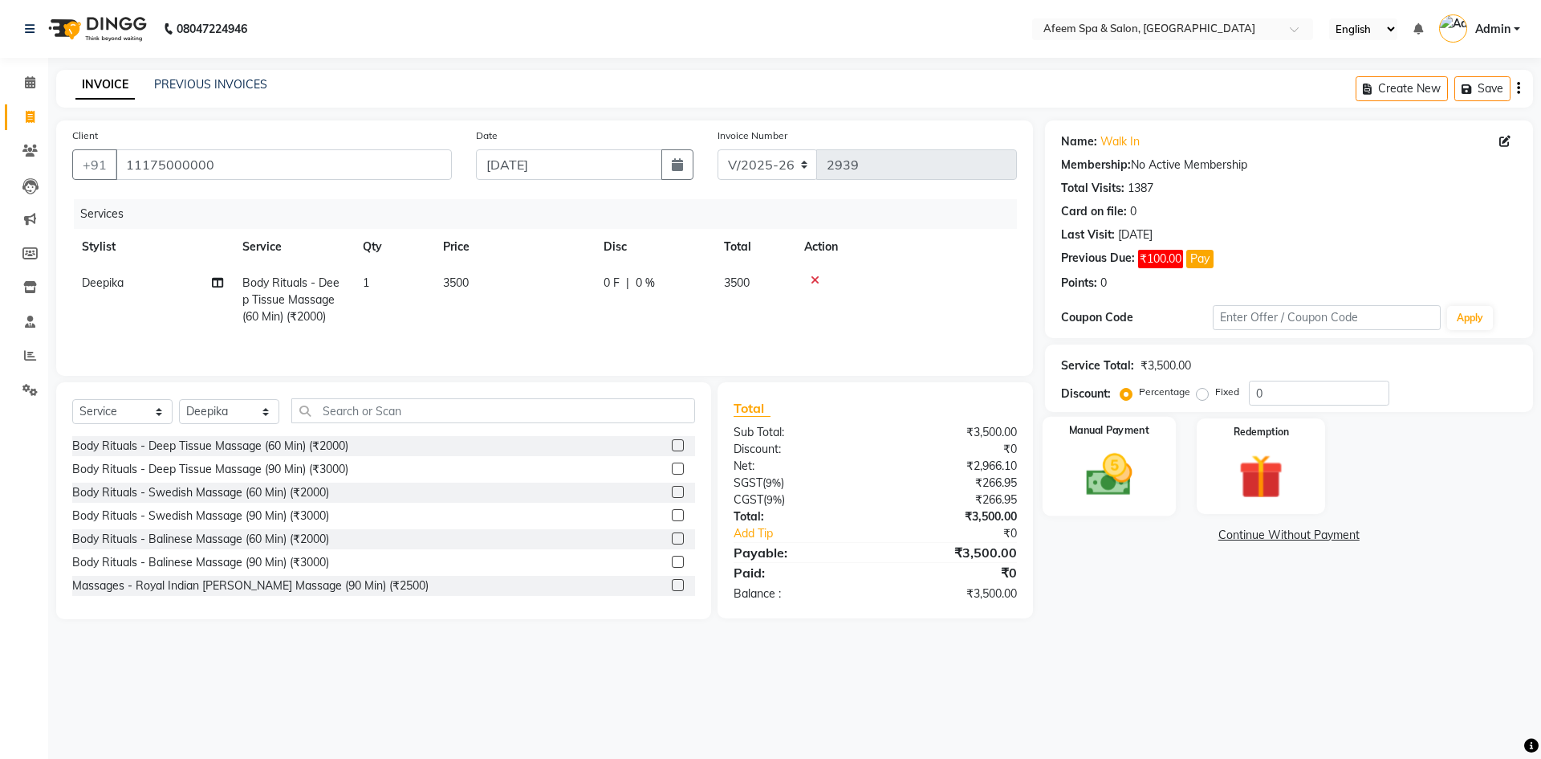
click at [1125, 480] on img at bounding box center [1109, 474] width 75 height 53
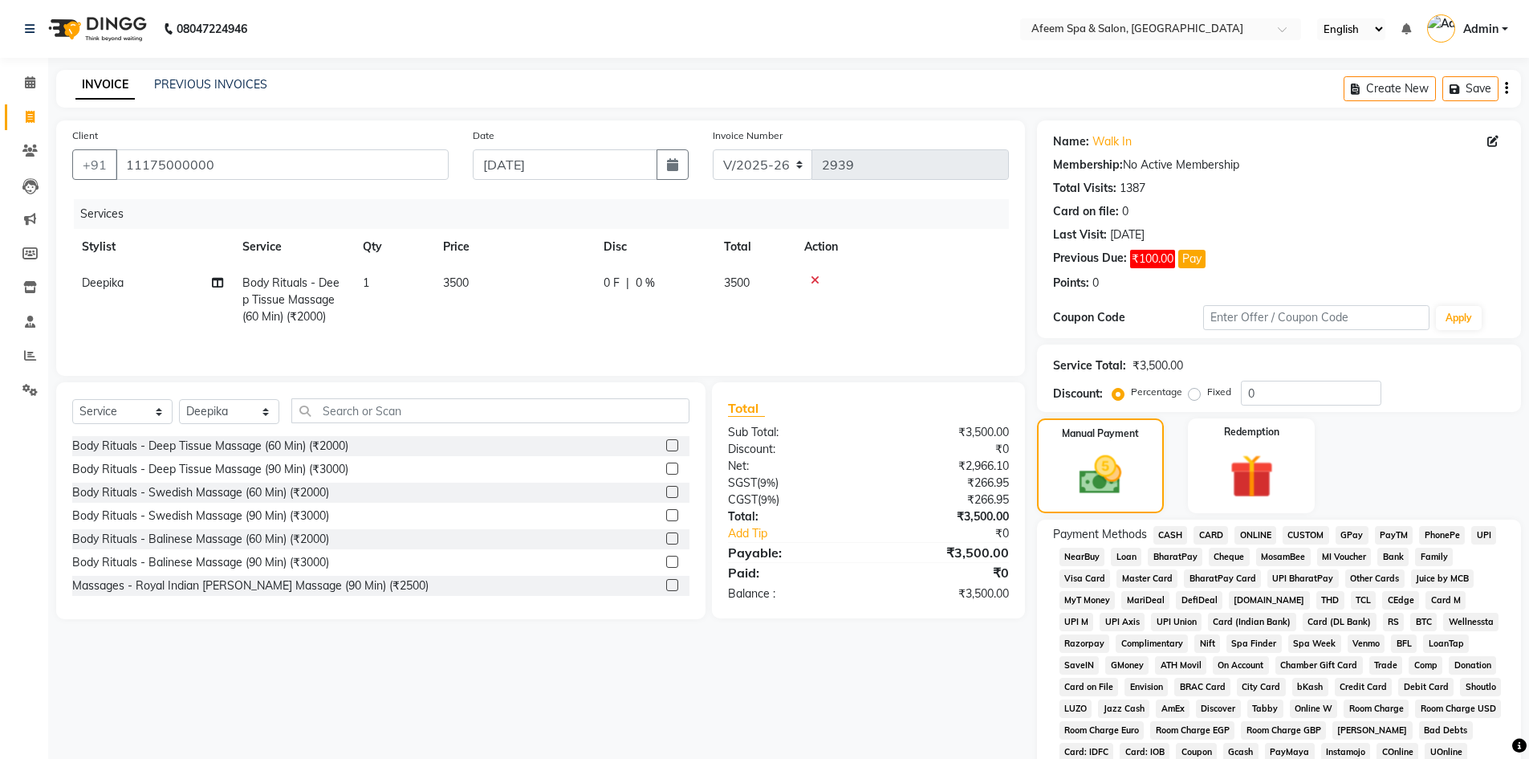
click at [1173, 530] on span "CASH" at bounding box center [1170, 535] width 35 height 18
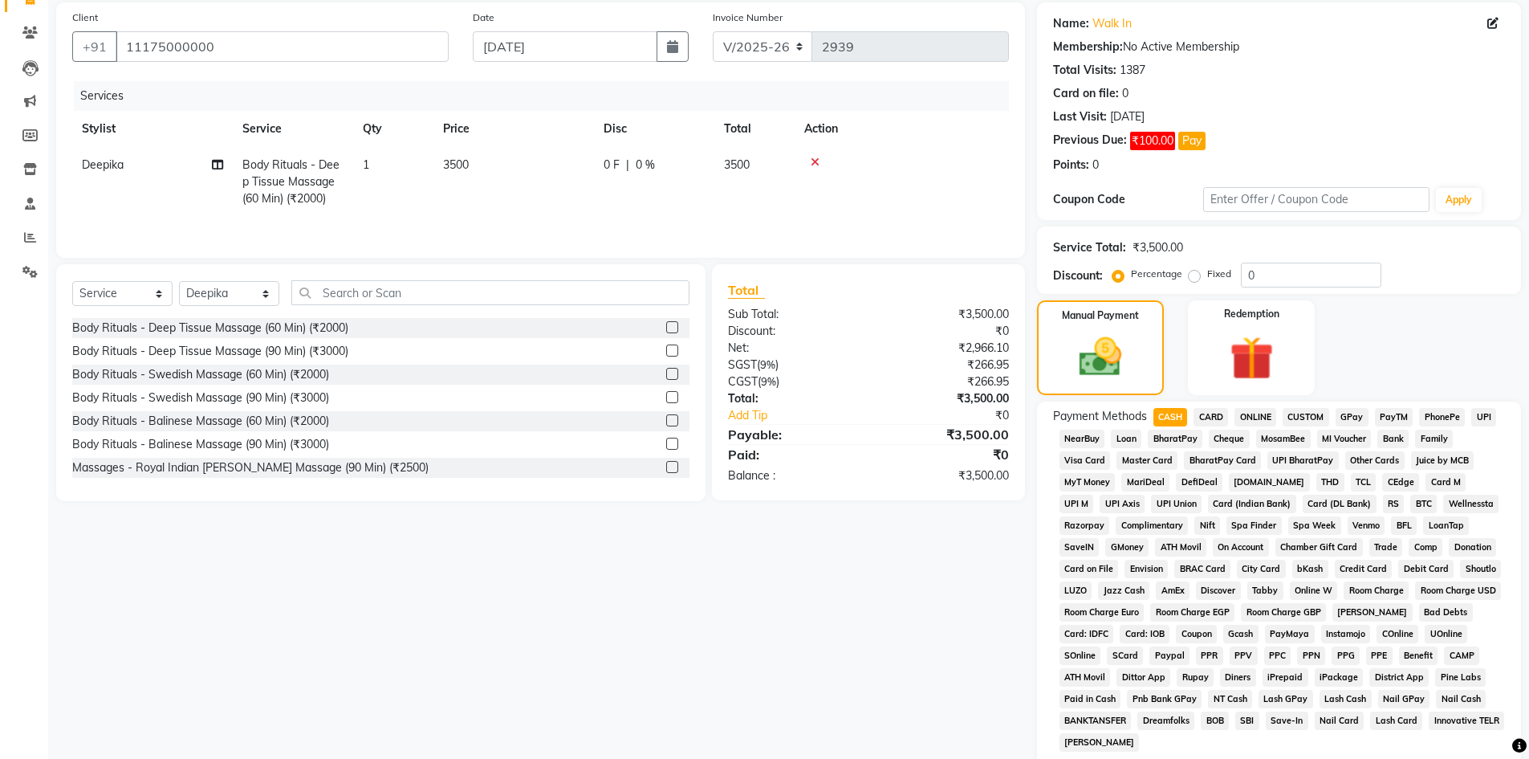
scroll to position [241, 0]
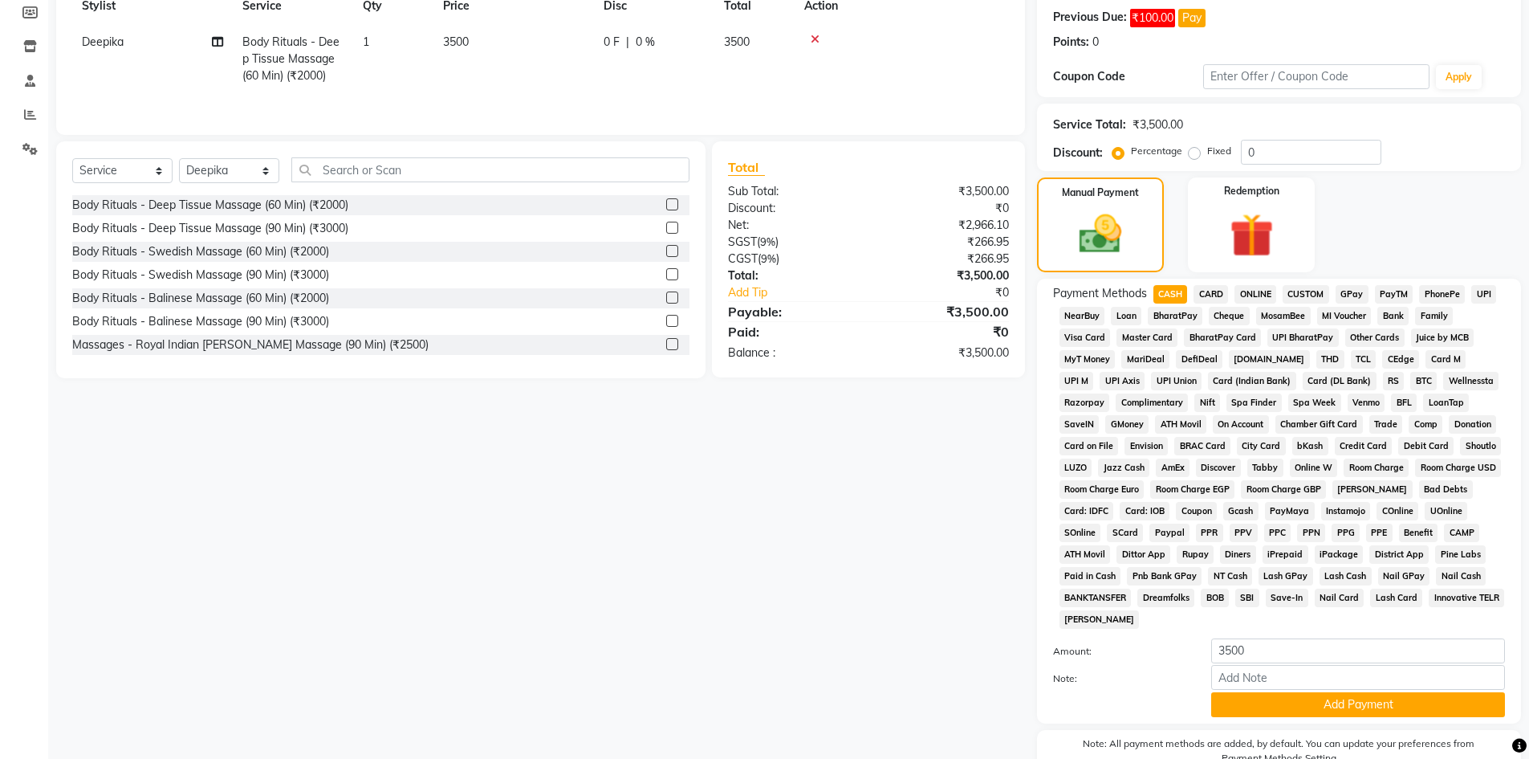
click at [1251, 697] on button "Add Payment" at bounding box center [1358, 704] width 294 height 25
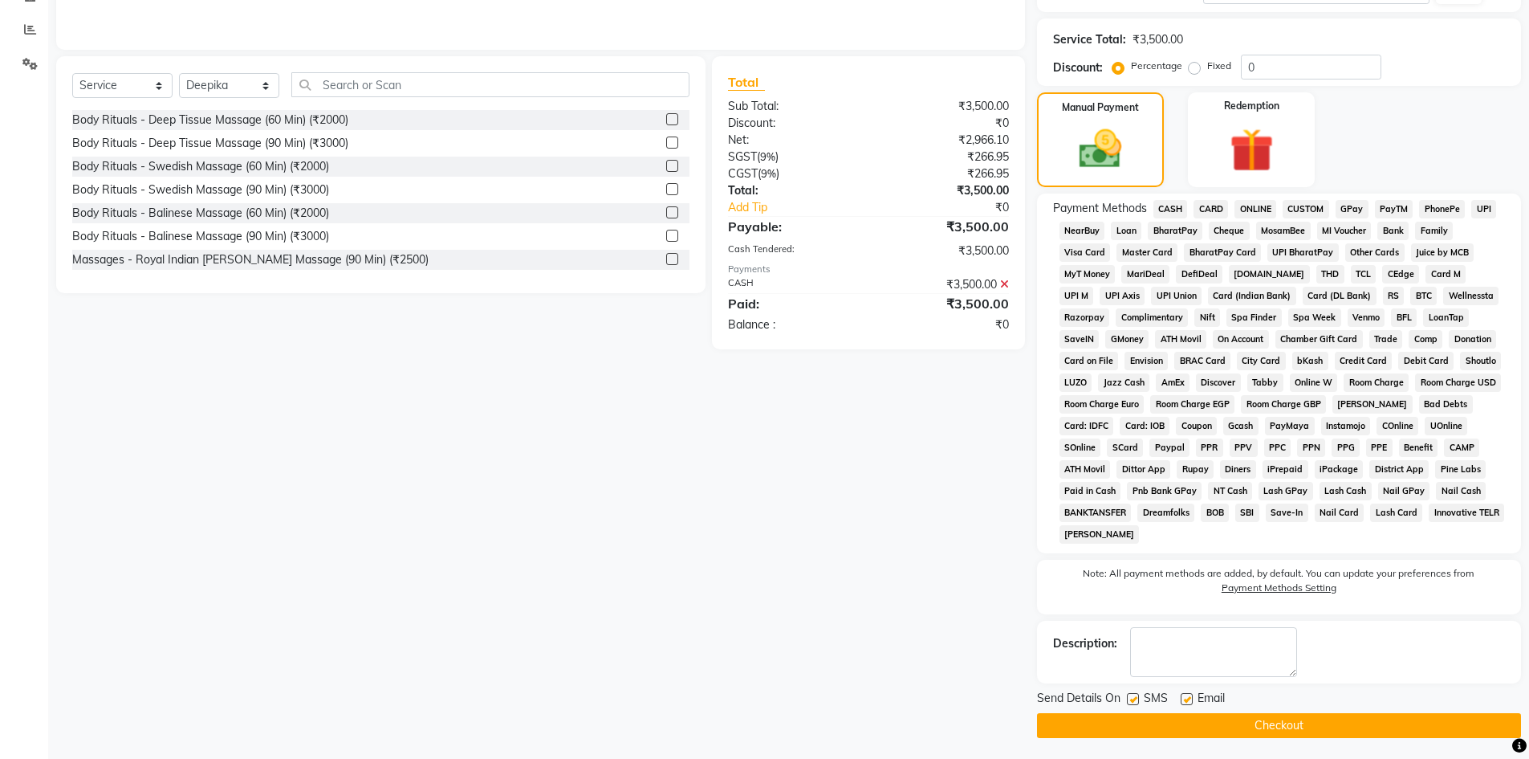
scroll to position [329, 0]
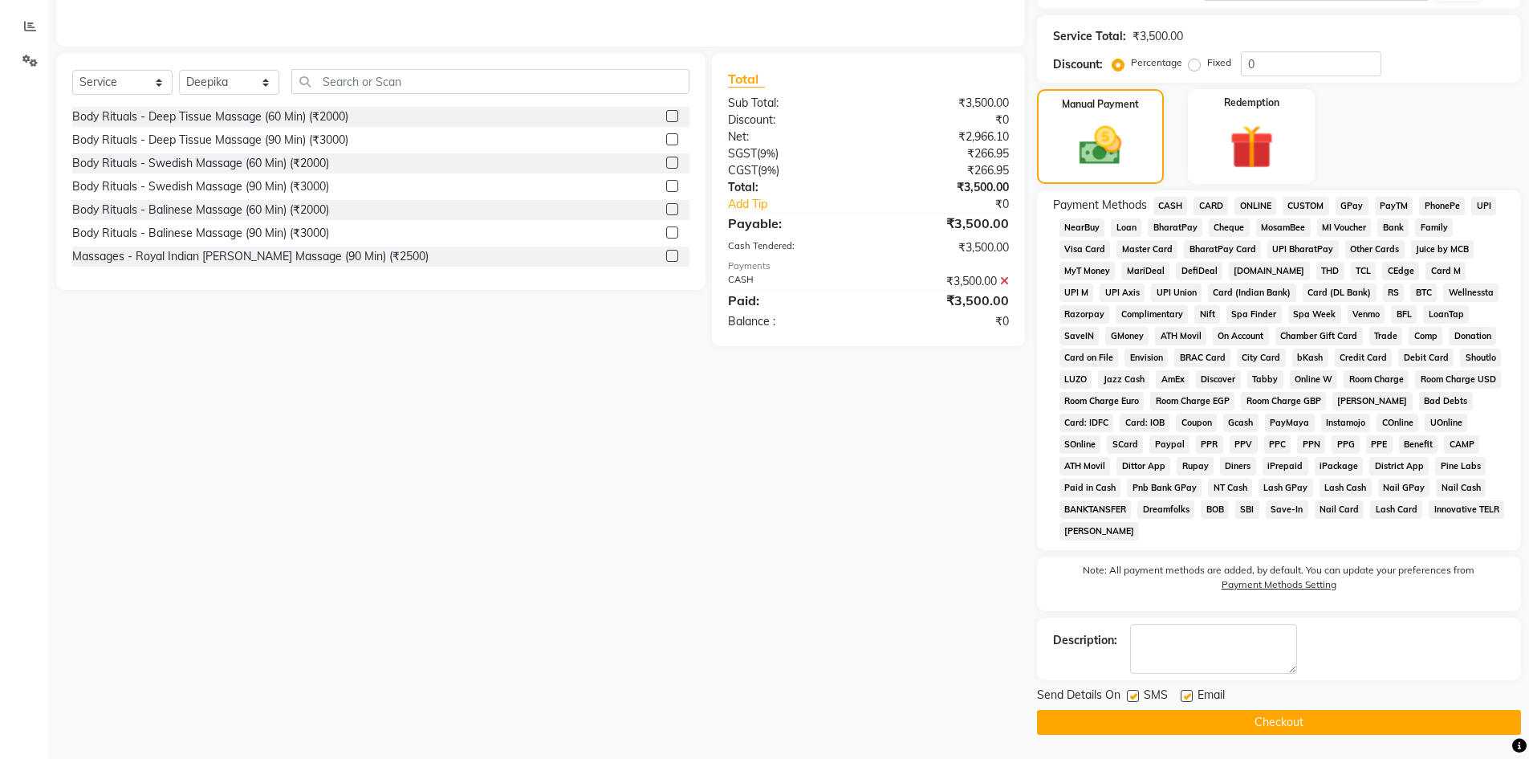
click at [1249, 727] on button "Checkout" at bounding box center [1279, 722] width 484 height 25
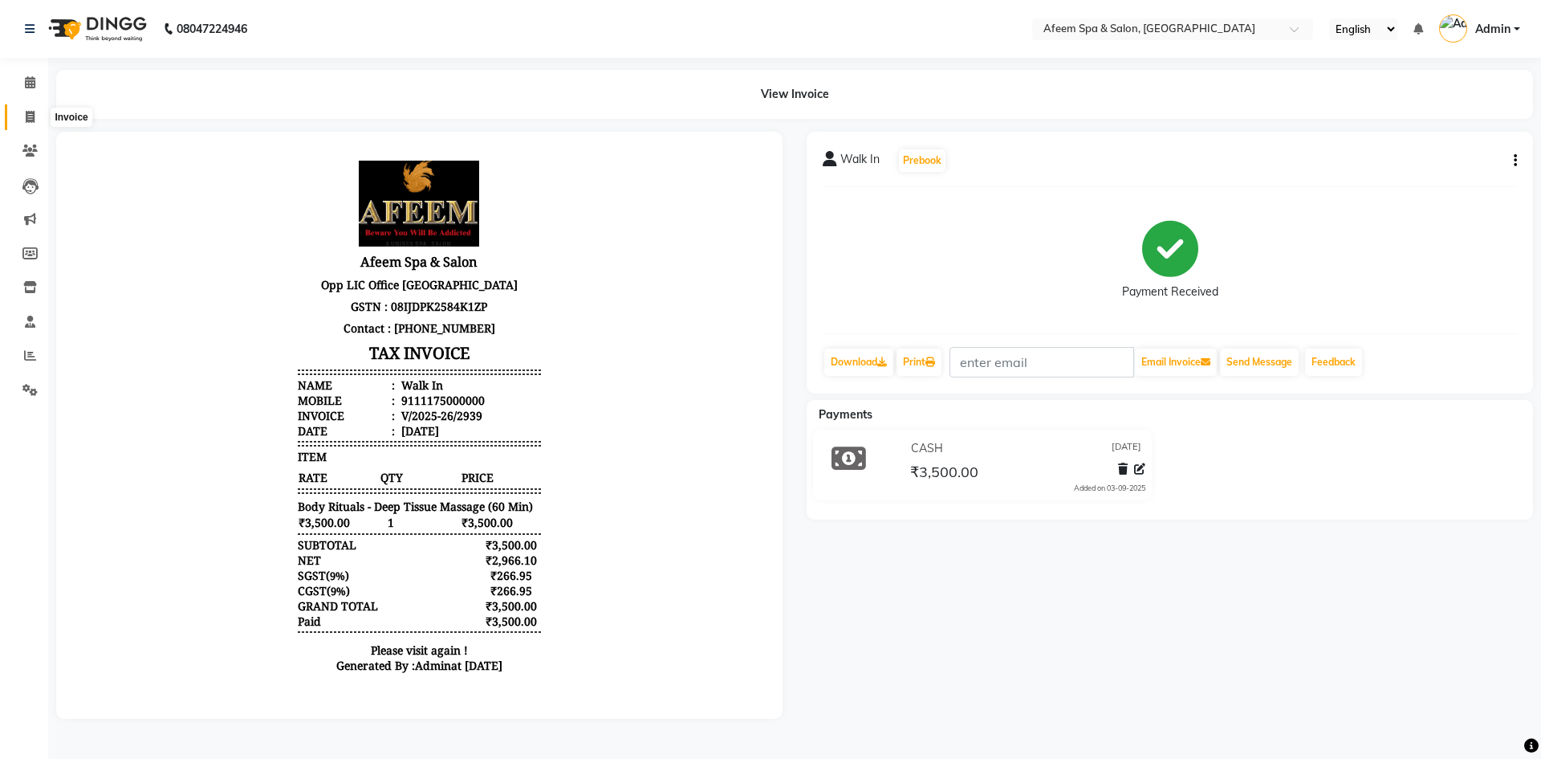
click at [30, 120] on icon at bounding box center [30, 117] width 9 height 12
select select "service"
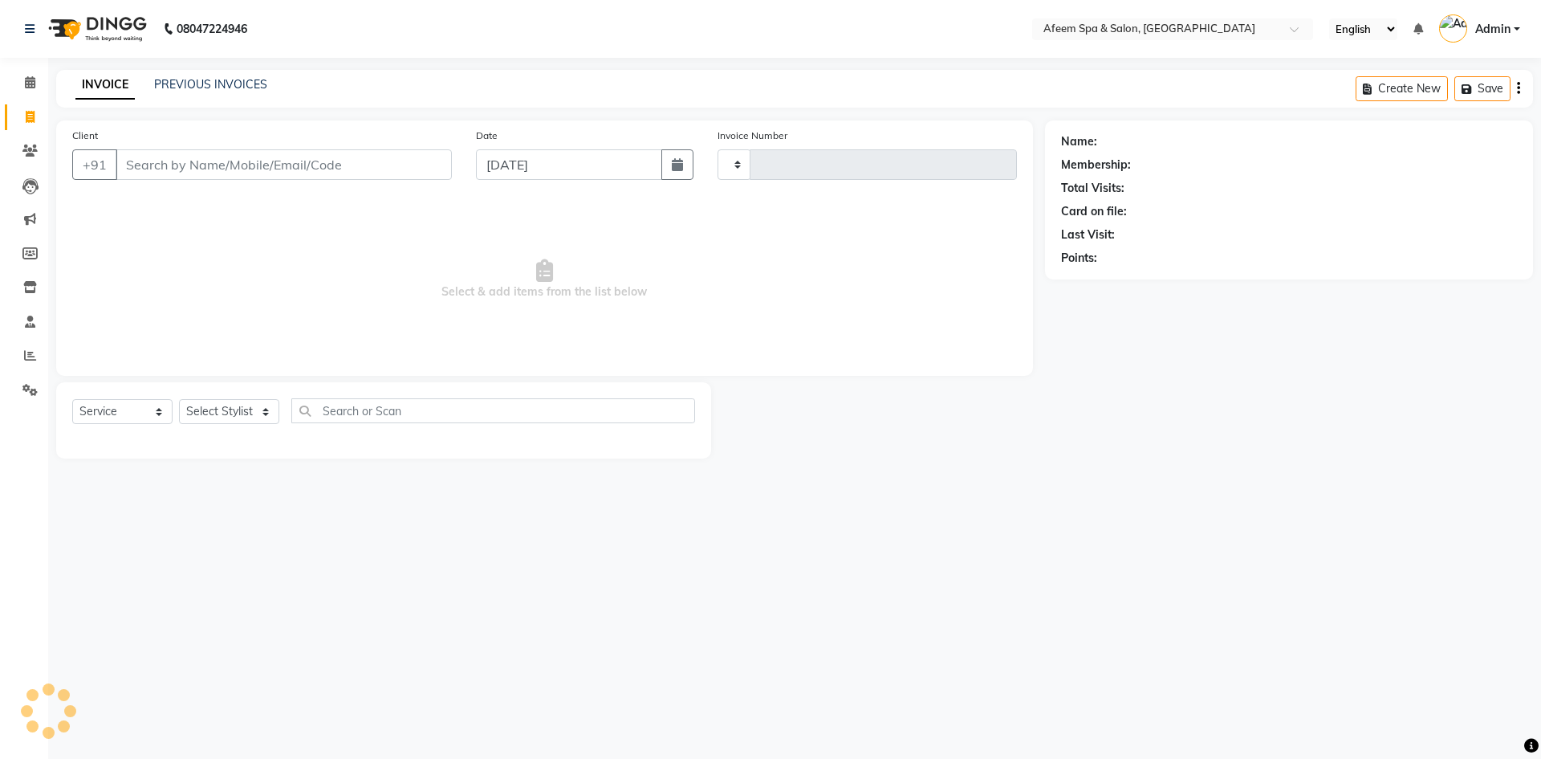
type input "2940"
select select "750"
click at [182, 85] on link "PREVIOUS INVOICES" at bounding box center [210, 84] width 113 height 14
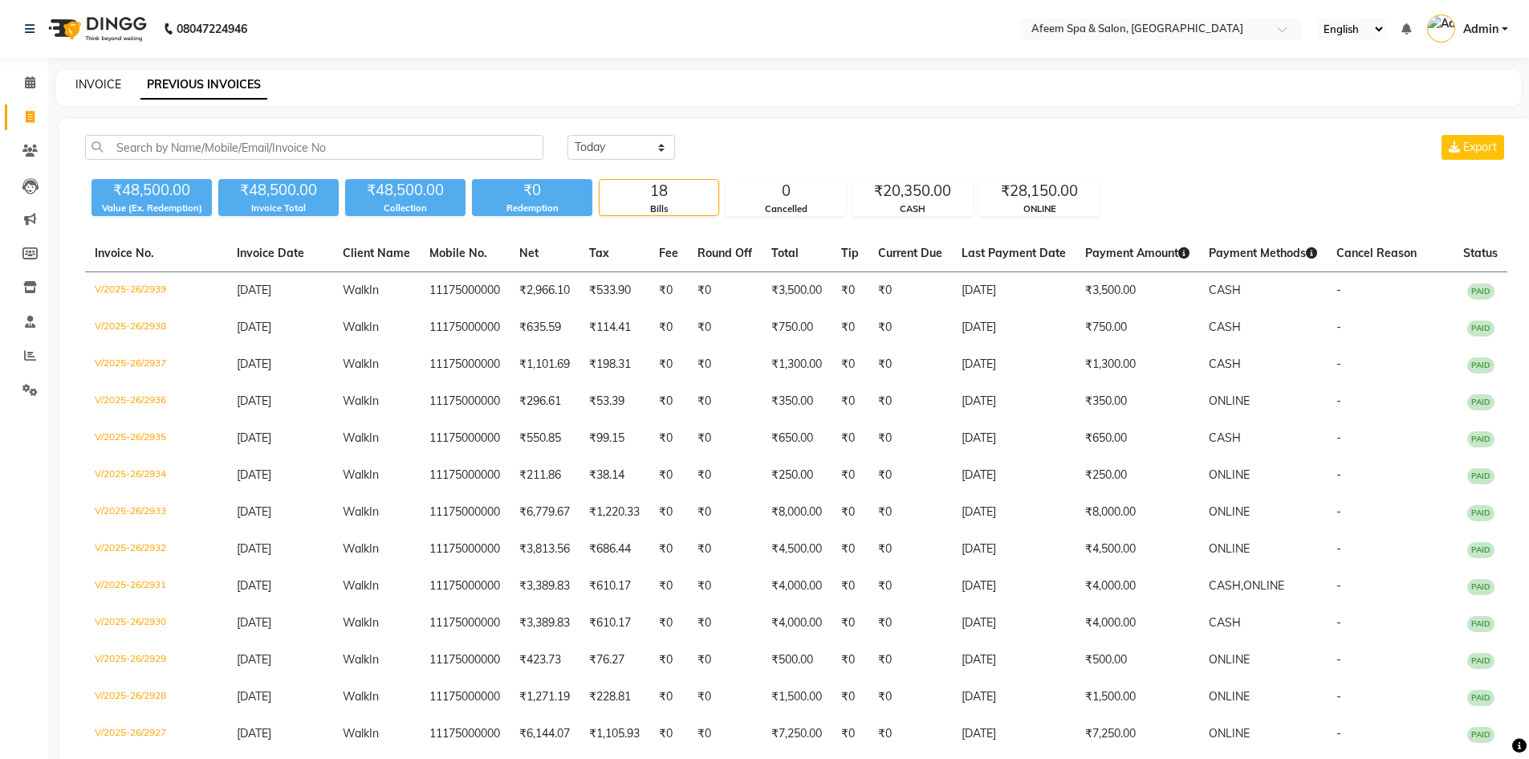
click at [89, 87] on link "INVOICE" at bounding box center [98, 84] width 46 height 14
select select "750"
select select "service"
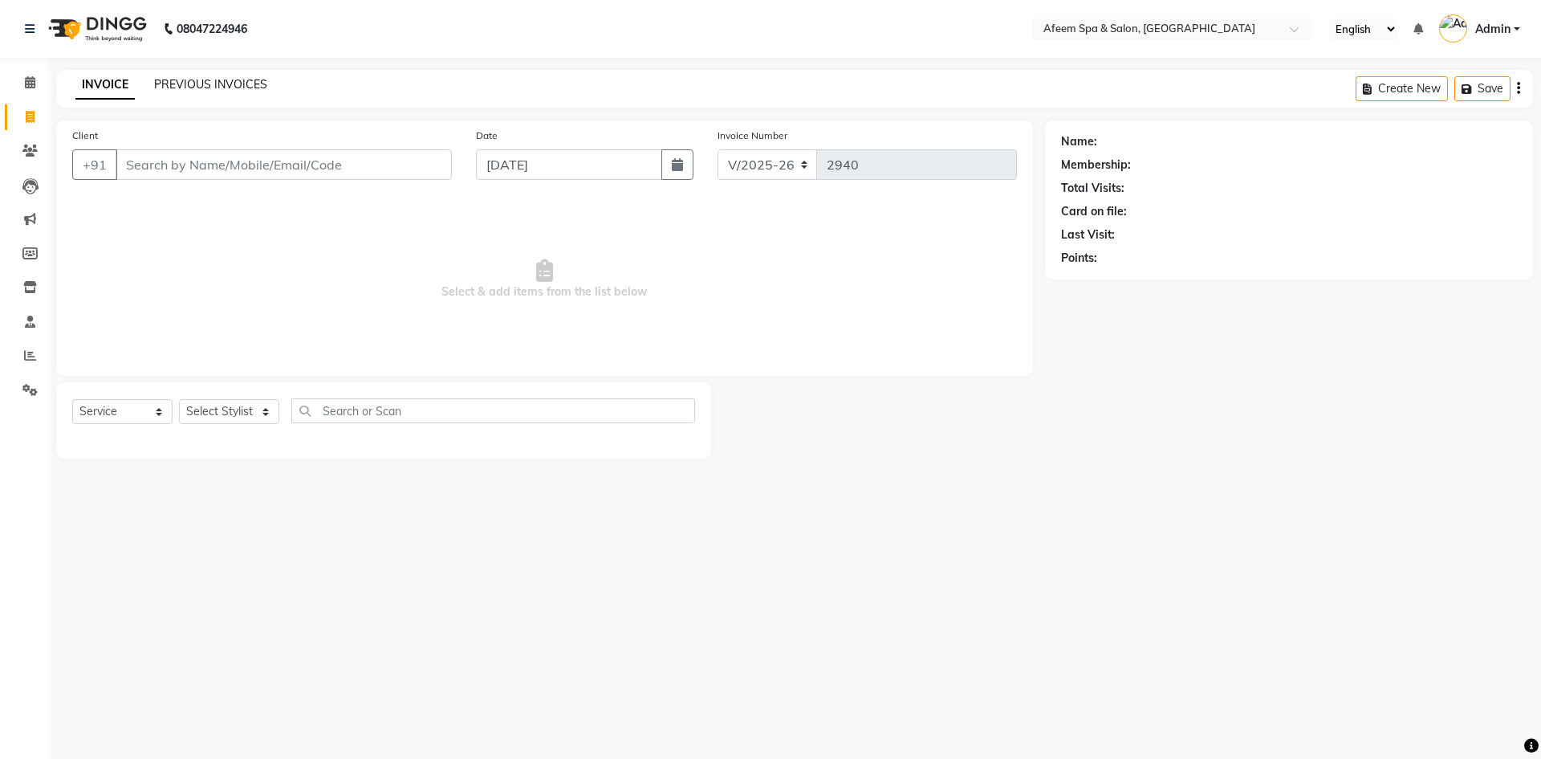
click at [240, 83] on link "PREVIOUS INVOICES" at bounding box center [210, 84] width 113 height 14
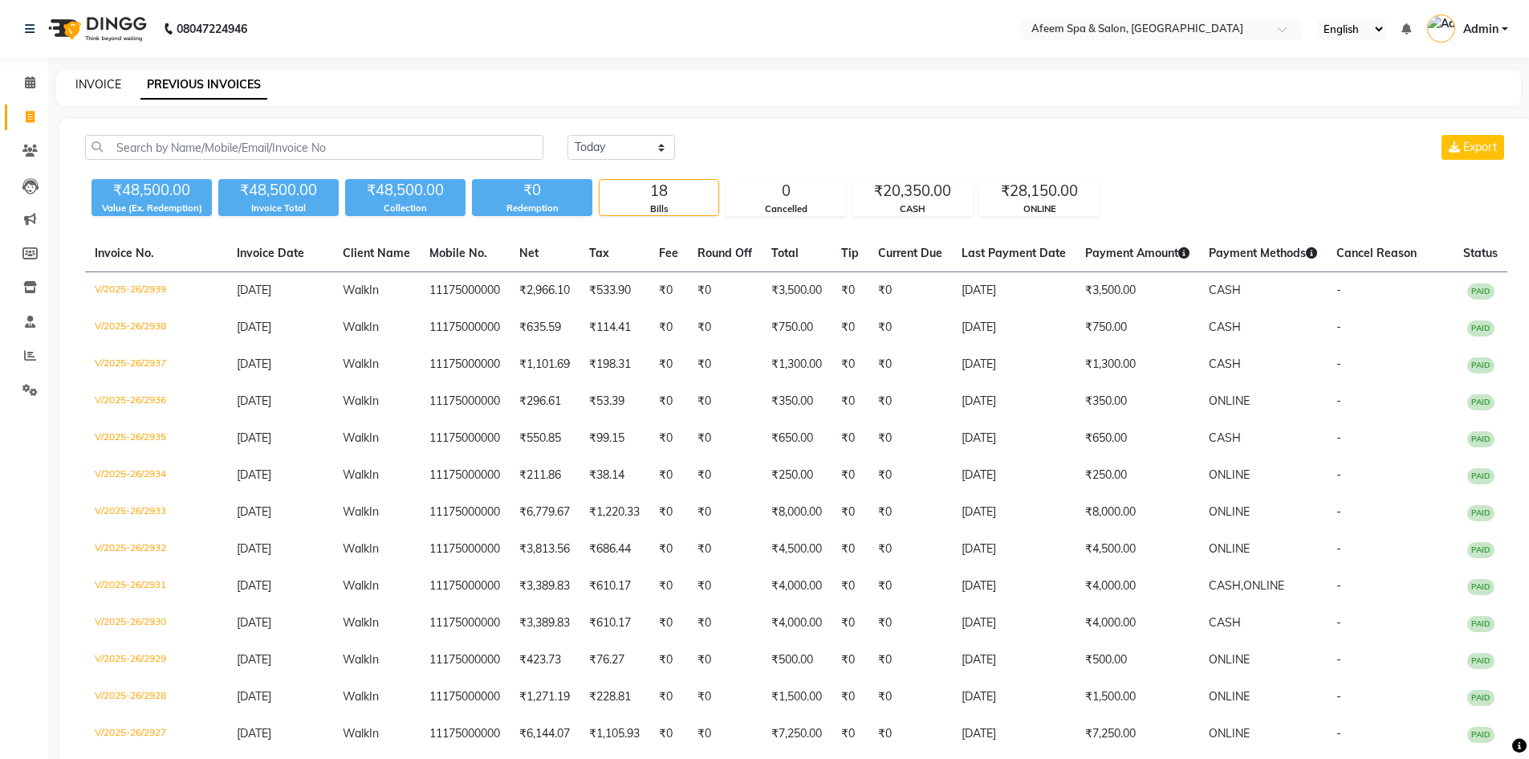
click at [100, 87] on link "INVOICE" at bounding box center [98, 84] width 46 height 14
select select "service"
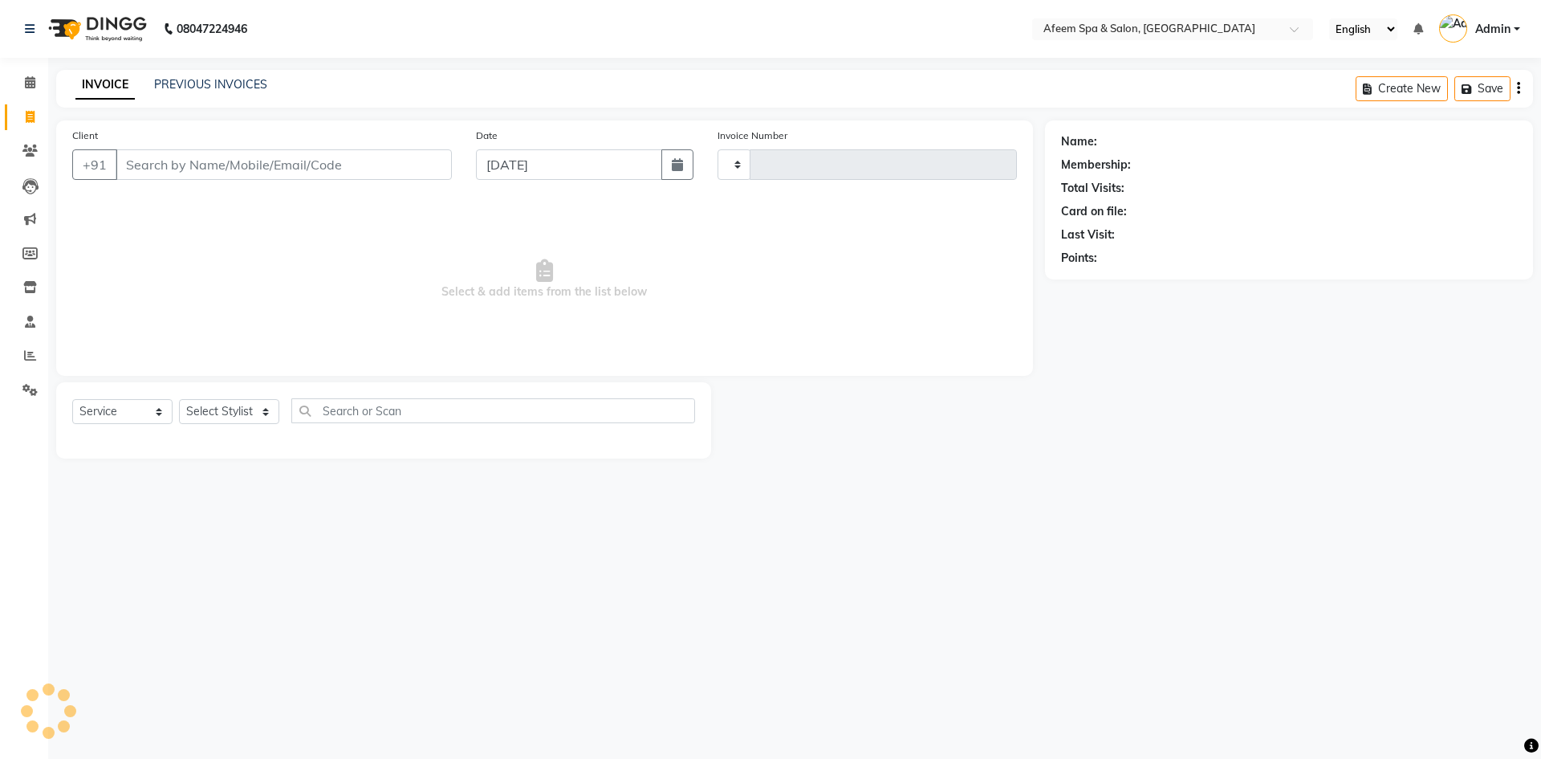
type input "2940"
select select "750"
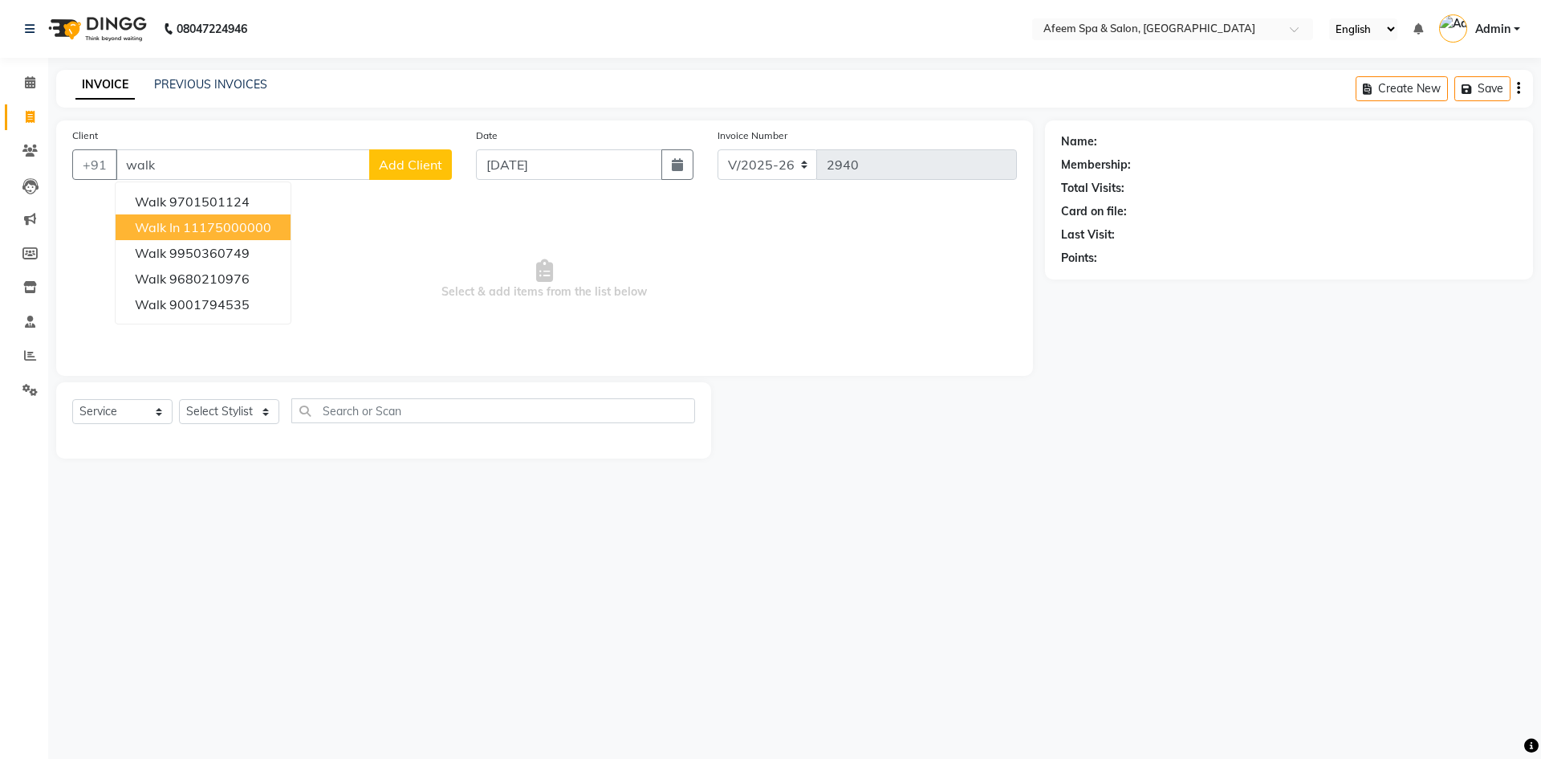
click at [173, 222] on span "Walk In" at bounding box center [157, 227] width 45 height 16
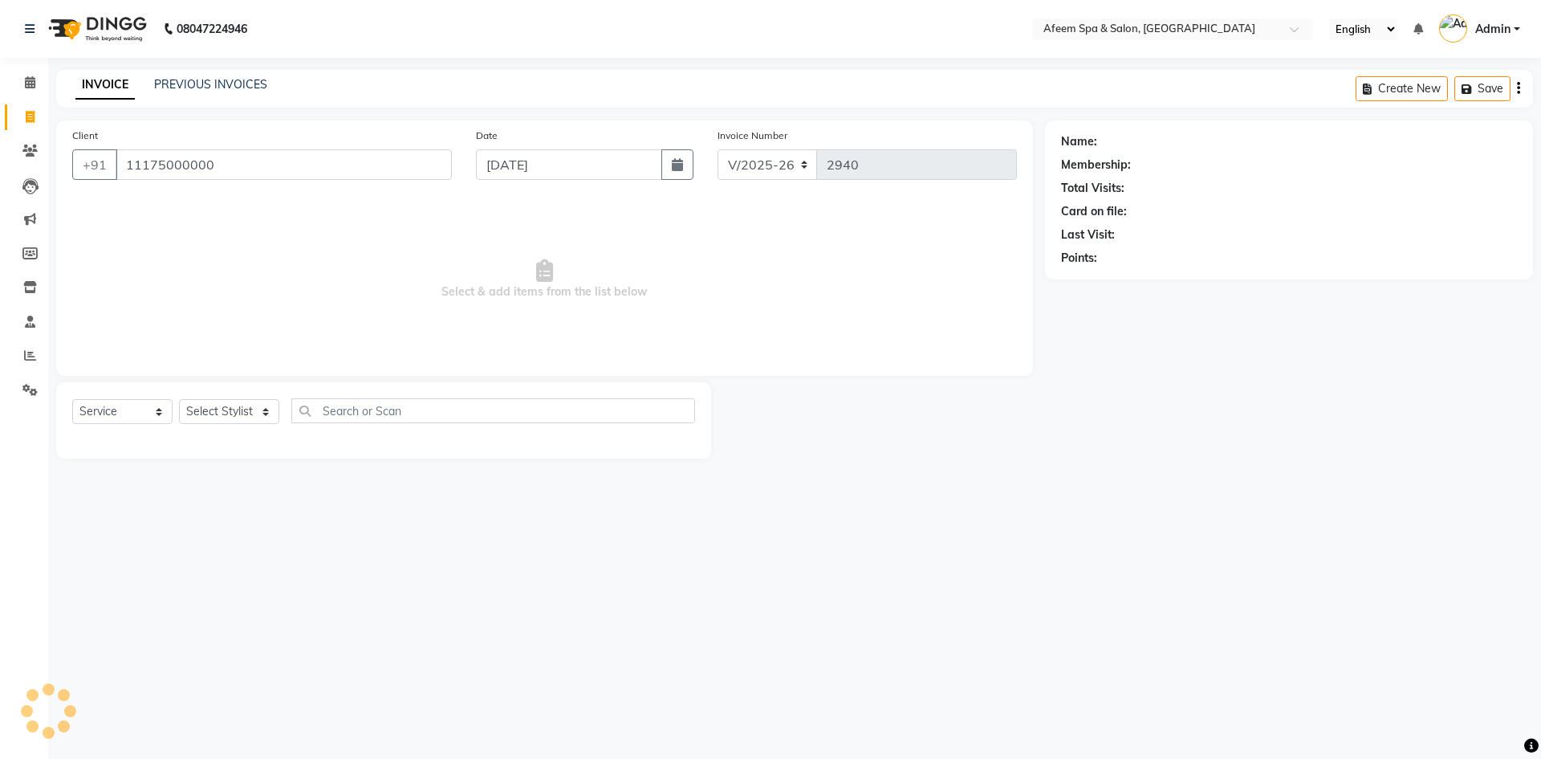
type input "11175000000"
click at [231, 408] on select "Select Stylist aarti bhavna deep Deepika [PERSON_NAME] [PERSON_NAME] [PERSON_NA…" at bounding box center [229, 411] width 100 height 25
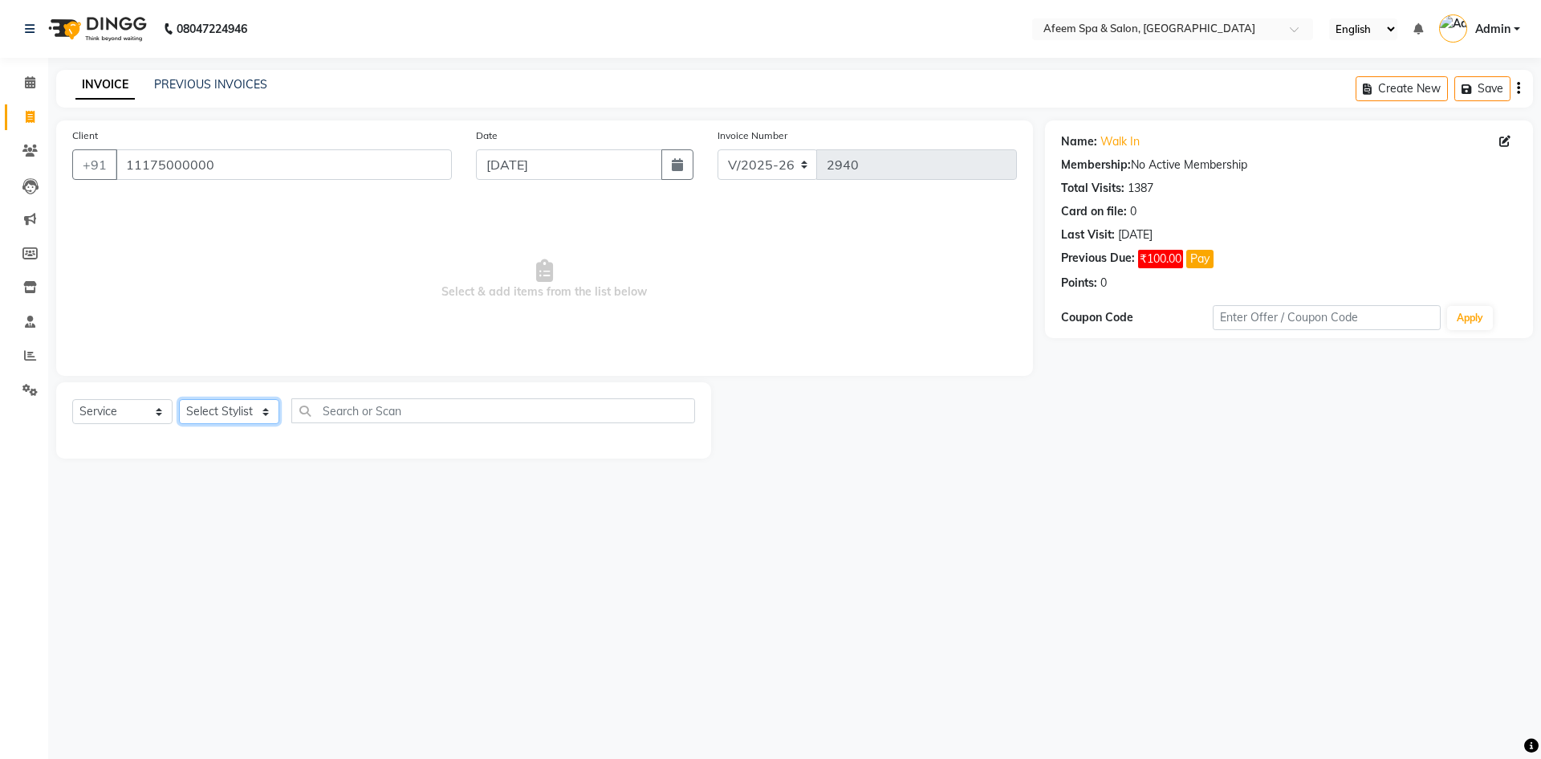
select select "45313"
click at [179, 399] on select "Select Stylist aarti bhavna deep Deepika [PERSON_NAME] [PERSON_NAME] [PERSON_NA…" at bounding box center [229, 411] width 100 height 25
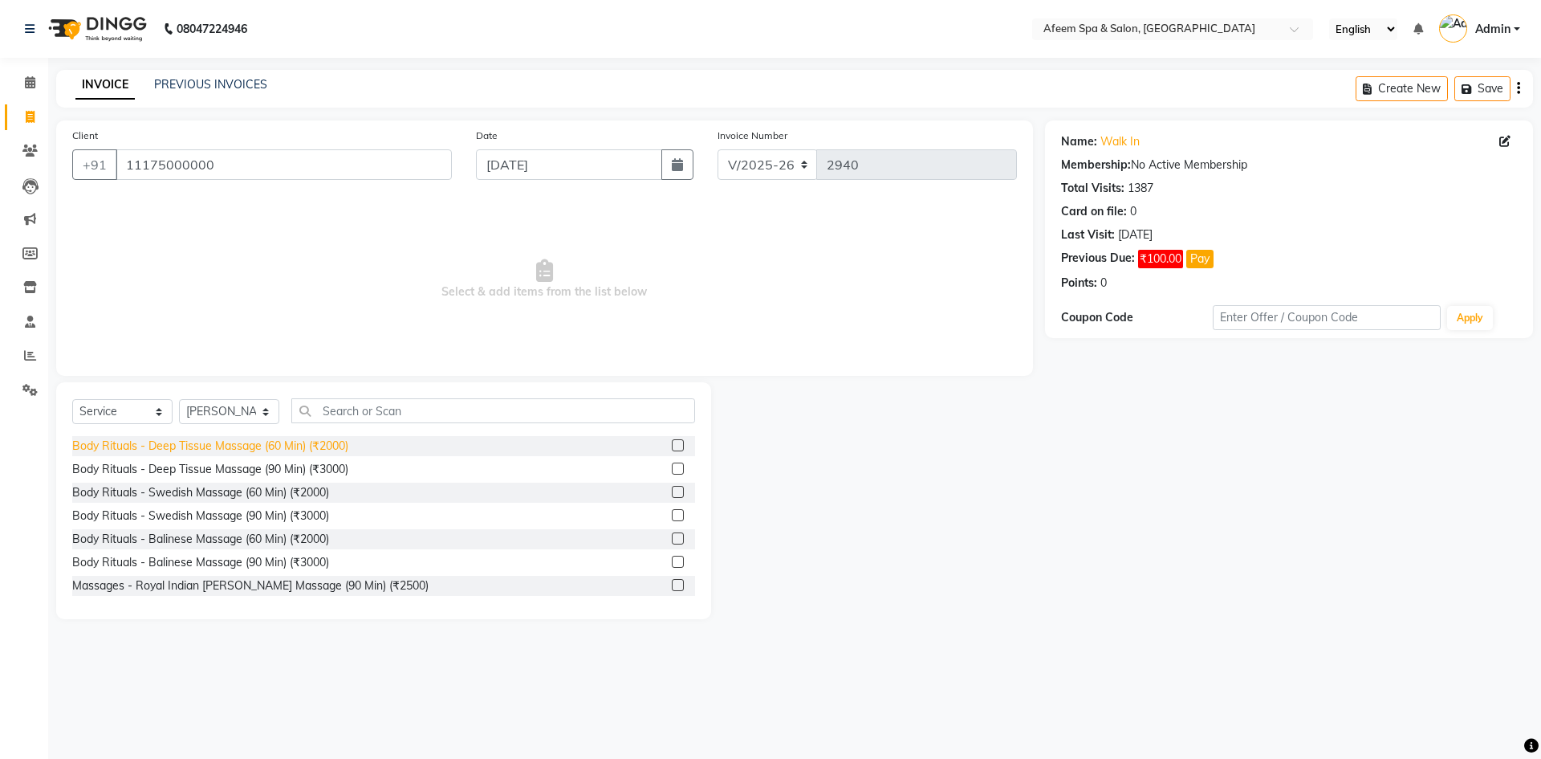
click at [317, 441] on div "Body Rituals - Deep Tissue Massage (60 Min) (₹2000)" at bounding box center [210, 445] width 276 height 17
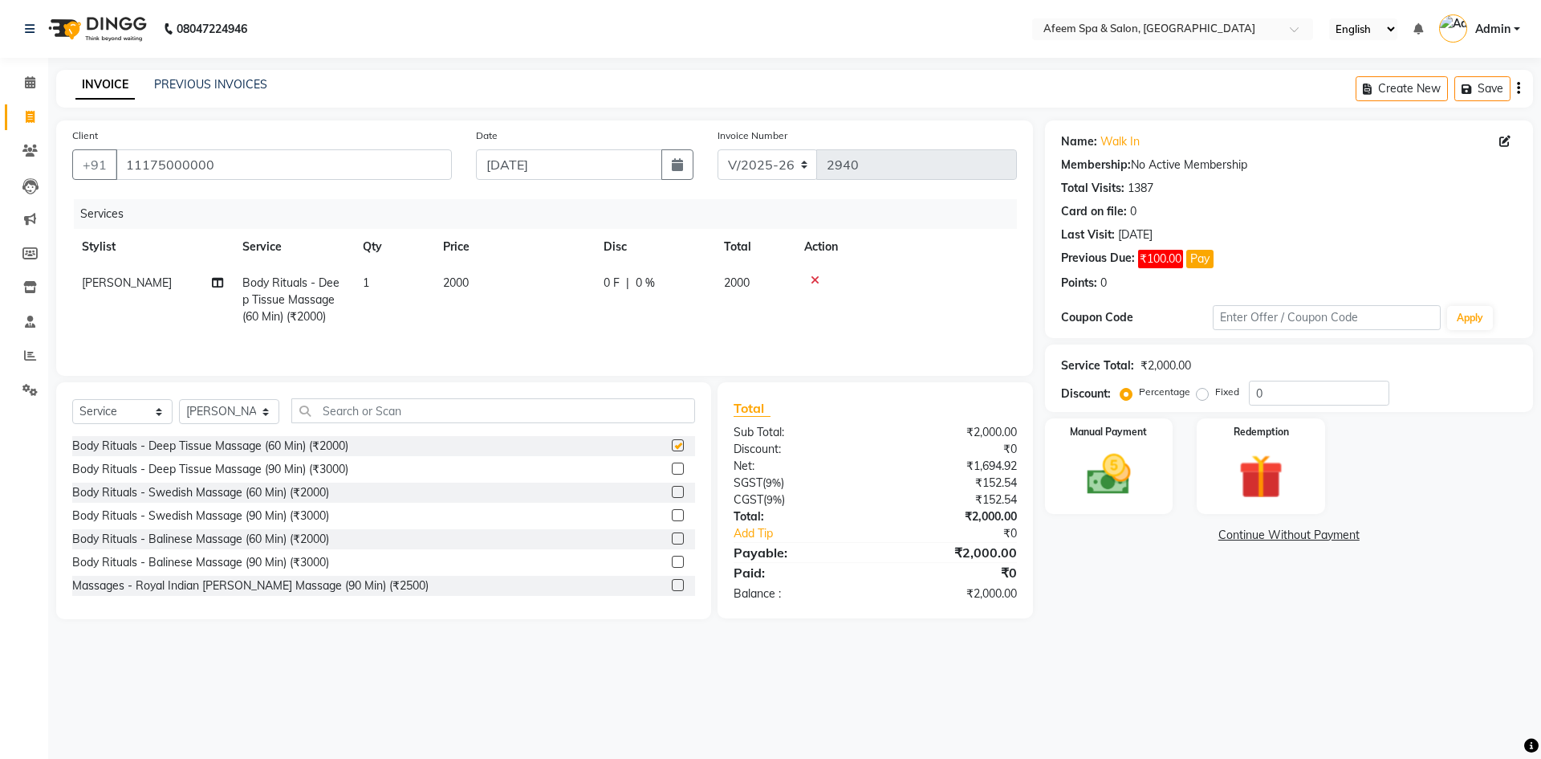
checkbox input "false"
click at [470, 297] on td "2000" at bounding box center [513, 300] width 161 height 70
select select "45313"
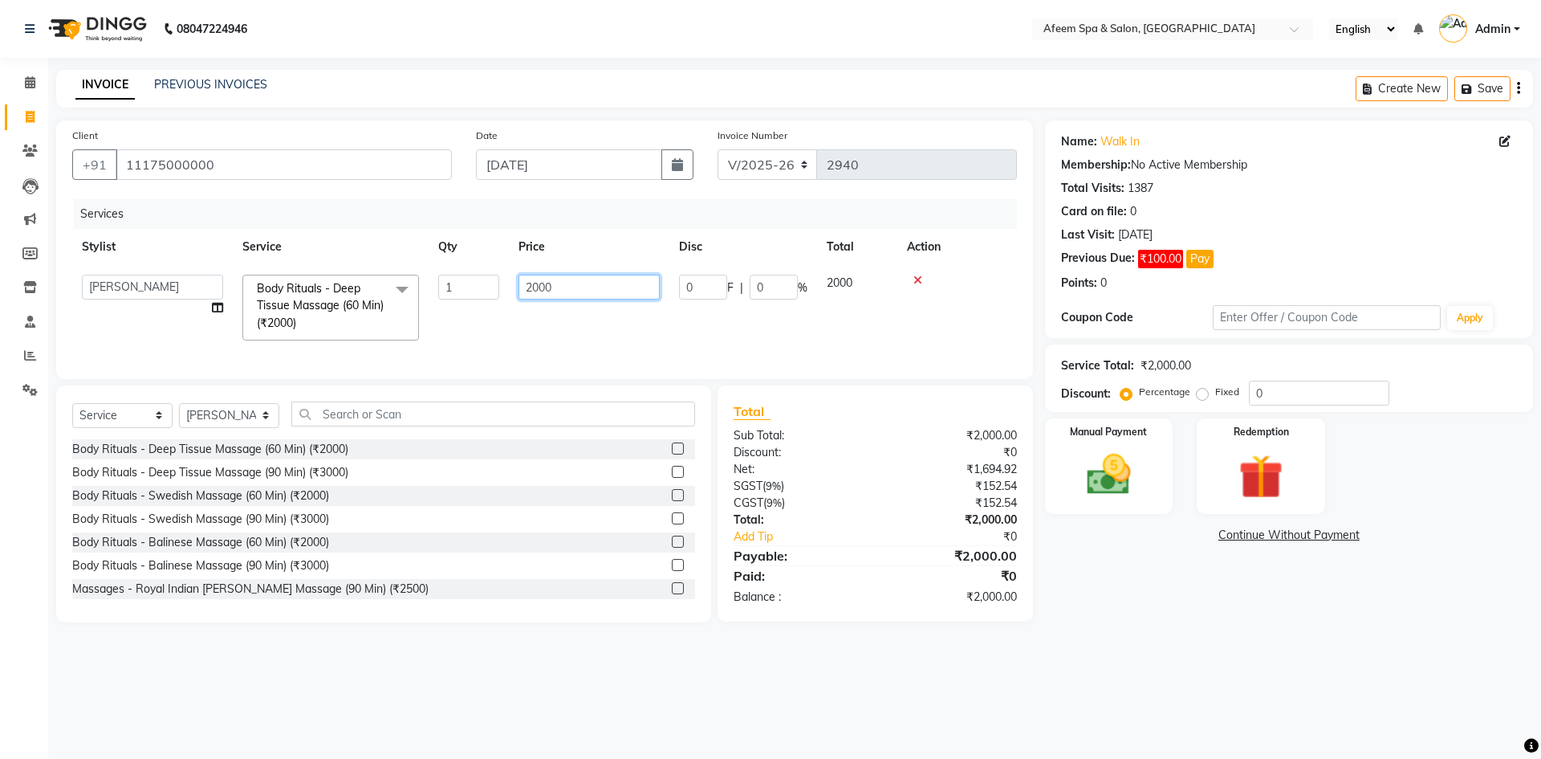
drag, startPoint x: 572, startPoint y: 283, endPoint x: 500, endPoint y: 288, distance: 72.5
click at [500, 288] on tr "aarti bhavna deep [PERSON_NAME] [PERSON_NAME] [PERSON_NAME] Product [PERSON_NAM…" at bounding box center [544, 307] width 945 height 85
type input "6000"
click at [1110, 486] on img at bounding box center [1109, 474] width 75 height 53
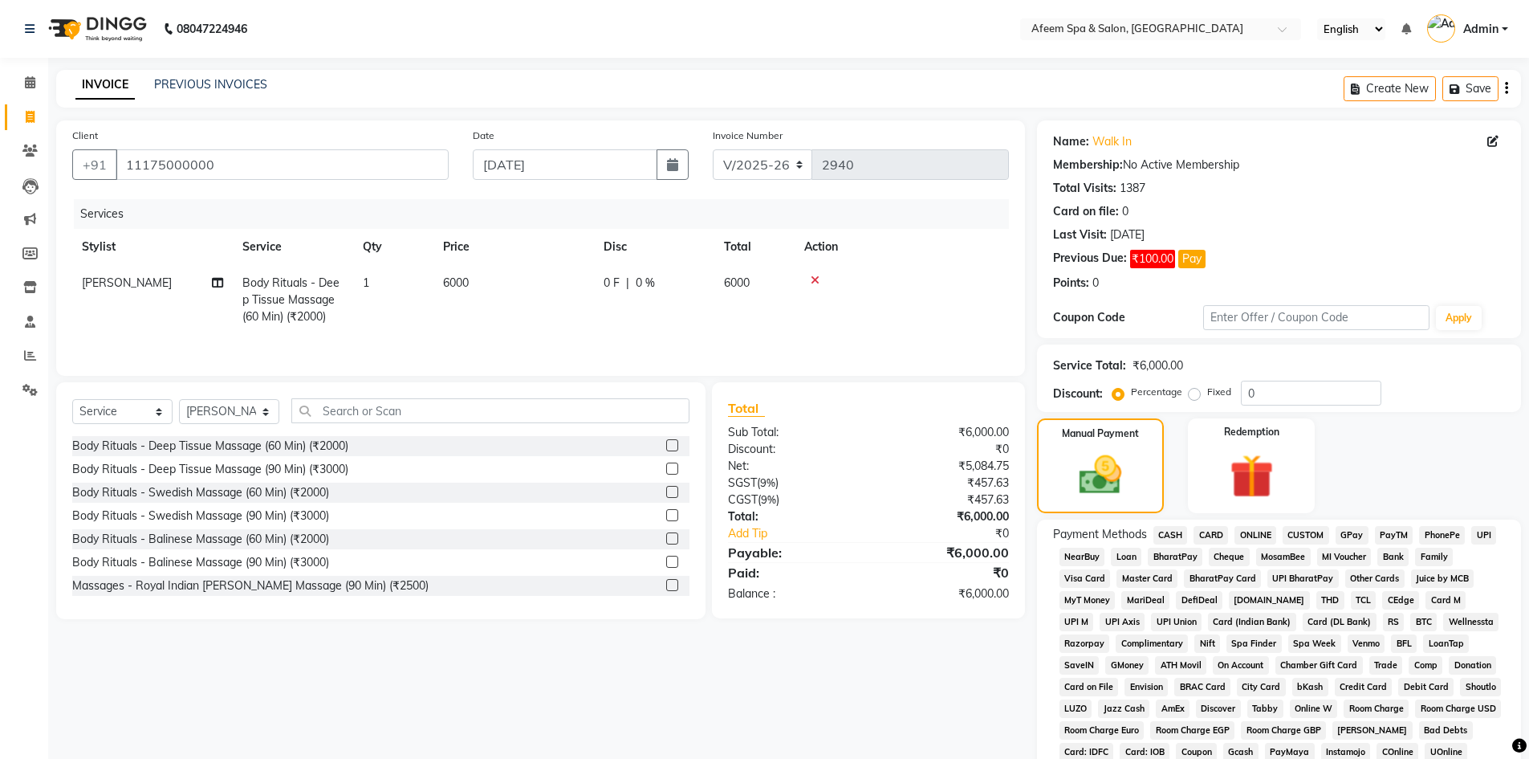
click at [1263, 535] on span "ONLINE" at bounding box center [1255, 535] width 42 height 18
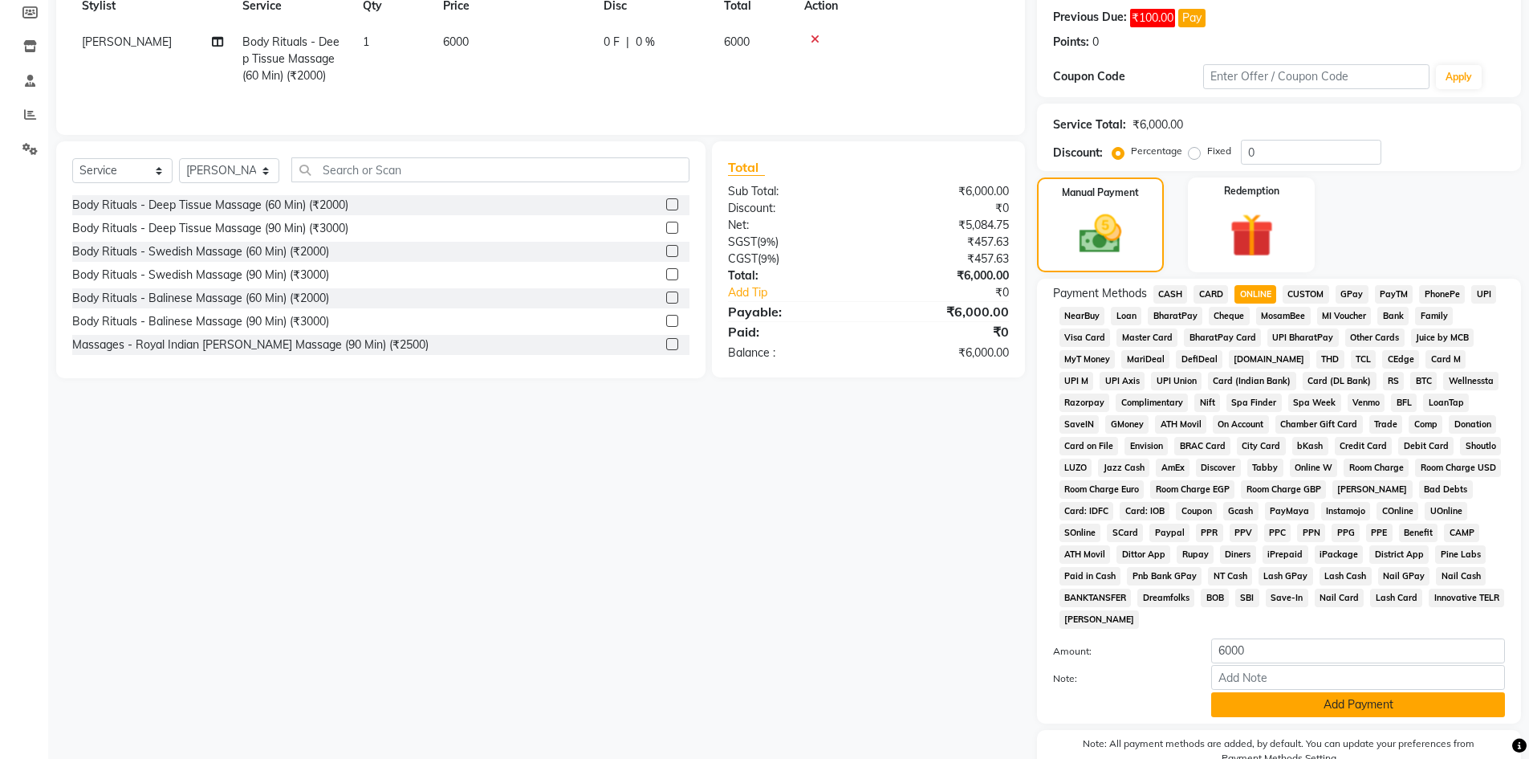
click at [1328, 699] on button "Add Payment" at bounding box center [1358, 704] width 294 height 25
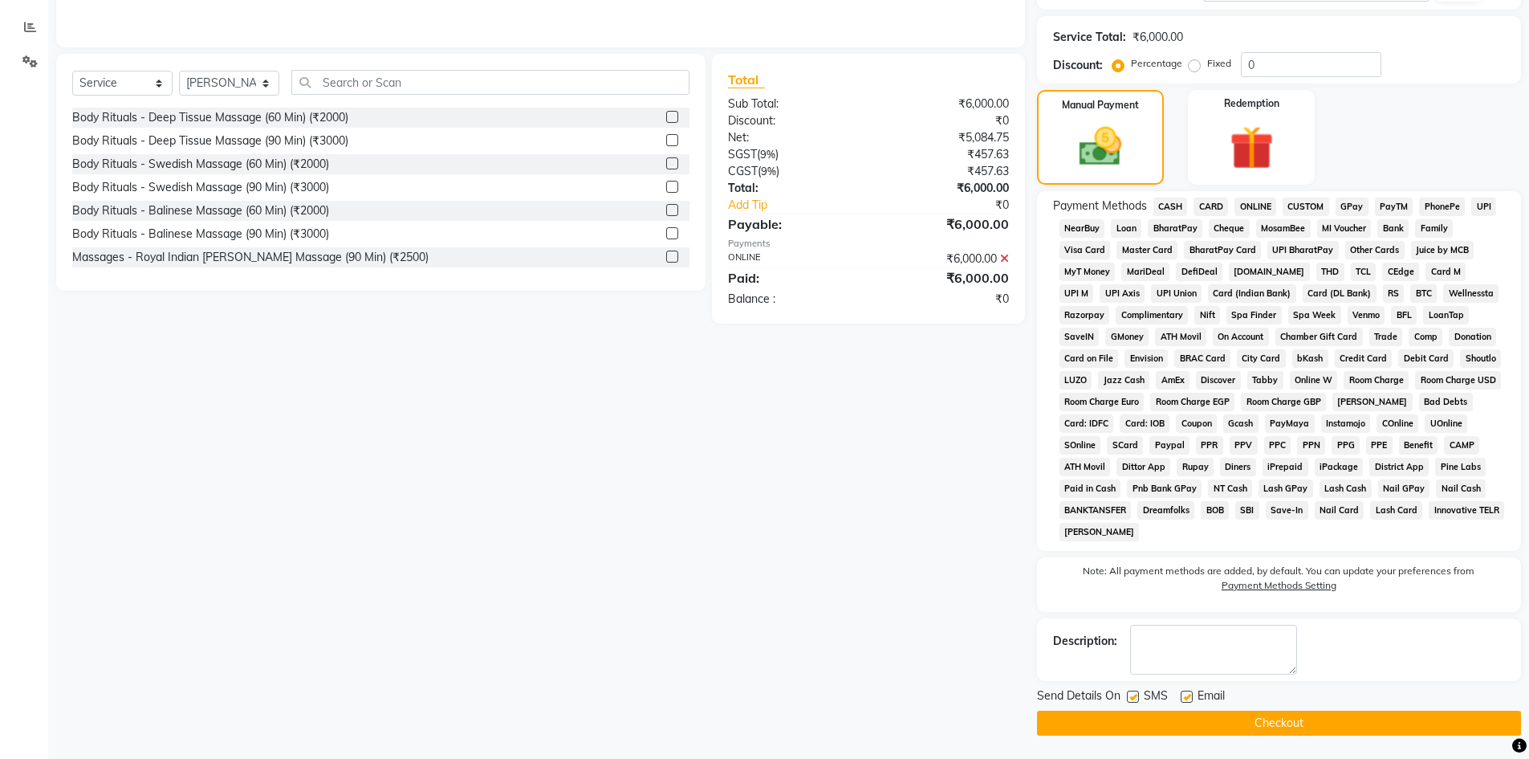
scroll to position [329, 0]
click at [1328, 702] on div "Send Details On SMS Email" at bounding box center [1279, 696] width 484 height 20
click at [1325, 713] on button "Checkout" at bounding box center [1279, 722] width 484 height 25
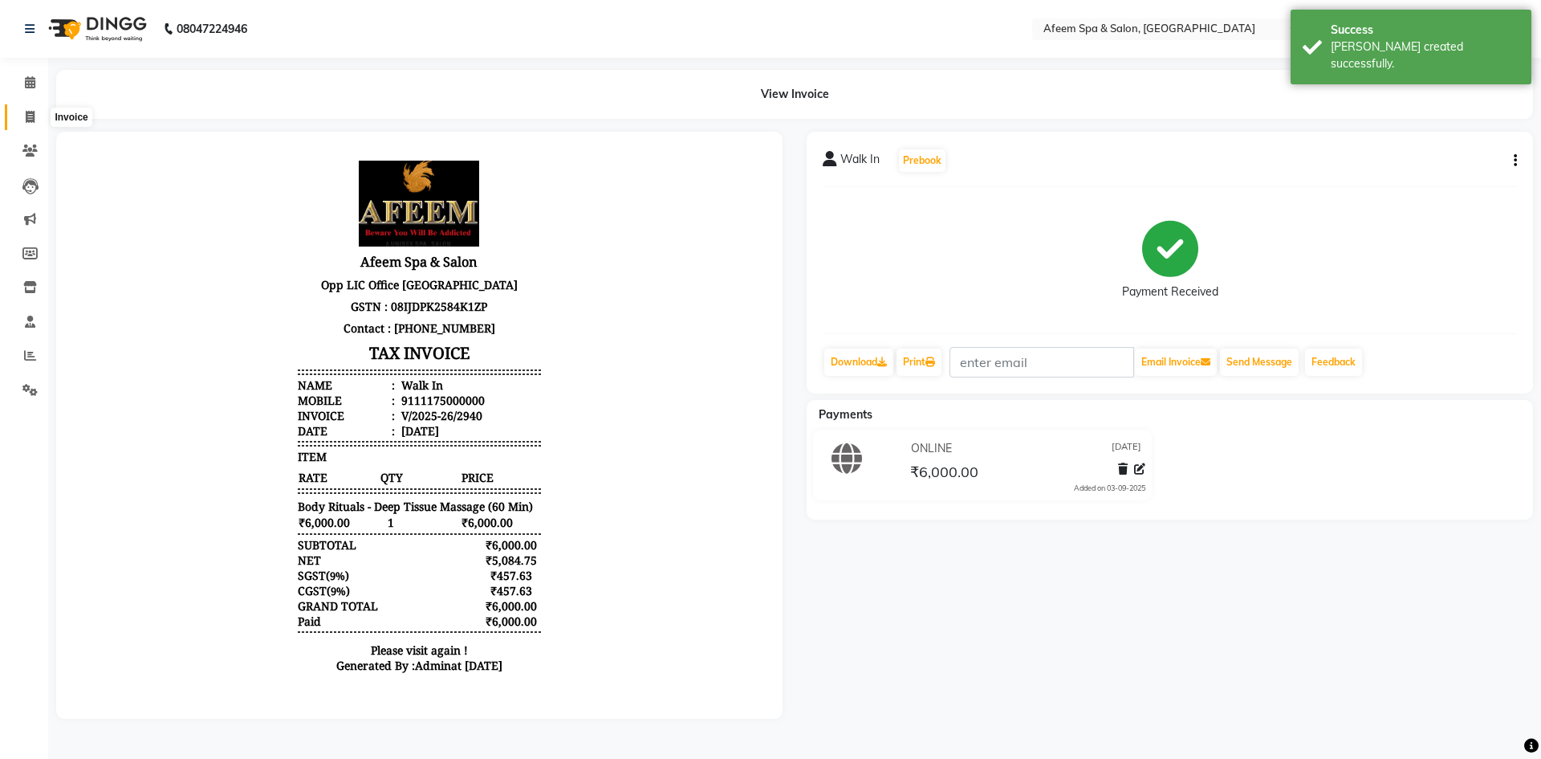
click at [23, 122] on span at bounding box center [30, 117] width 28 height 18
select select "service"
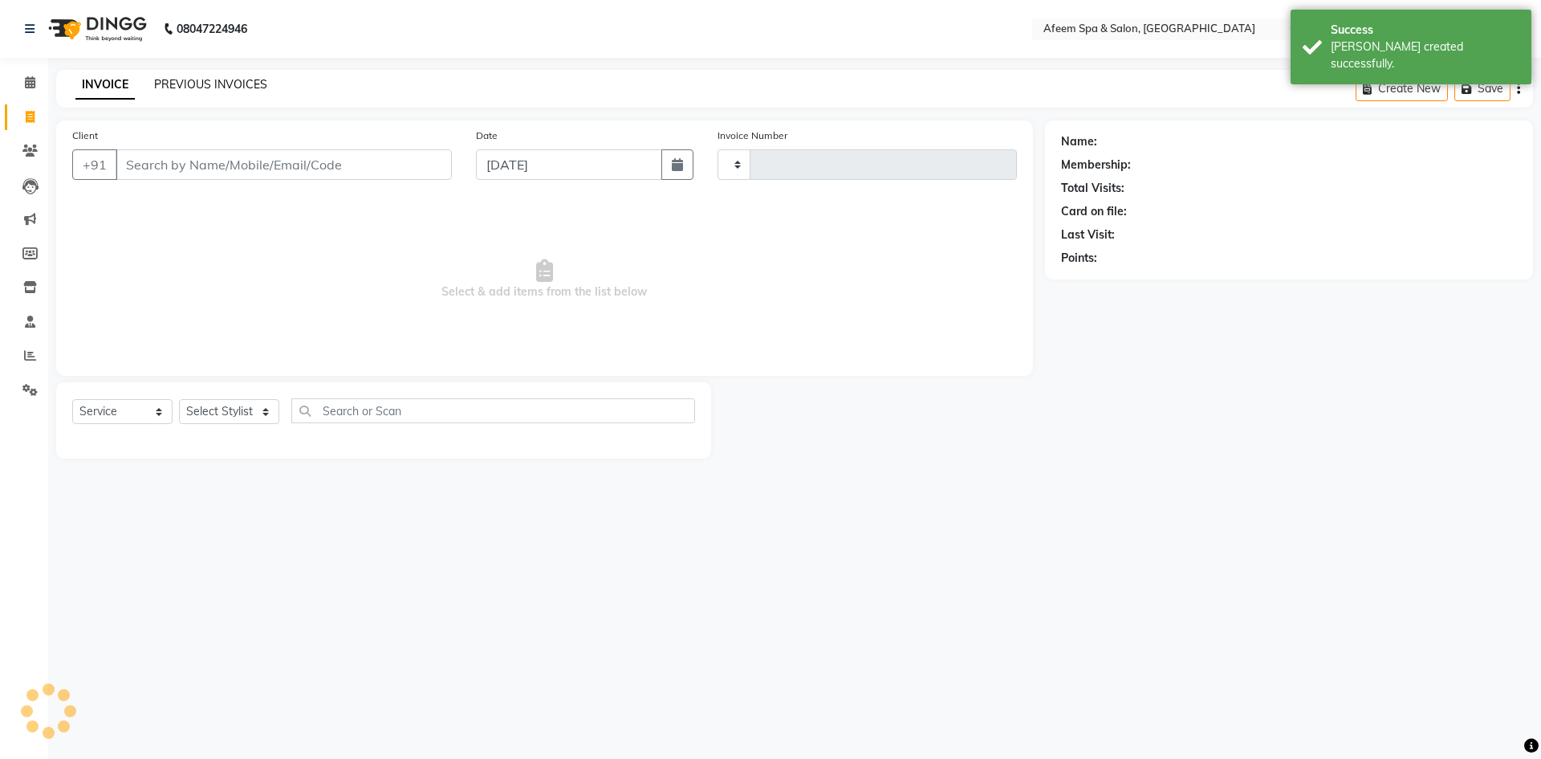
click at [229, 86] on link "PREVIOUS INVOICES" at bounding box center [210, 84] width 113 height 14
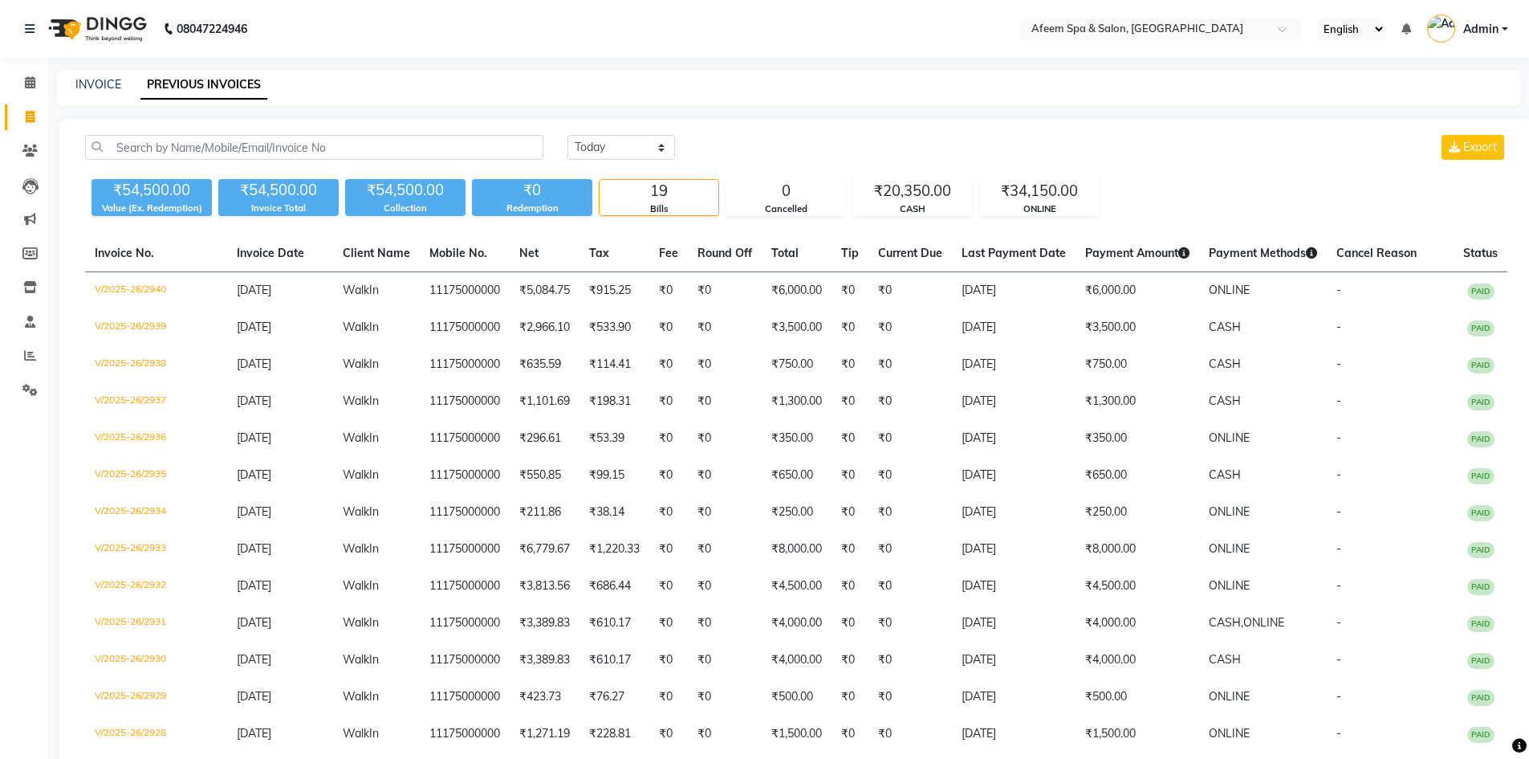
click at [0, 187] on app-home "08047224946 Select Location × Afeem Spa & Salon, Surya Colony English ENGLISH E…" at bounding box center [764, 530] width 1529 height 1061
click at [103, 85] on link "INVOICE" at bounding box center [98, 84] width 46 height 14
select select "service"
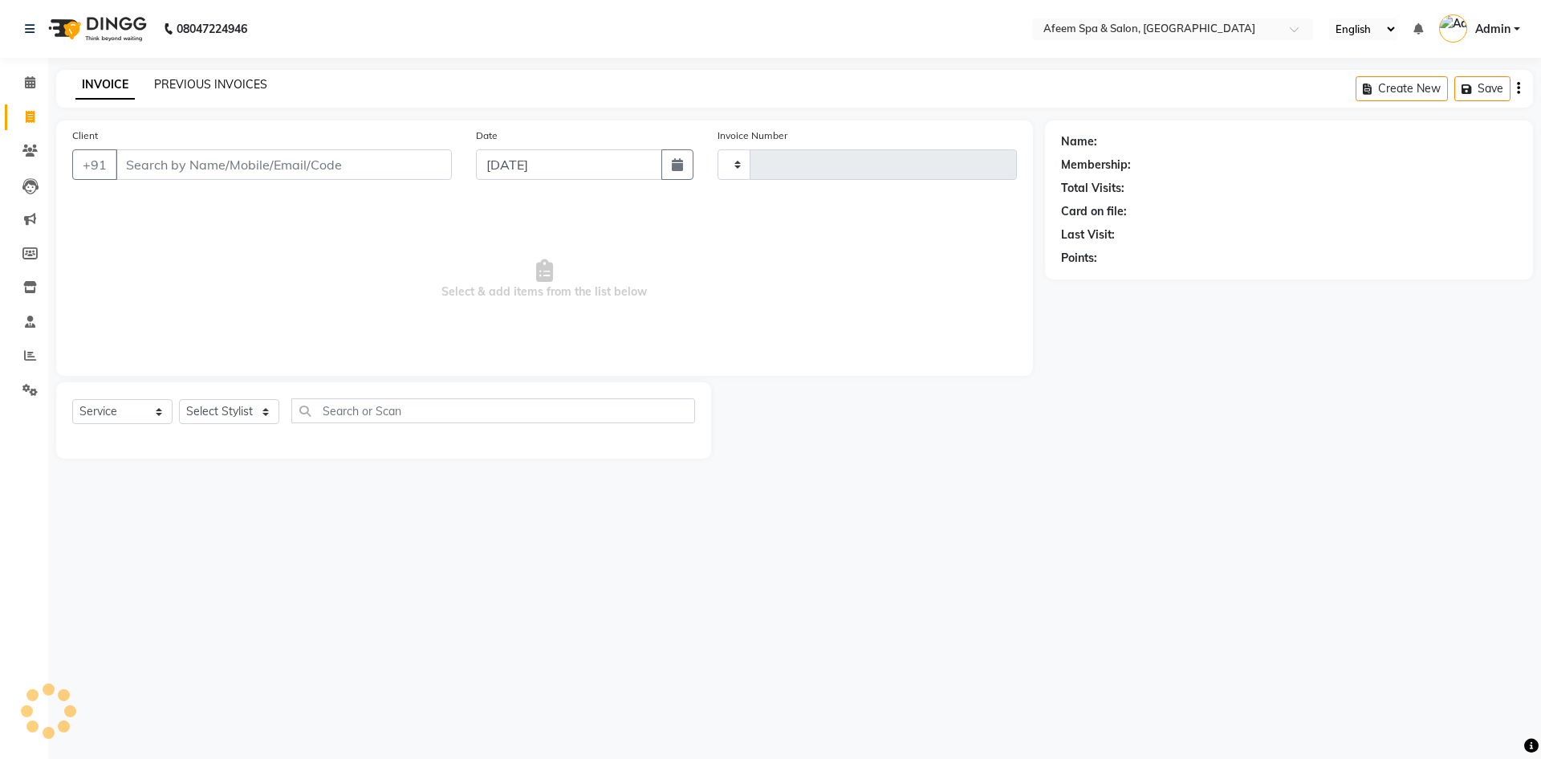
click at [231, 87] on link "PREVIOUS INVOICES" at bounding box center [210, 84] width 113 height 14
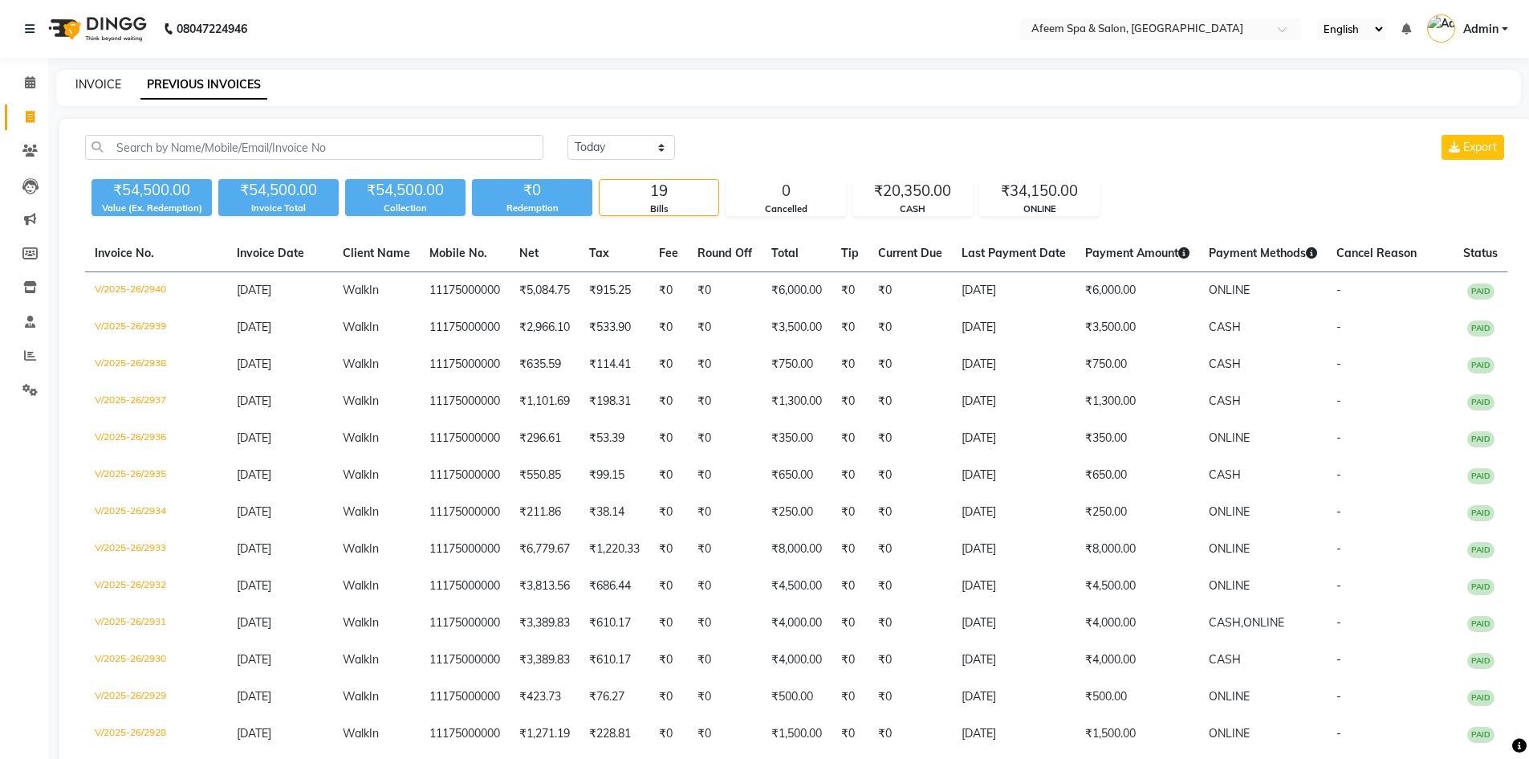
click at [95, 83] on link "INVOICE" at bounding box center [98, 84] width 46 height 14
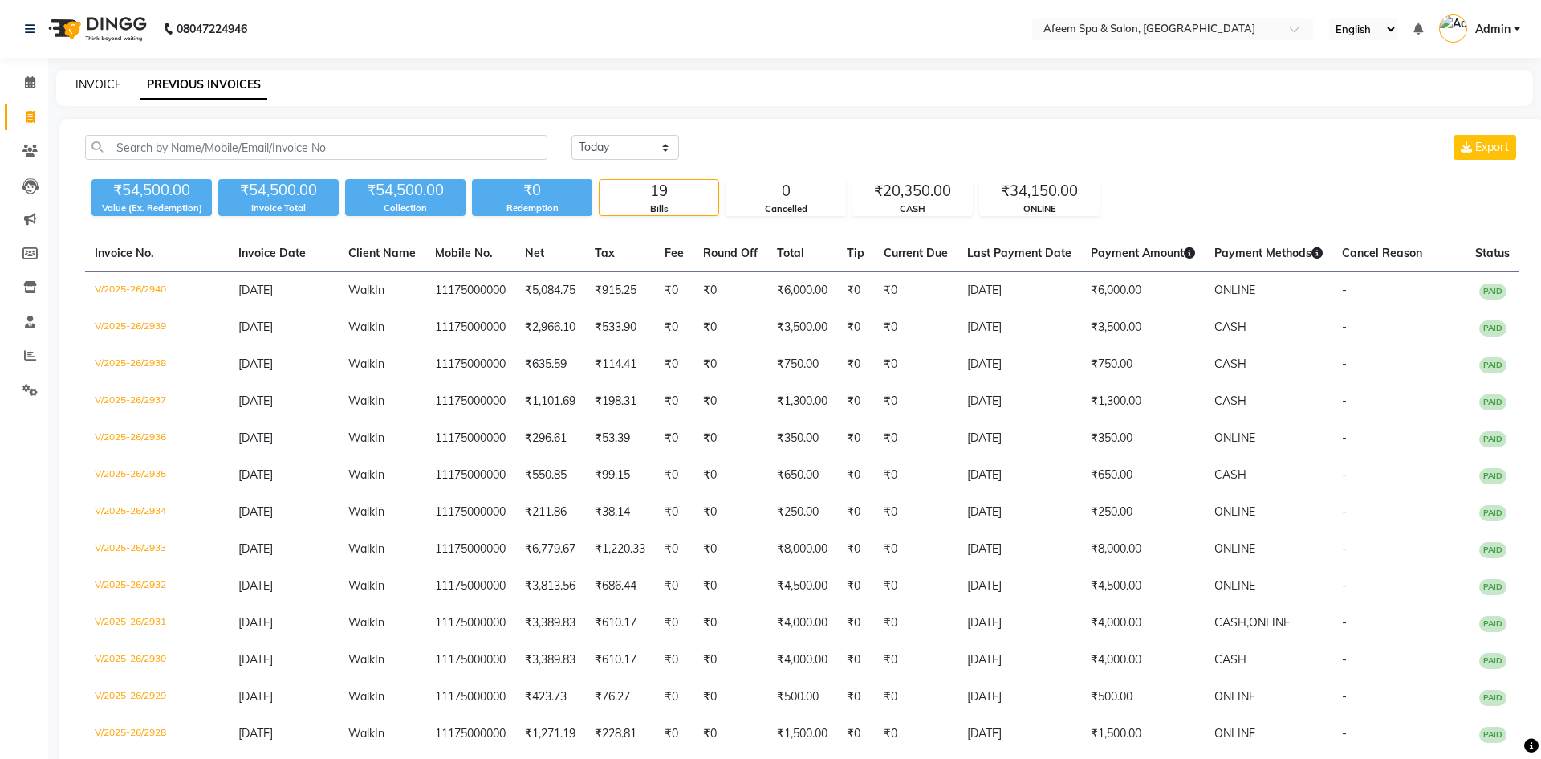
select select "service"
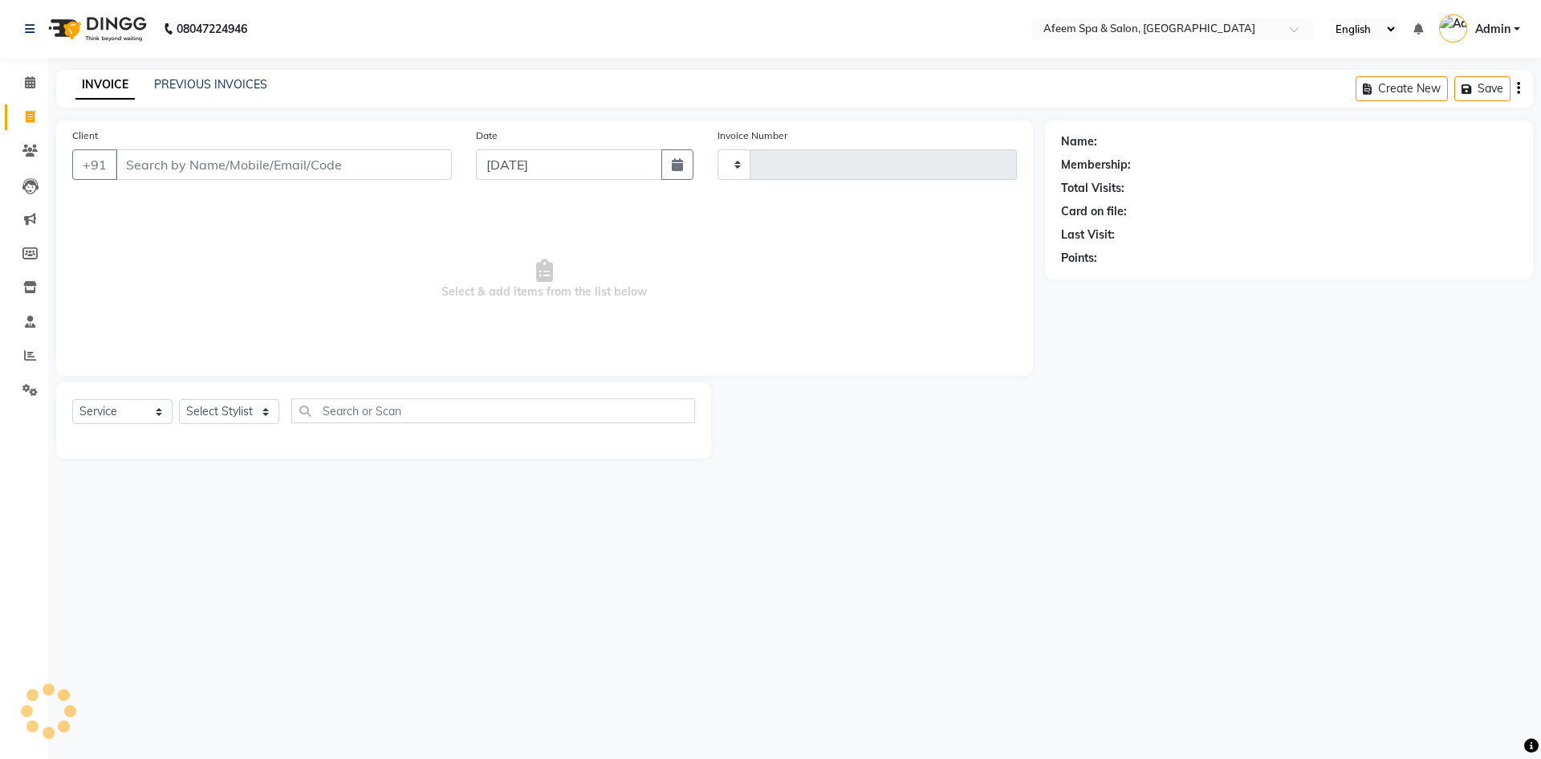
type input "2941"
select select "750"
click at [234, 84] on link "PREVIOUS INVOICES" at bounding box center [210, 84] width 113 height 14
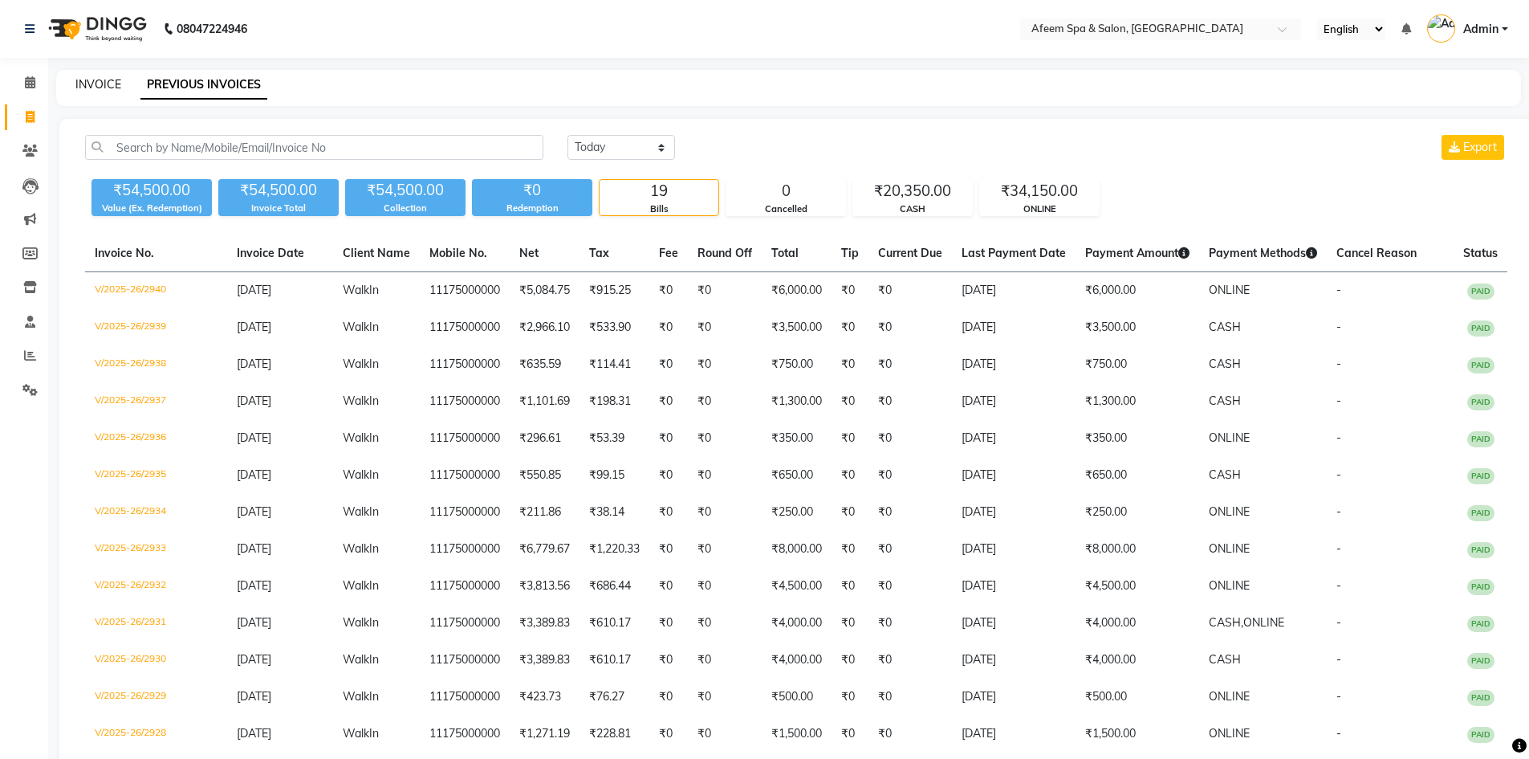
click at [95, 84] on link "INVOICE" at bounding box center [98, 84] width 46 height 14
select select "service"
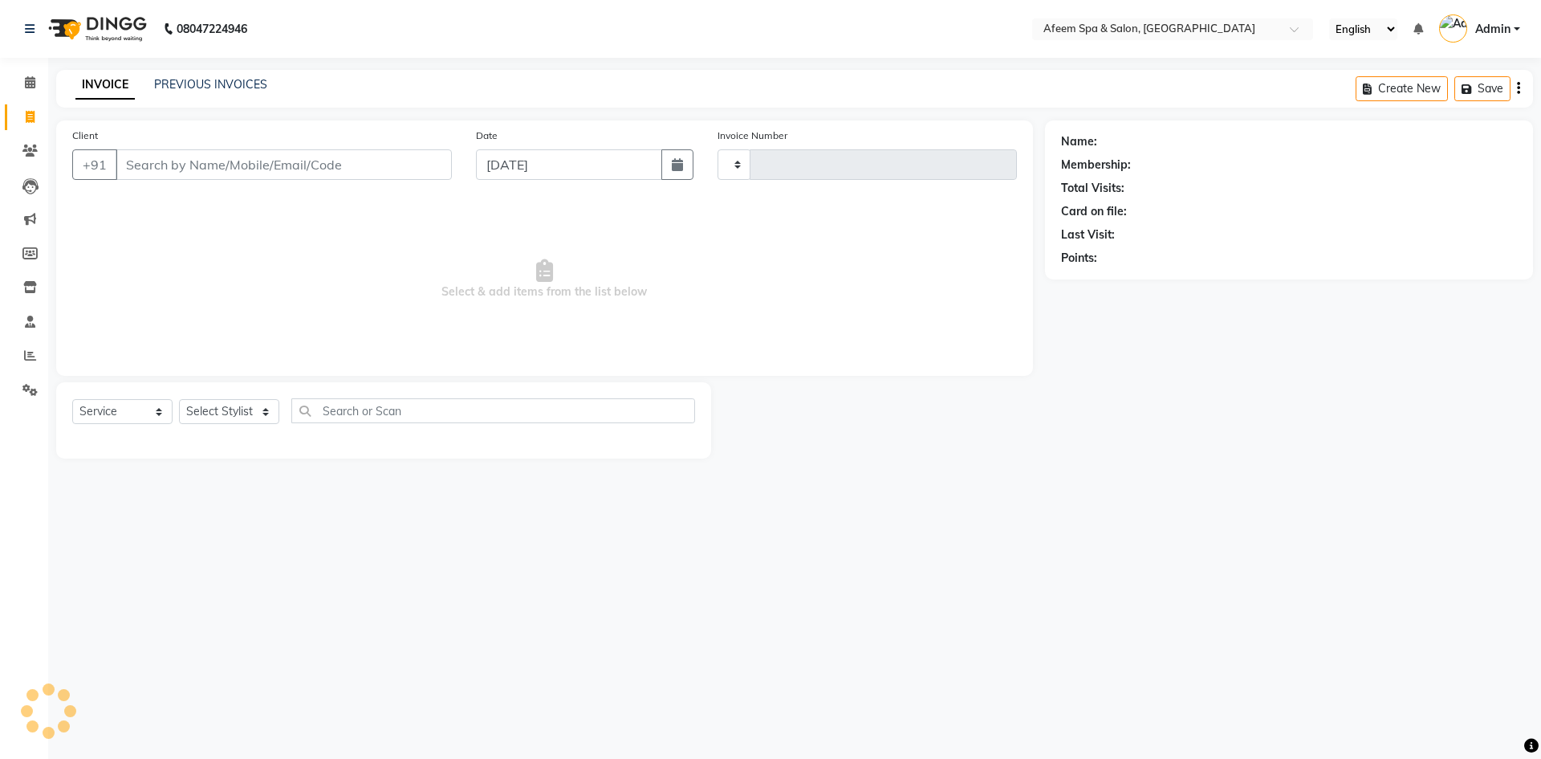
type input "2941"
select select "750"
click at [229, 85] on link "PREVIOUS INVOICES" at bounding box center [210, 84] width 113 height 14
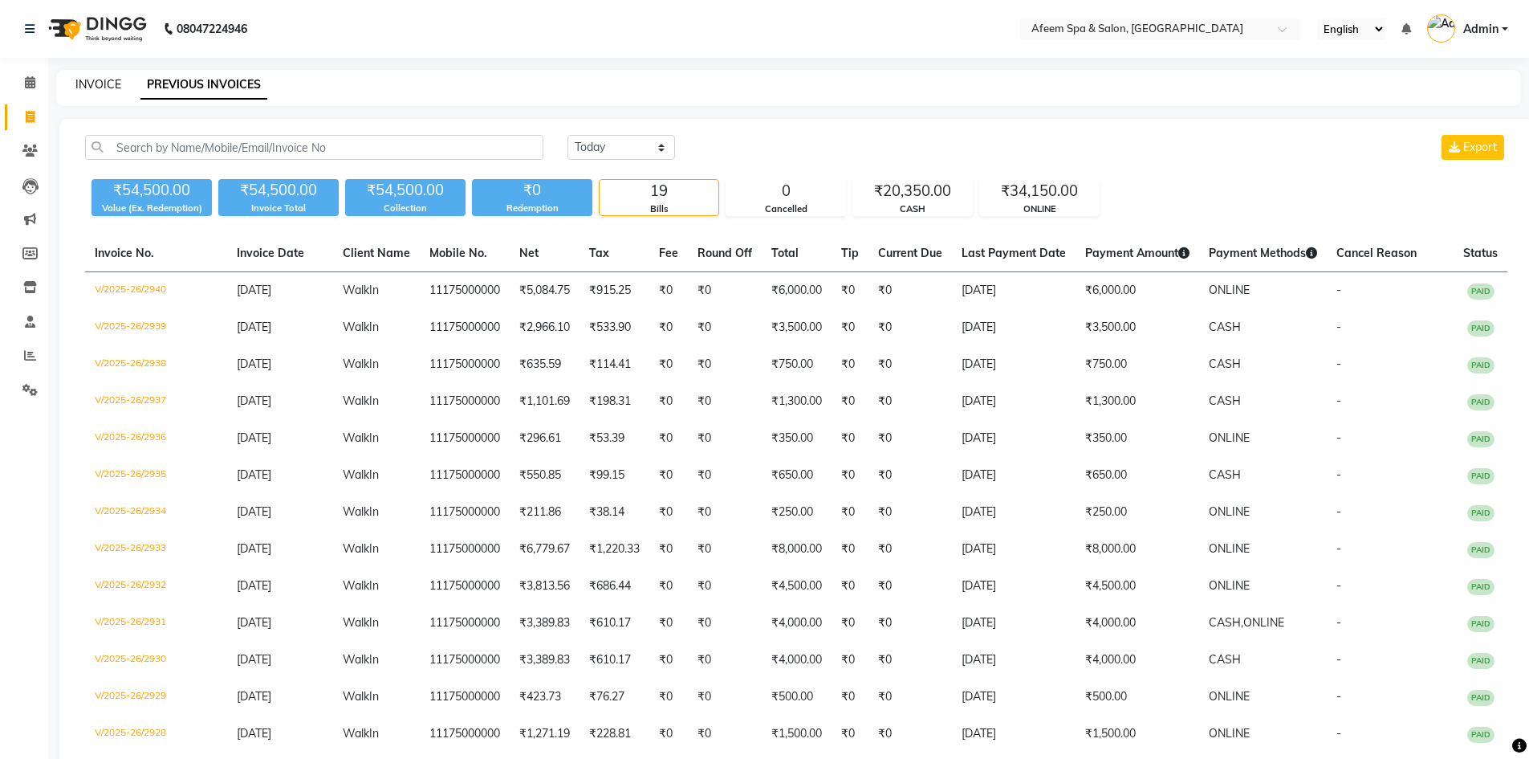
click at [108, 83] on link "INVOICE" at bounding box center [98, 84] width 46 height 14
select select "service"
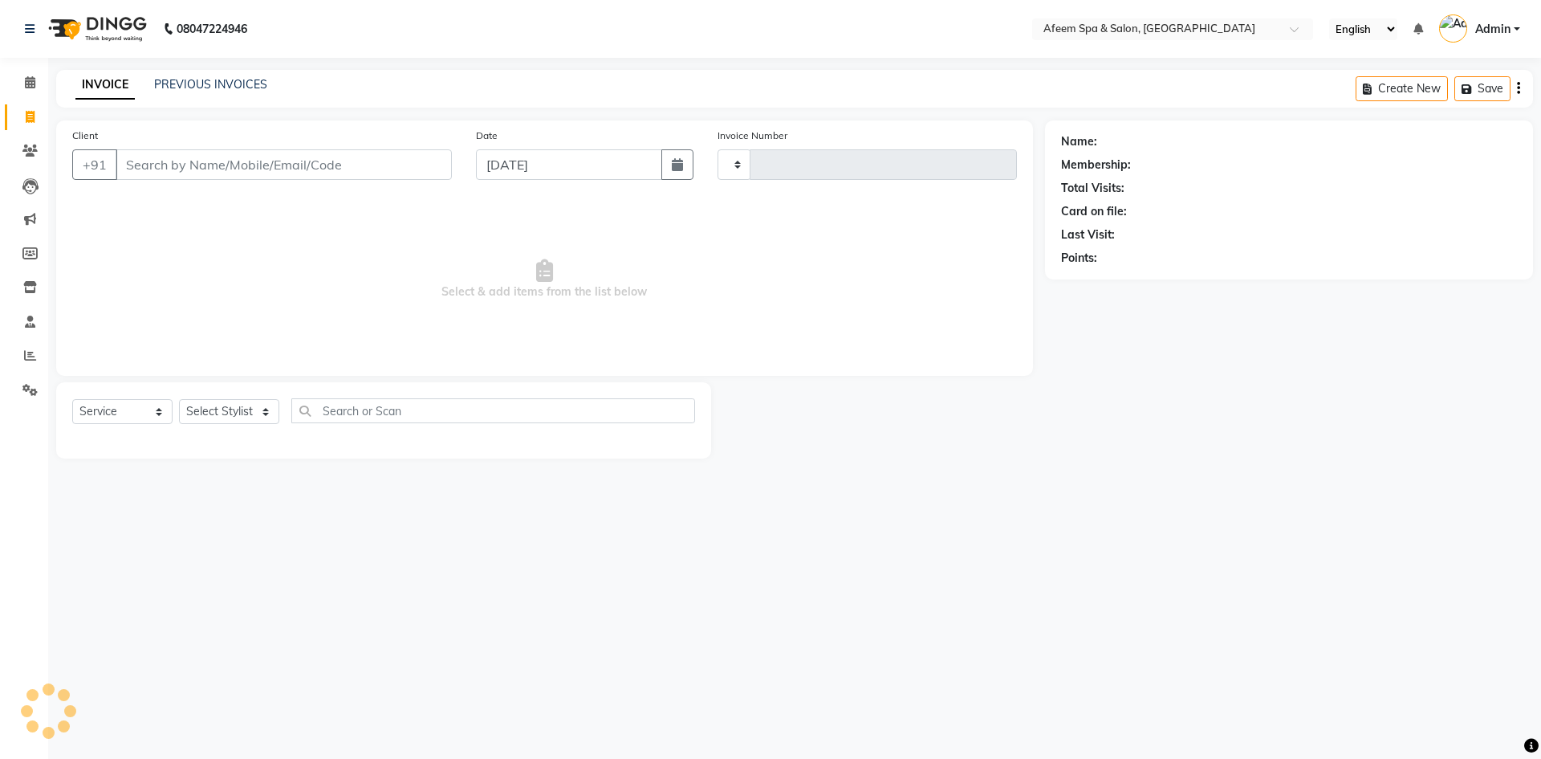
type input "2941"
select select "750"
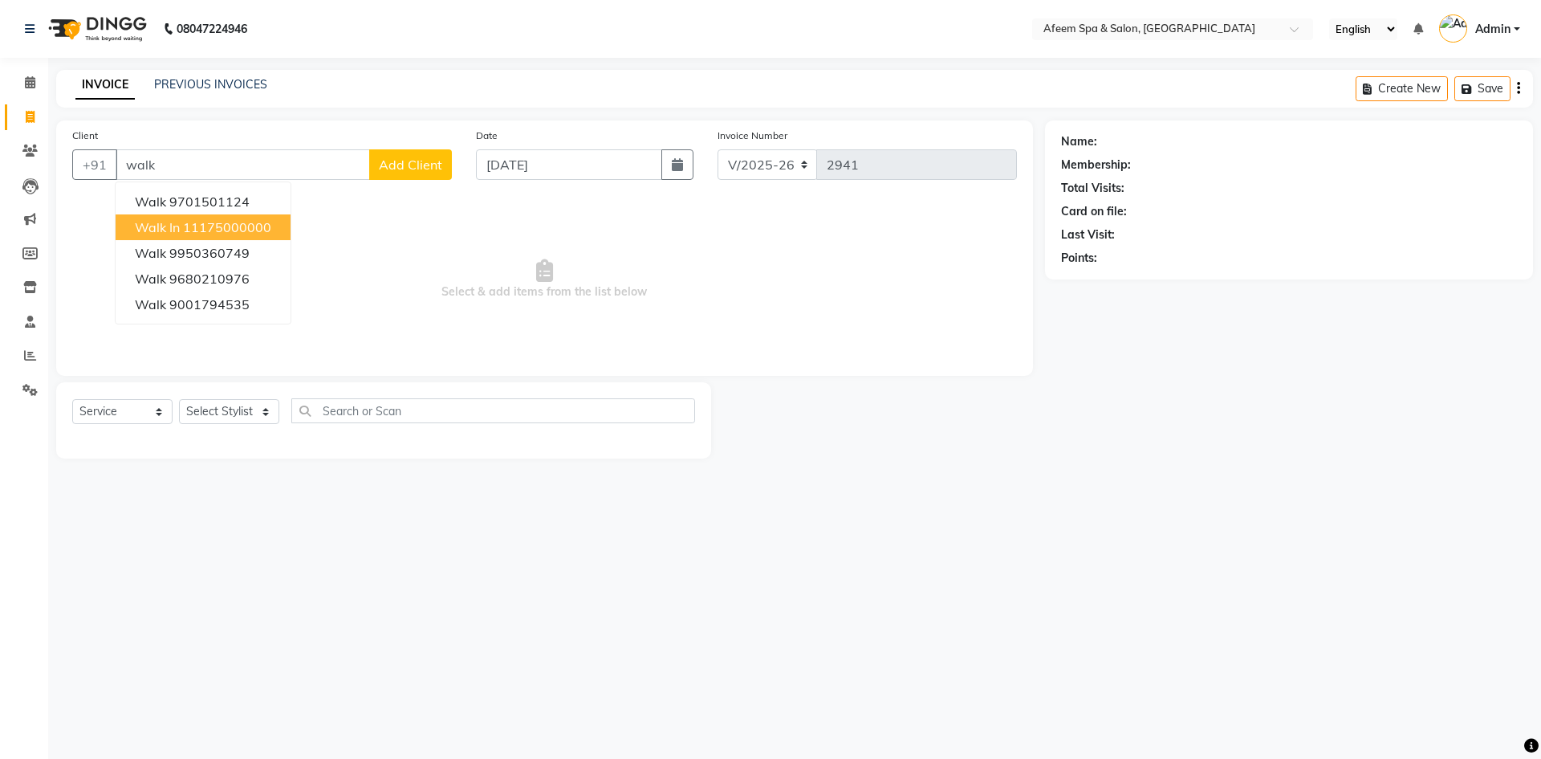
click at [177, 232] on span "Walk In" at bounding box center [157, 227] width 45 height 16
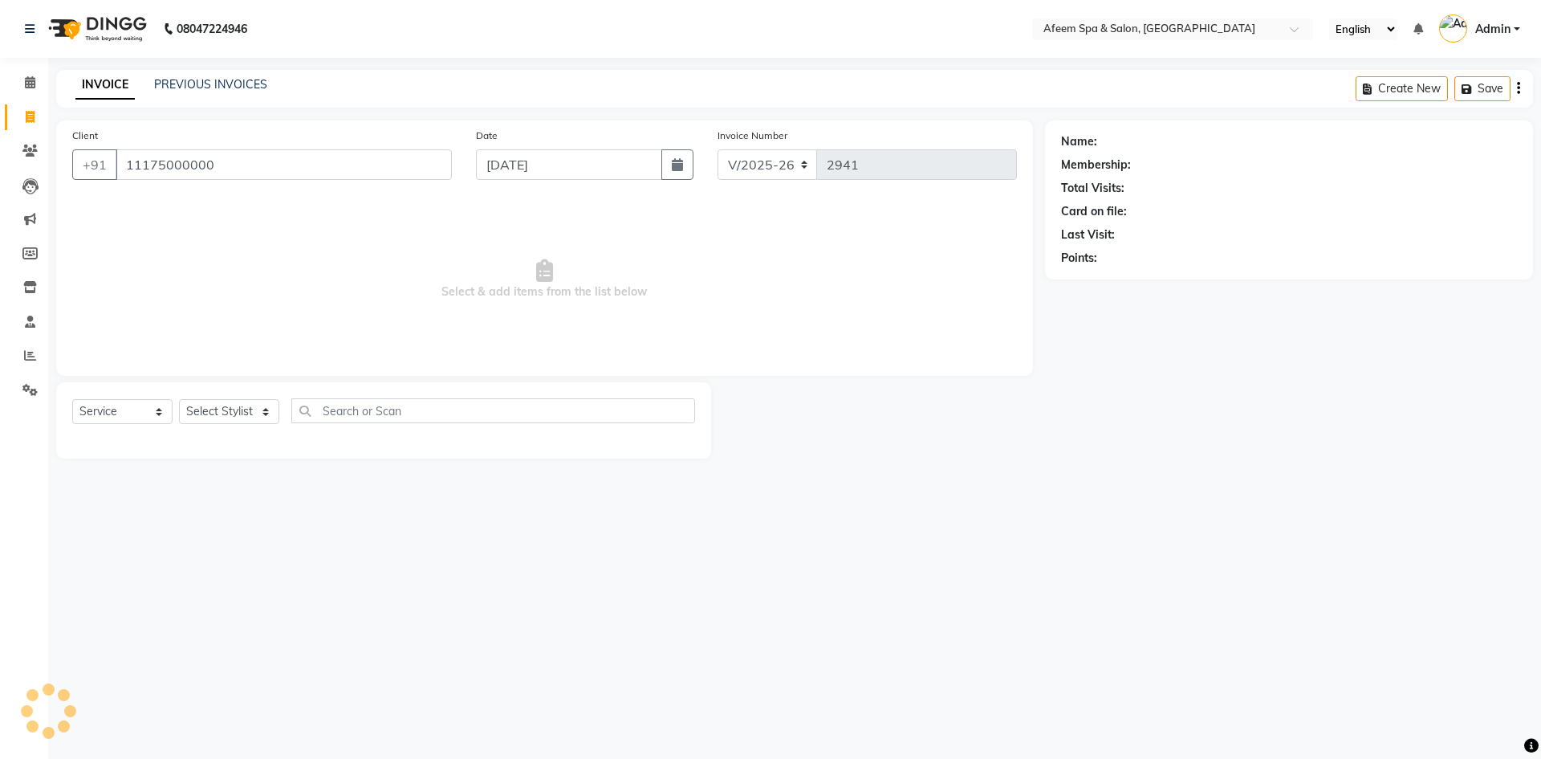
type input "11175000000"
click at [234, 419] on select "Select Stylist aarti bhavna deep Deepika [PERSON_NAME] [PERSON_NAME] [PERSON_NA…" at bounding box center [229, 411] width 100 height 25
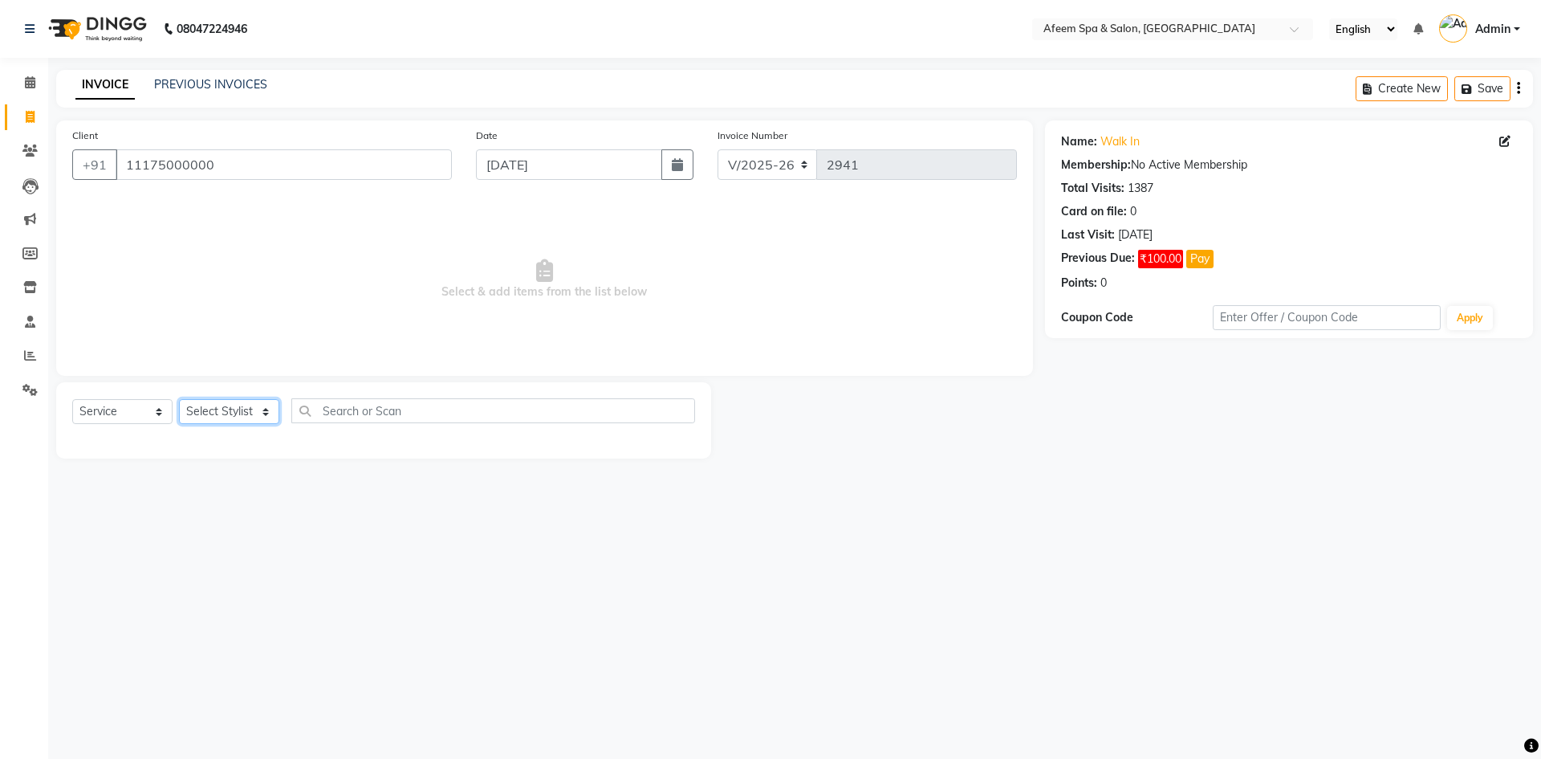
select select "45310"
click at [179, 399] on select "Select Stylist aarti bhavna deep Deepika [PERSON_NAME] [PERSON_NAME] [PERSON_NA…" at bounding box center [229, 411] width 100 height 25
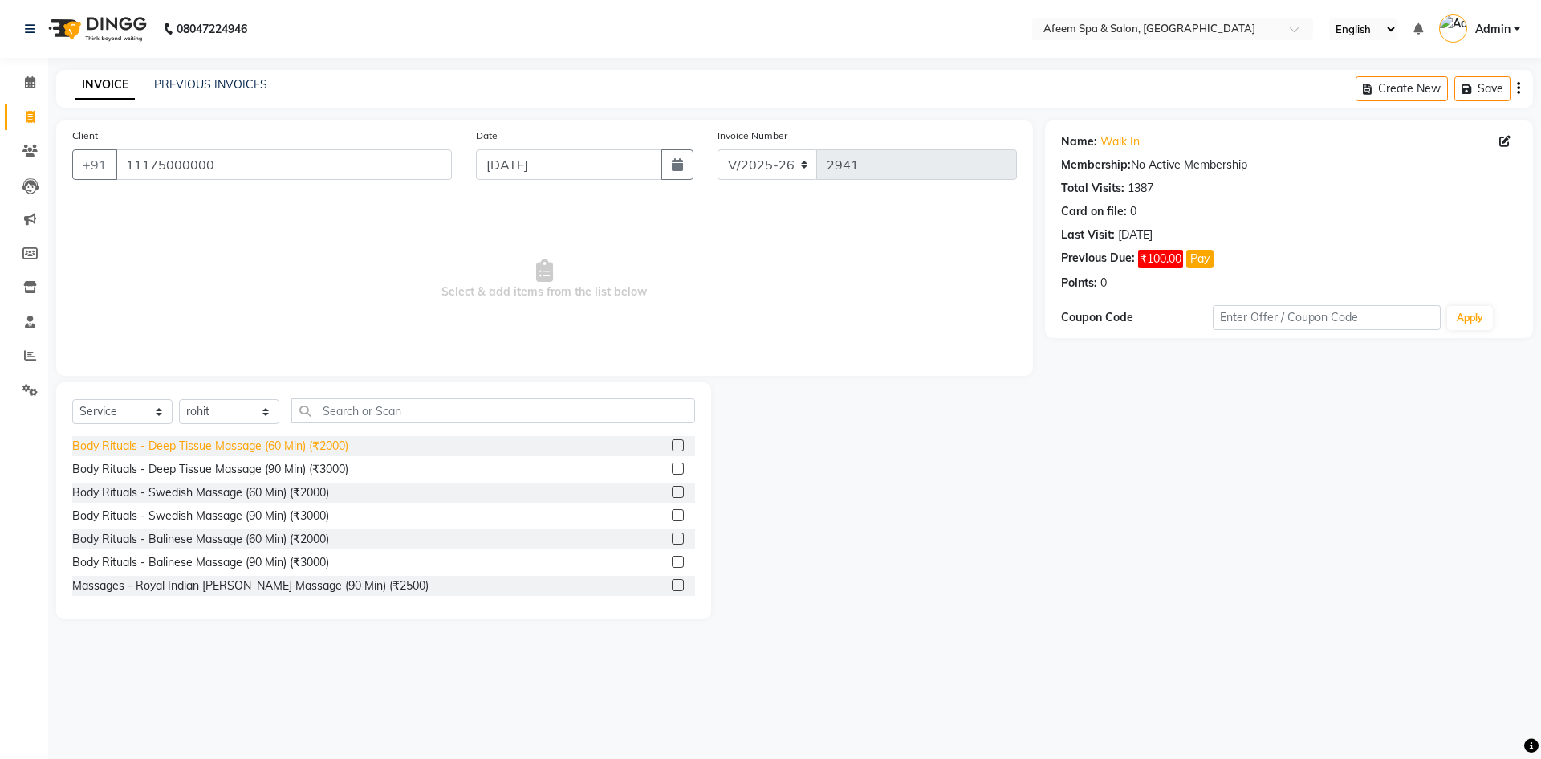
click at [329, 445] on div "Body Rituals - Deep Tissue Massage (60 Min) (₹2000)" at bounding box center [210, 445] width 276 height 17
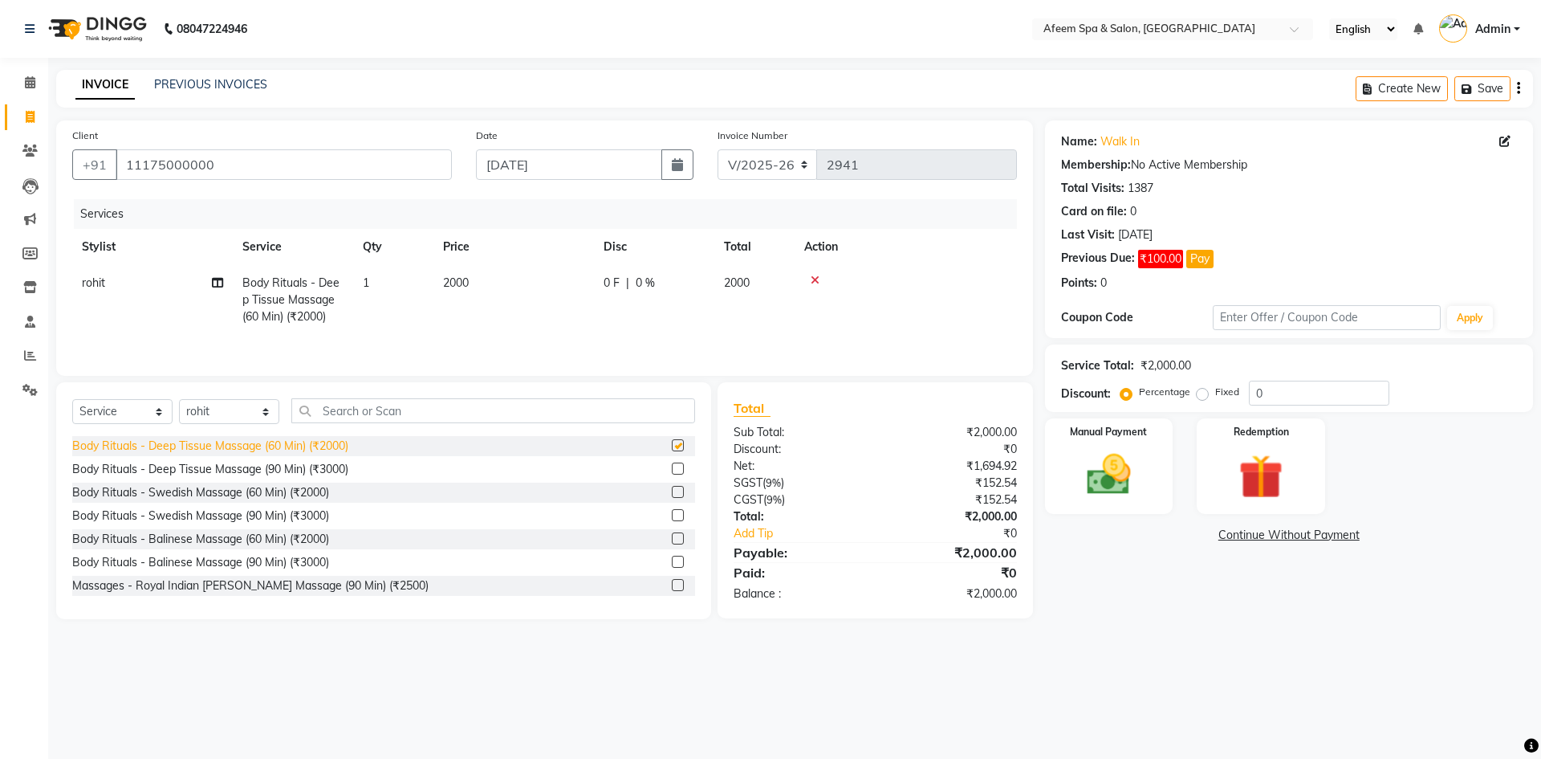
checkbox input "false"
click at [443, 297] on td "2000" at bounding box center [513, 300] width 161 height 70
select select "45310"
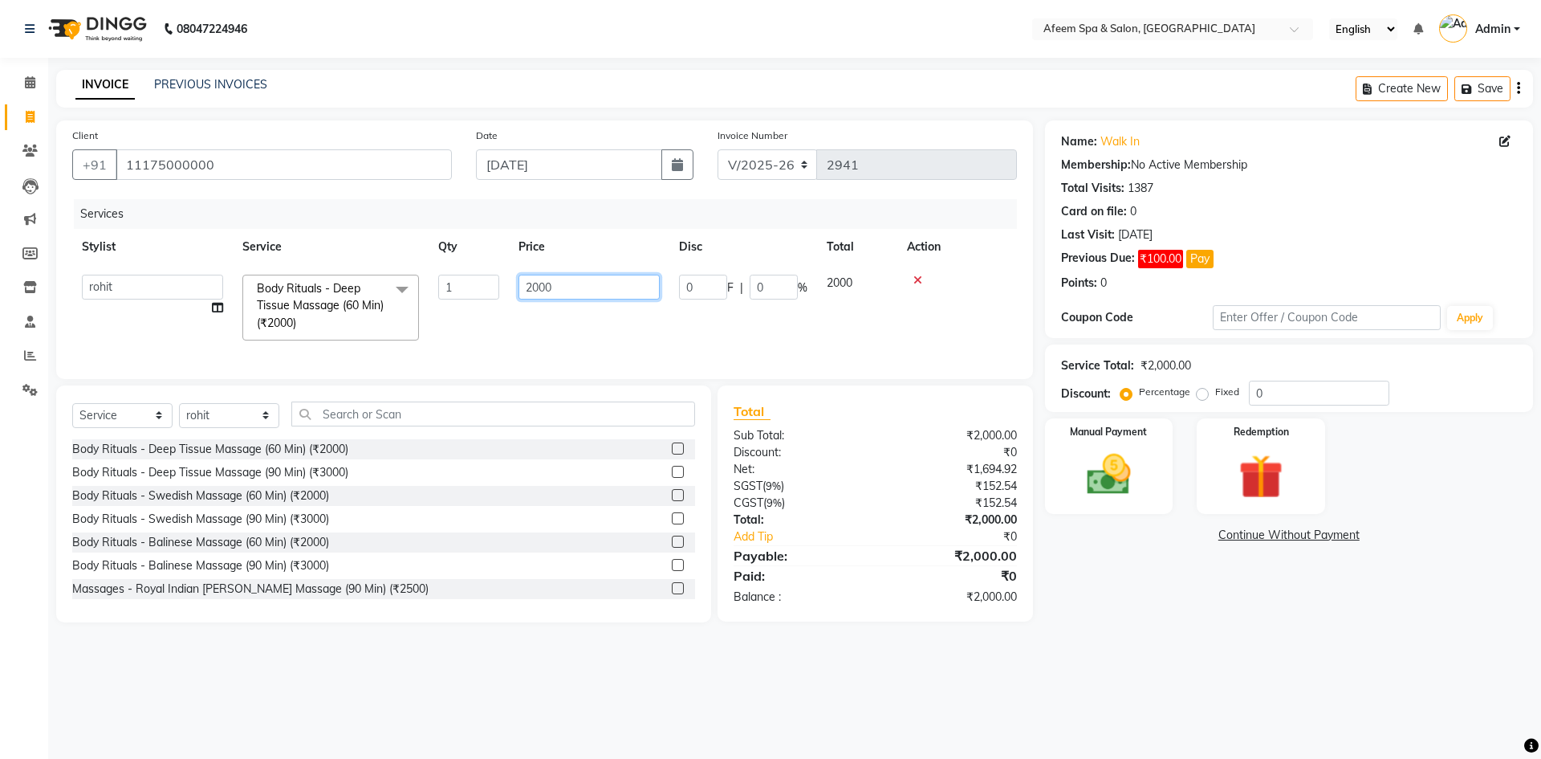
drag, startPoint x: 554, startPoint y: 287, endPoint x: 449, endPoint y: 283, distance: 105.3
click at [449, 283] on tr "aarti bhavna deep [PERSON_NAME] [PERSON_NAME] [PERSON_NAME] Product [PERSON_NAM…" at bounding box center [544, 307] width 945 height 85
type input "600"
click at [245, 418] on select "Select Stylist aarti bhavna deep Deepika [PERSON_NAME] [PERSON_NAME] [PERSON_NA…" at bounding box center [229, 415] width 100 height 25
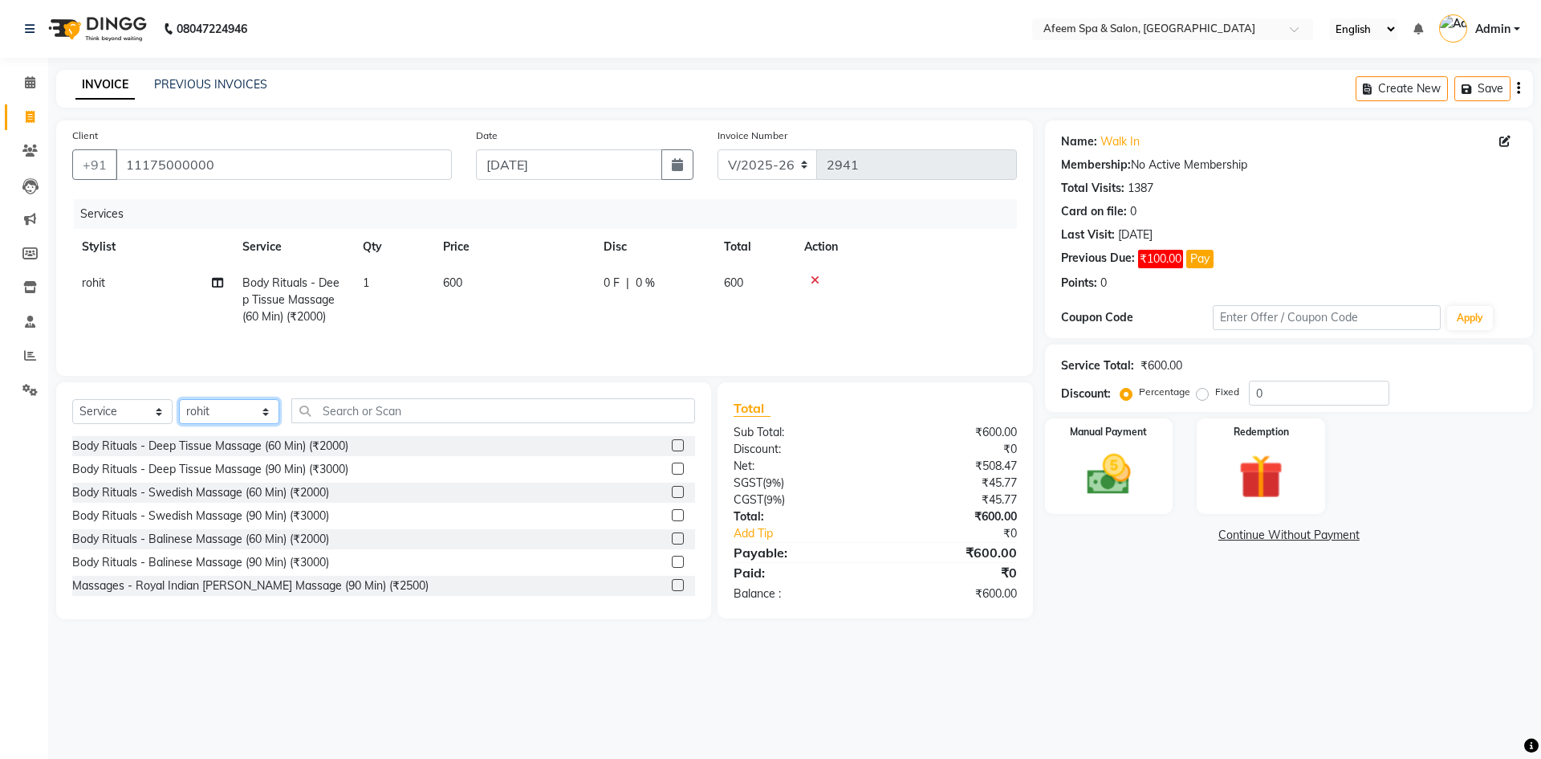
select select "37498"
click at [179, 399] on select "Select Stylist aarti bhavna deep Deepika [PERSON_NAME] [PERSON_NAME] [PERSON_NA…" at bounding box center [229, 411] width 100 height 25
click at [343, 440] on div "Body Rituals - Deep Tissue Massage (60 Min) (₹2000)" at bounding box center [210, 445] width 276 height 17
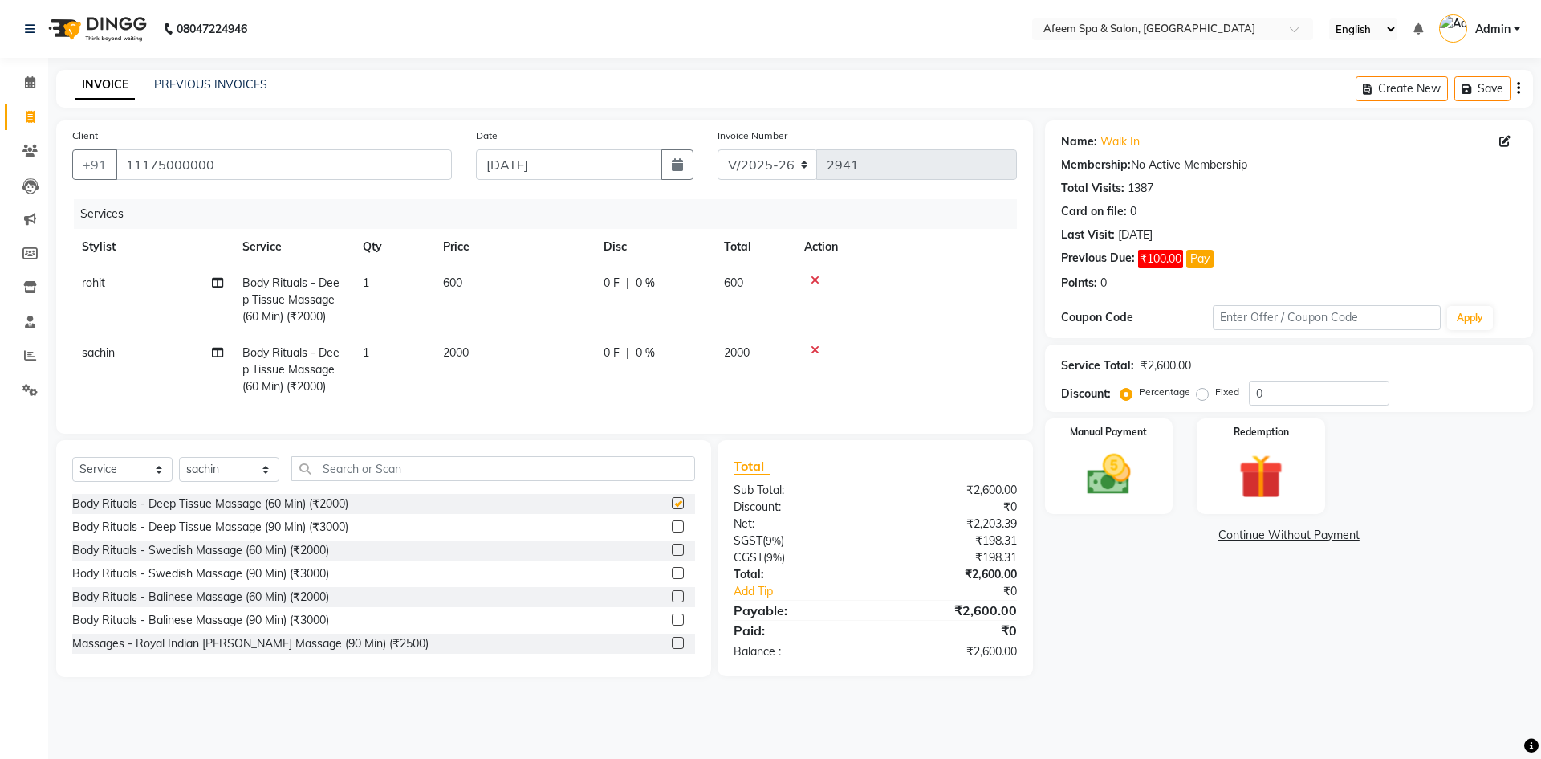
checkbox input "false"
click at [448, 375] on td "2000" at bounding box center [513, 370] width 161 height 70
select select "37498"
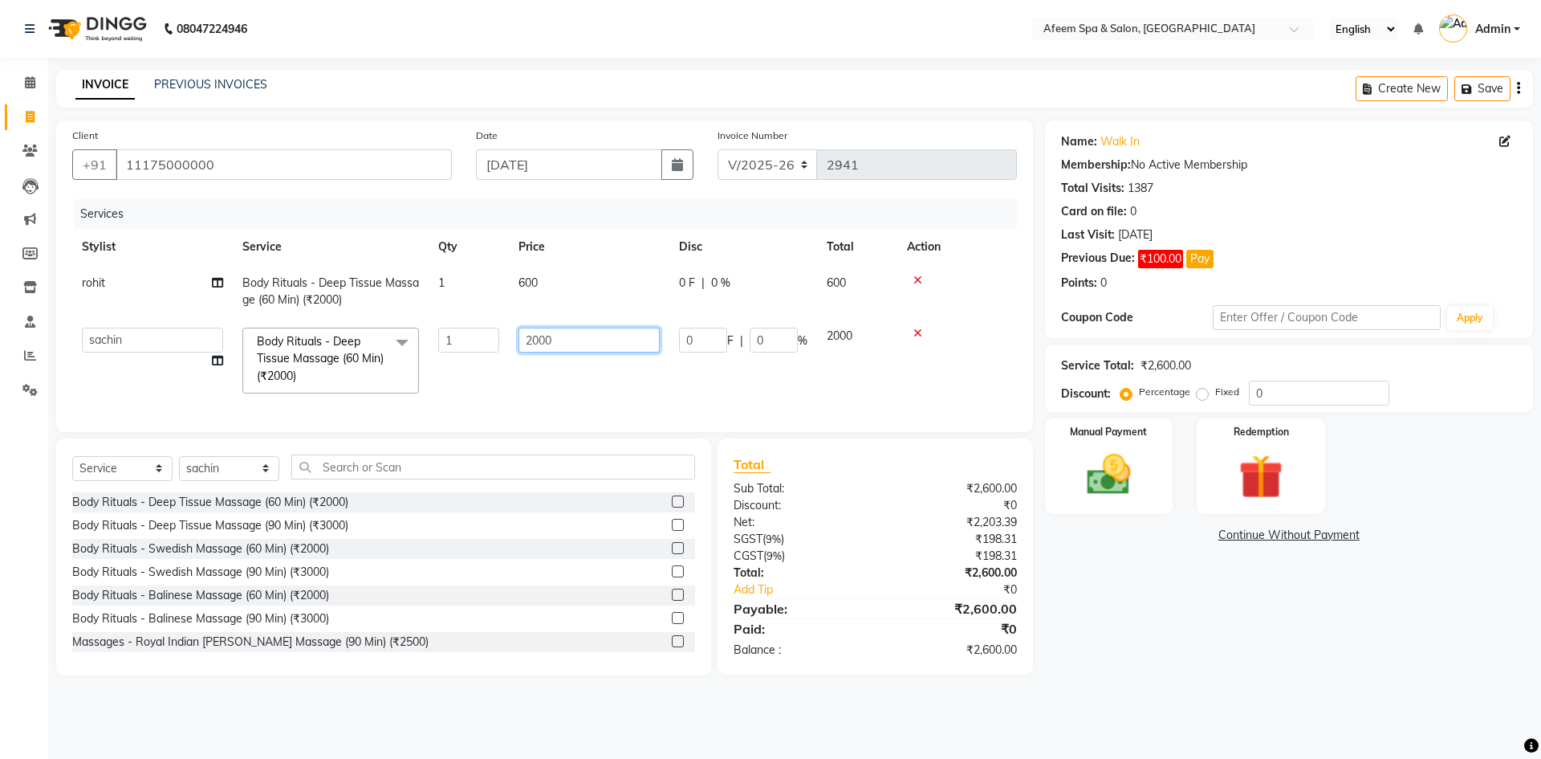
drag, startPoint x: 575, startPoint y: 340, endPoint x: 423, endPoint y: 352, distance: 152.2
click at [423, 352] on tr "aarti bhavna deep [PERSON_NAME] [PERSON_NAME] [PERSON_NAME] Product [PERSON_NAM…" at bounding box center [544, 360] width 945 height 85
type input "400"
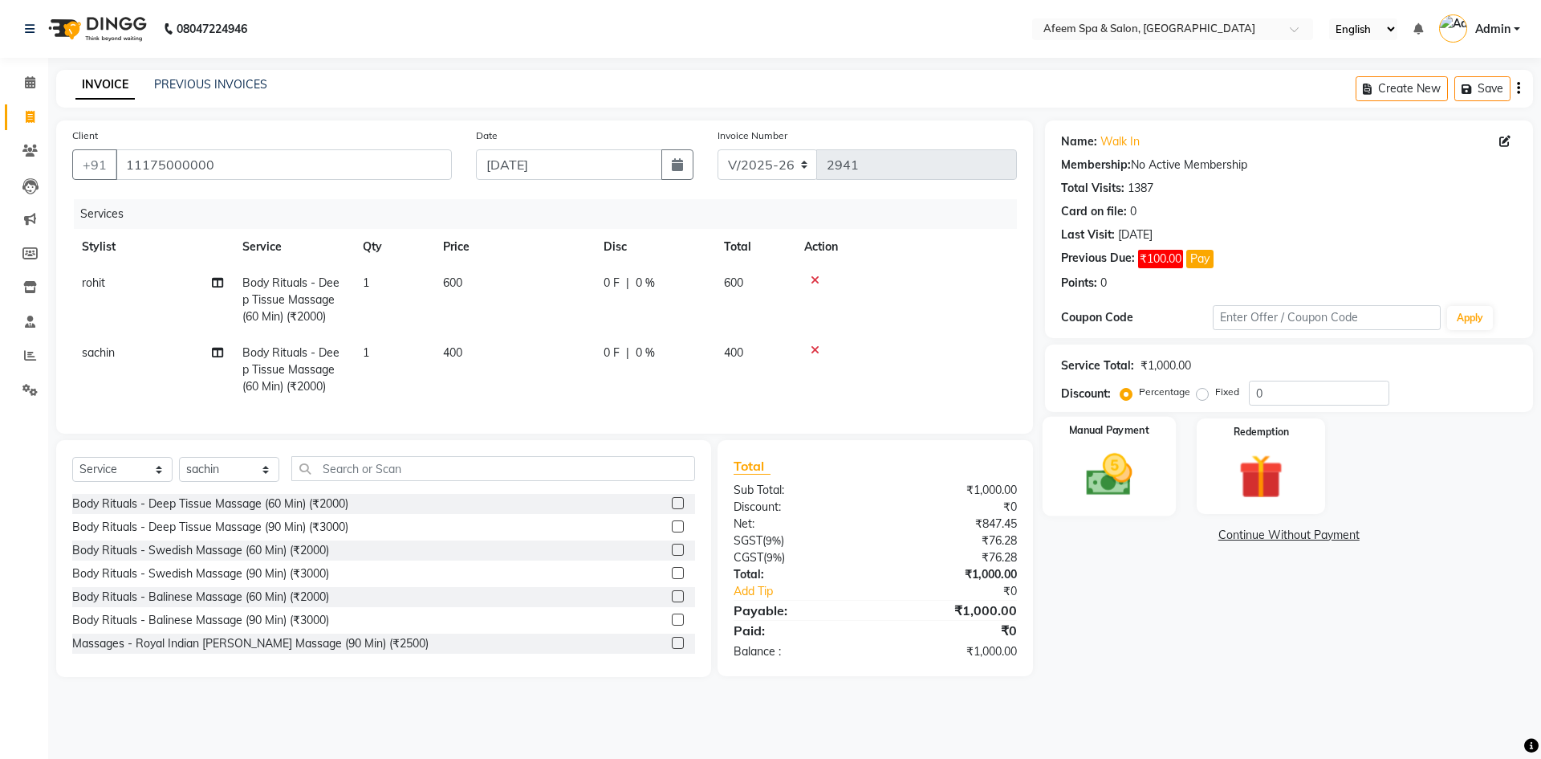
click at [1120, 480] on img at bounding box center [1109, 474] width 75 height 53
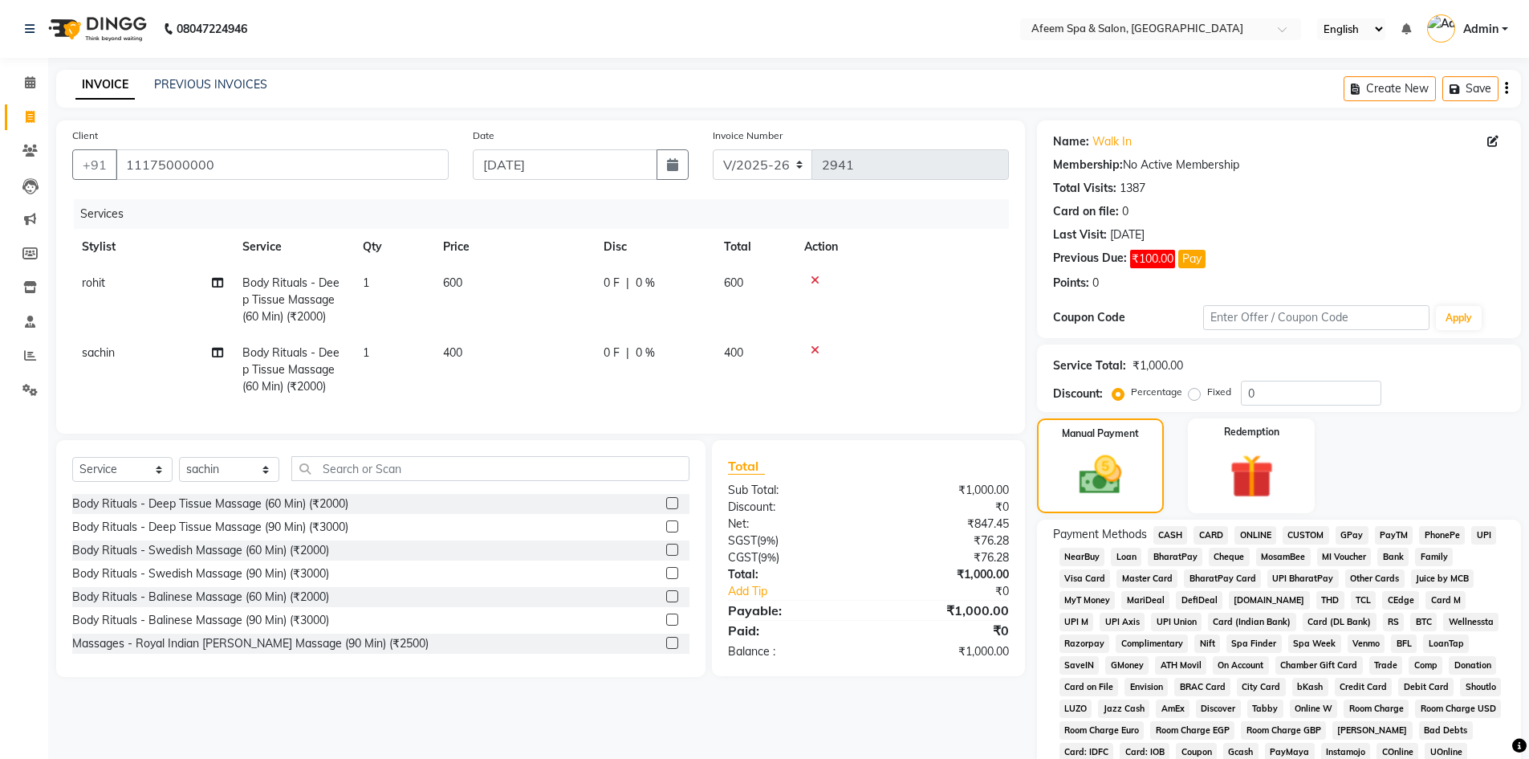
click at [1259, 530] on span "ONLINE" at bounding box center [1255, 535] width 42 height 18
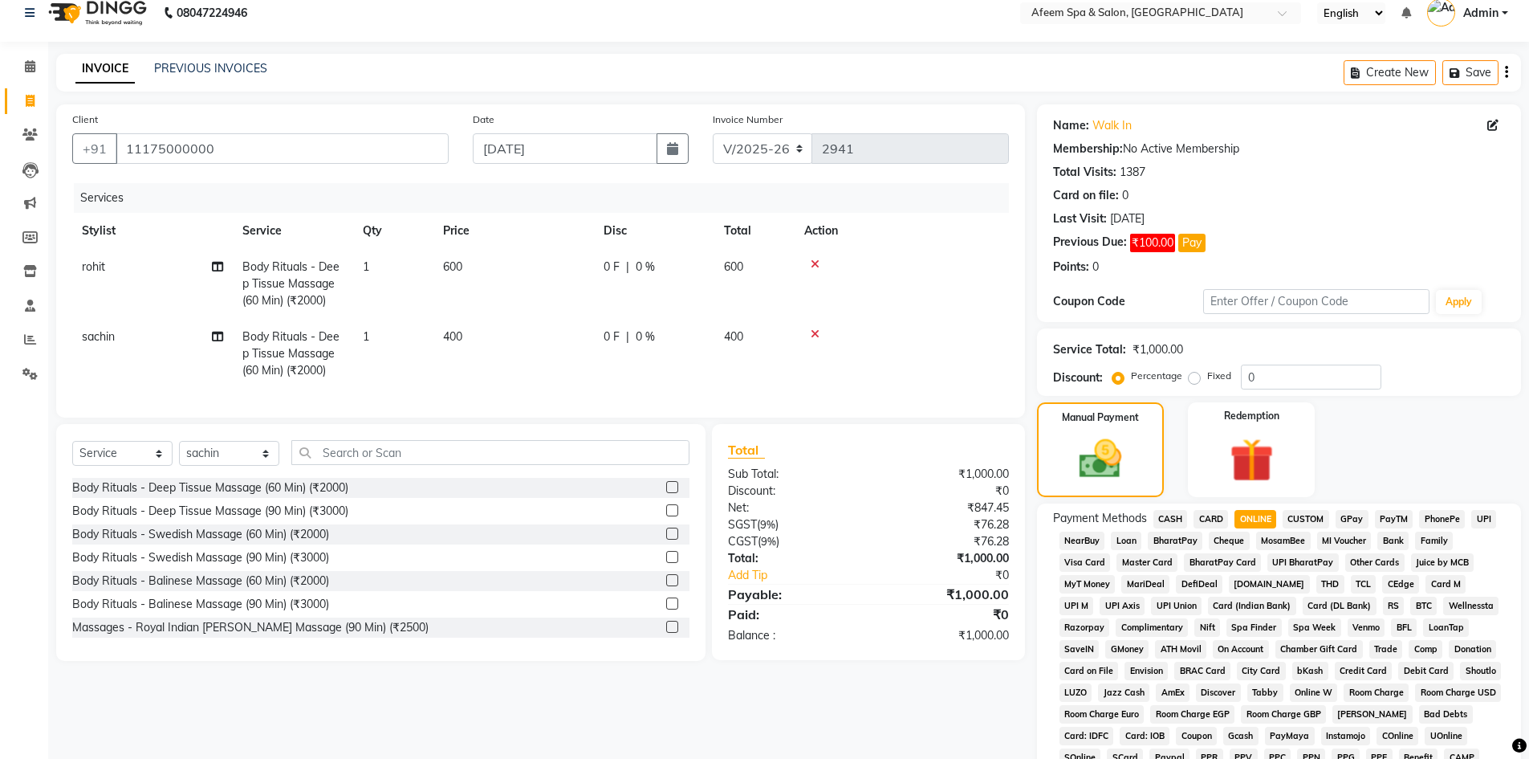
scroll to position [321, 0]
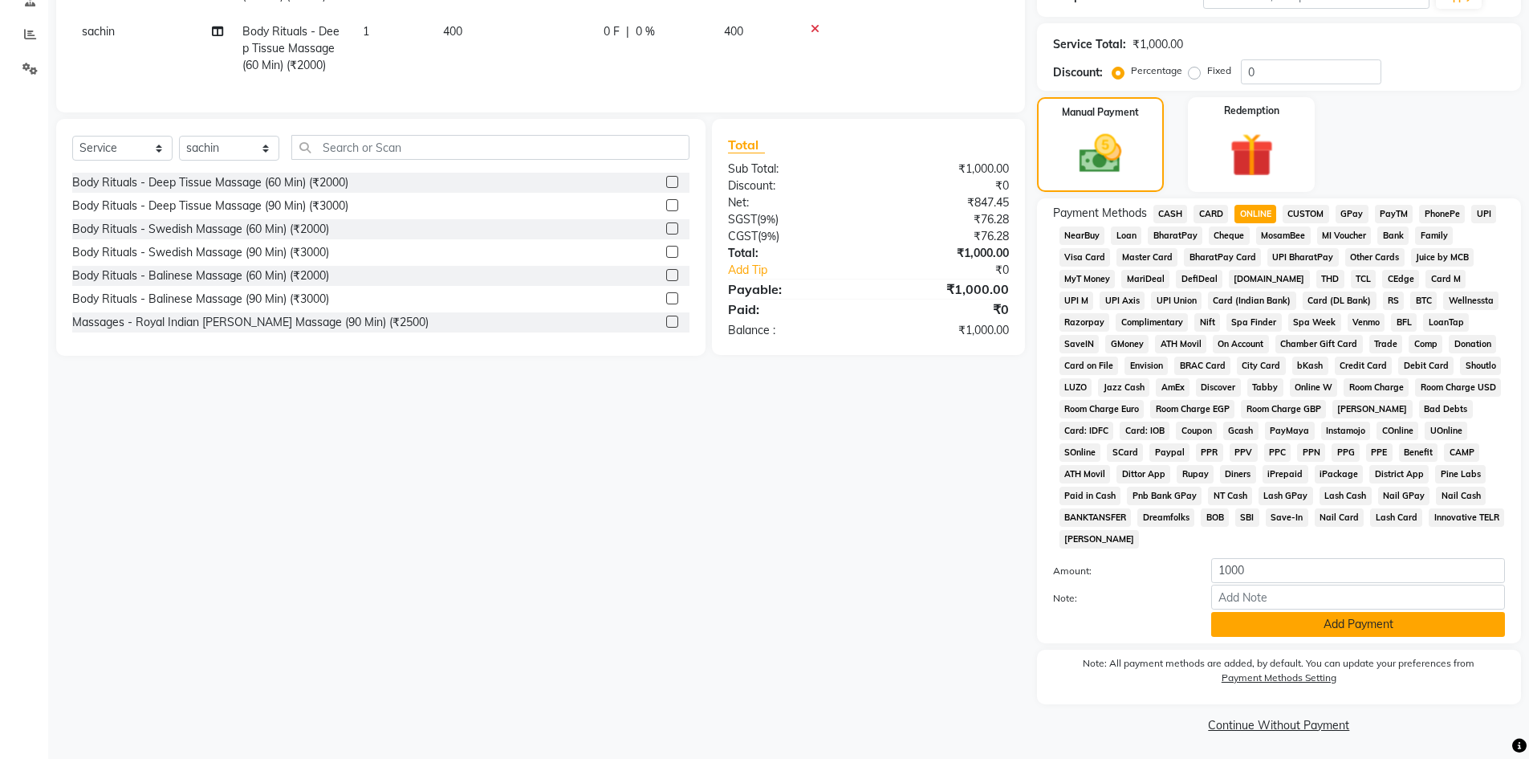
click at [1292, 623] on button "Add Payment" at bounding box center [1358, 624] width 294 height 25
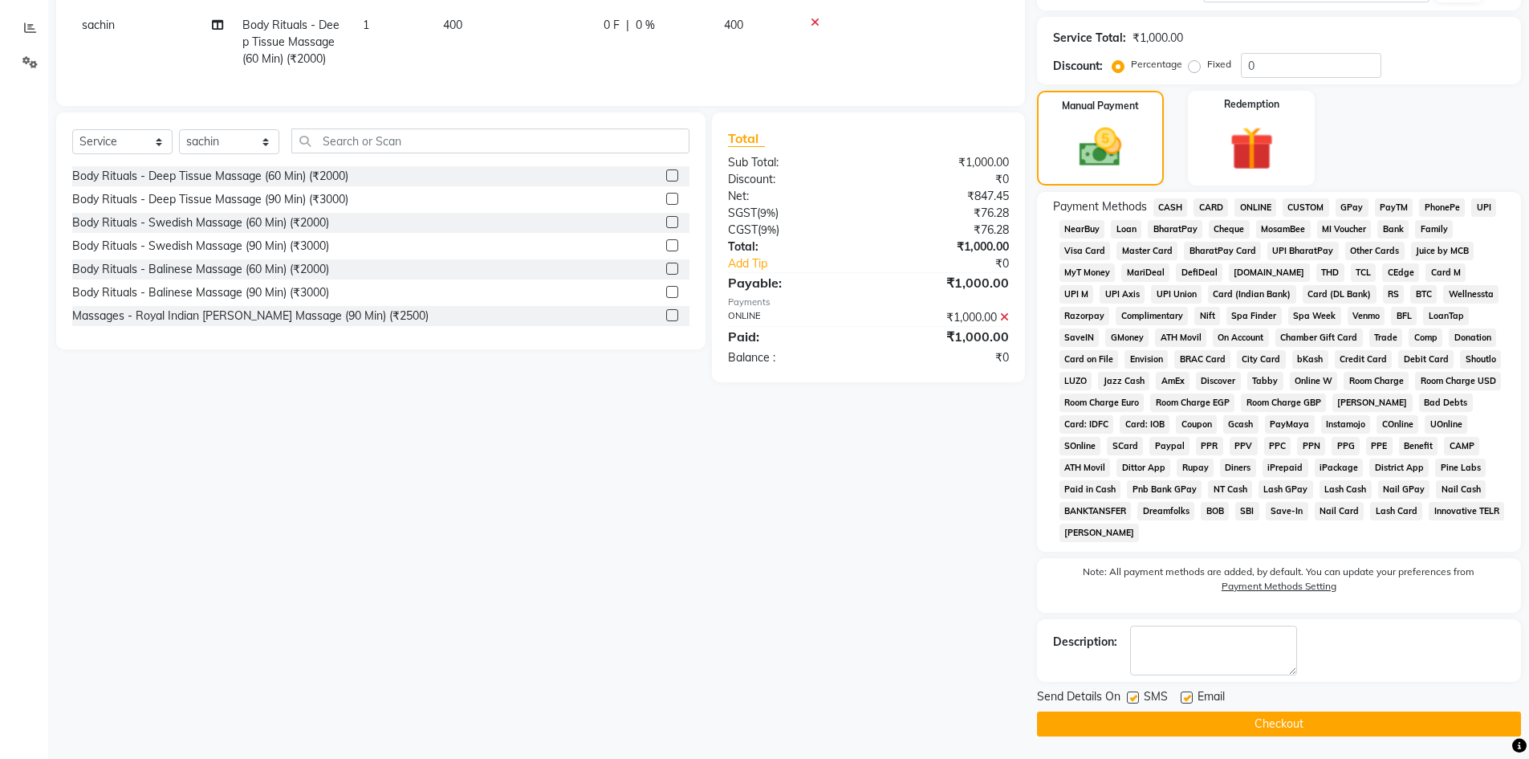
scroll to position [329, 0]
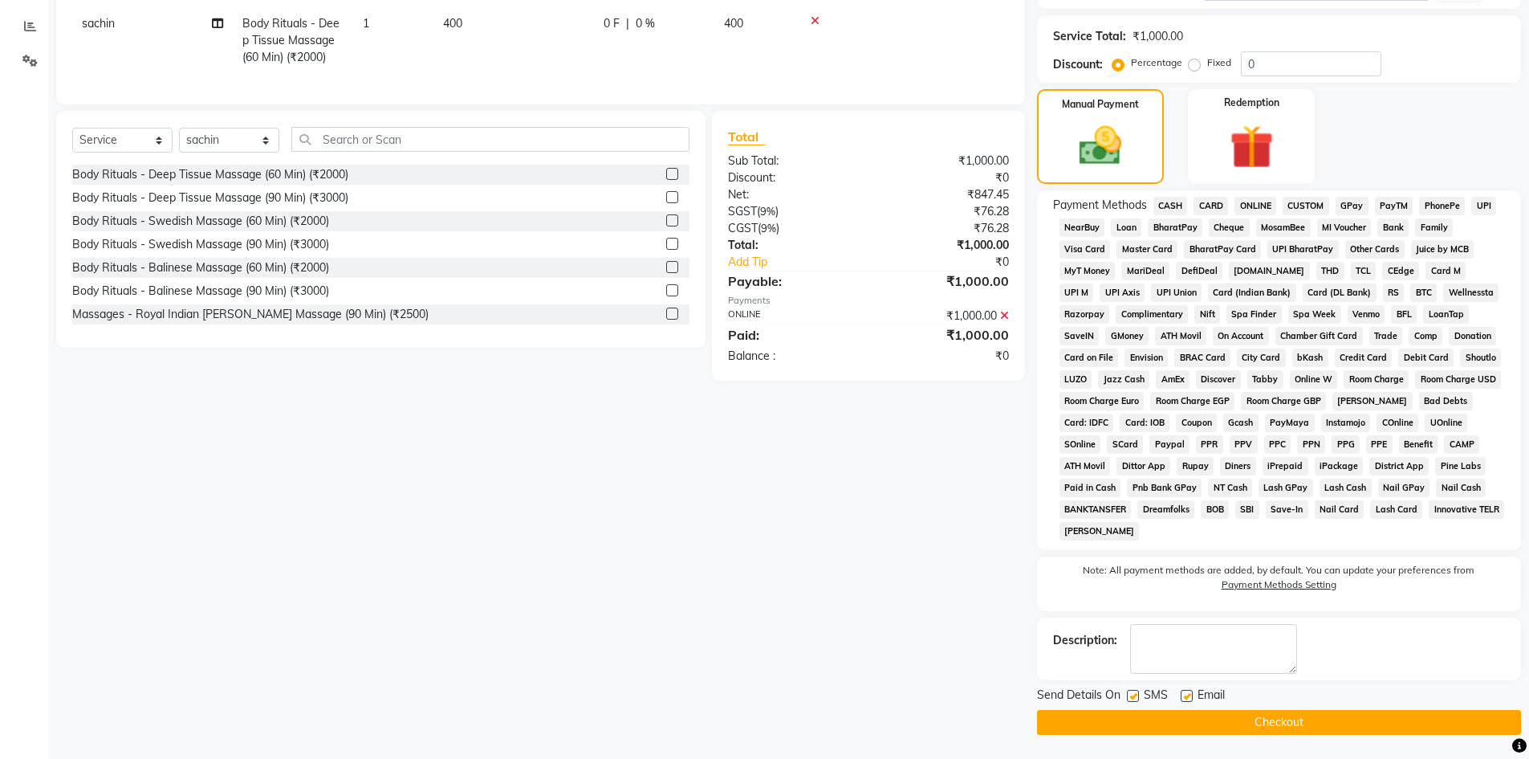
click at [1235, 722] on button "Checkout" at bounding box center [1279, 722] width 484 height 25
